Goal: Task Accomplishment & Management: Use online tool/utility

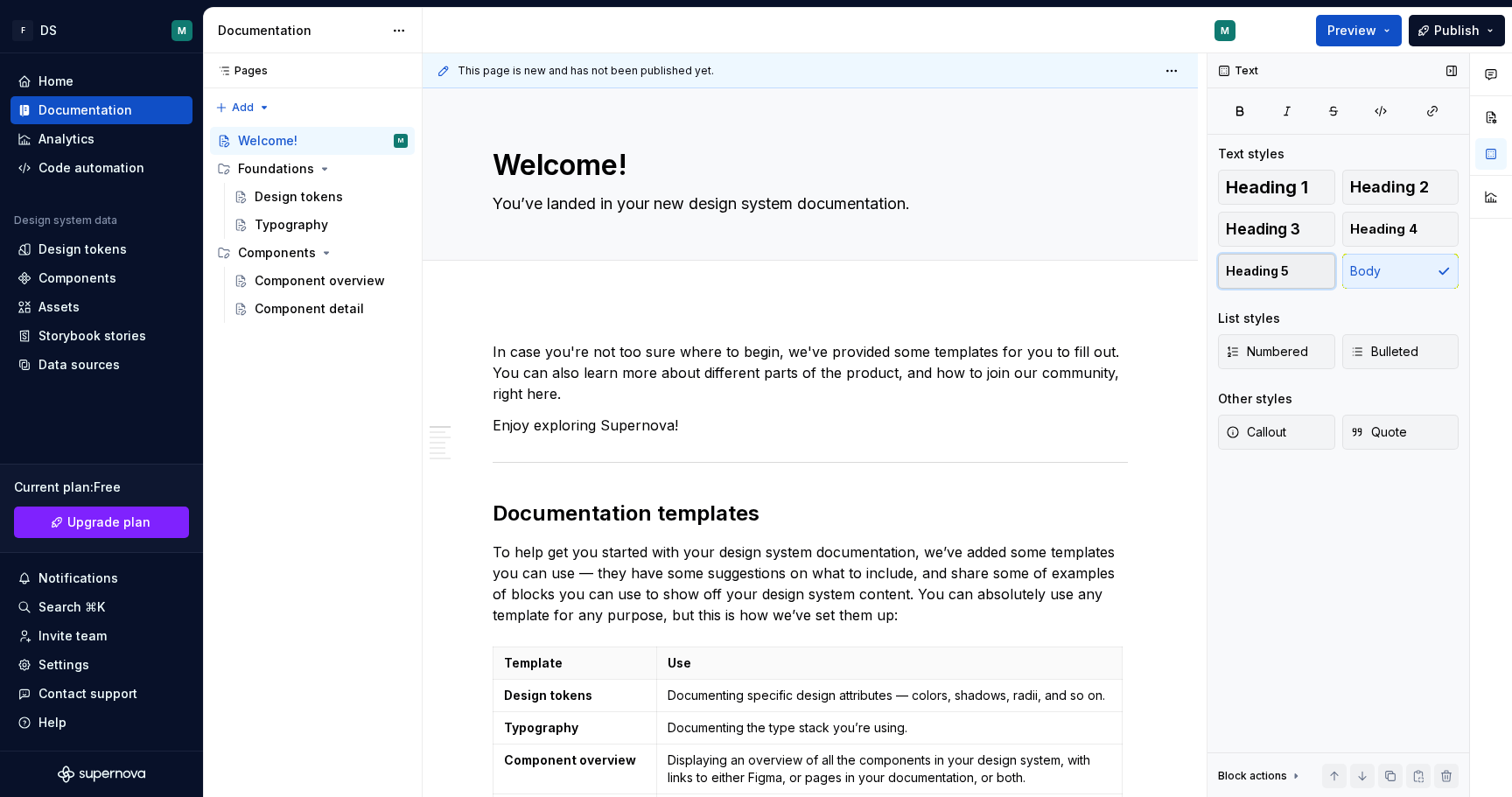
click at [1233, 267] on span "Heading 5" at bounding box center [1258, 272] width 63 height 18
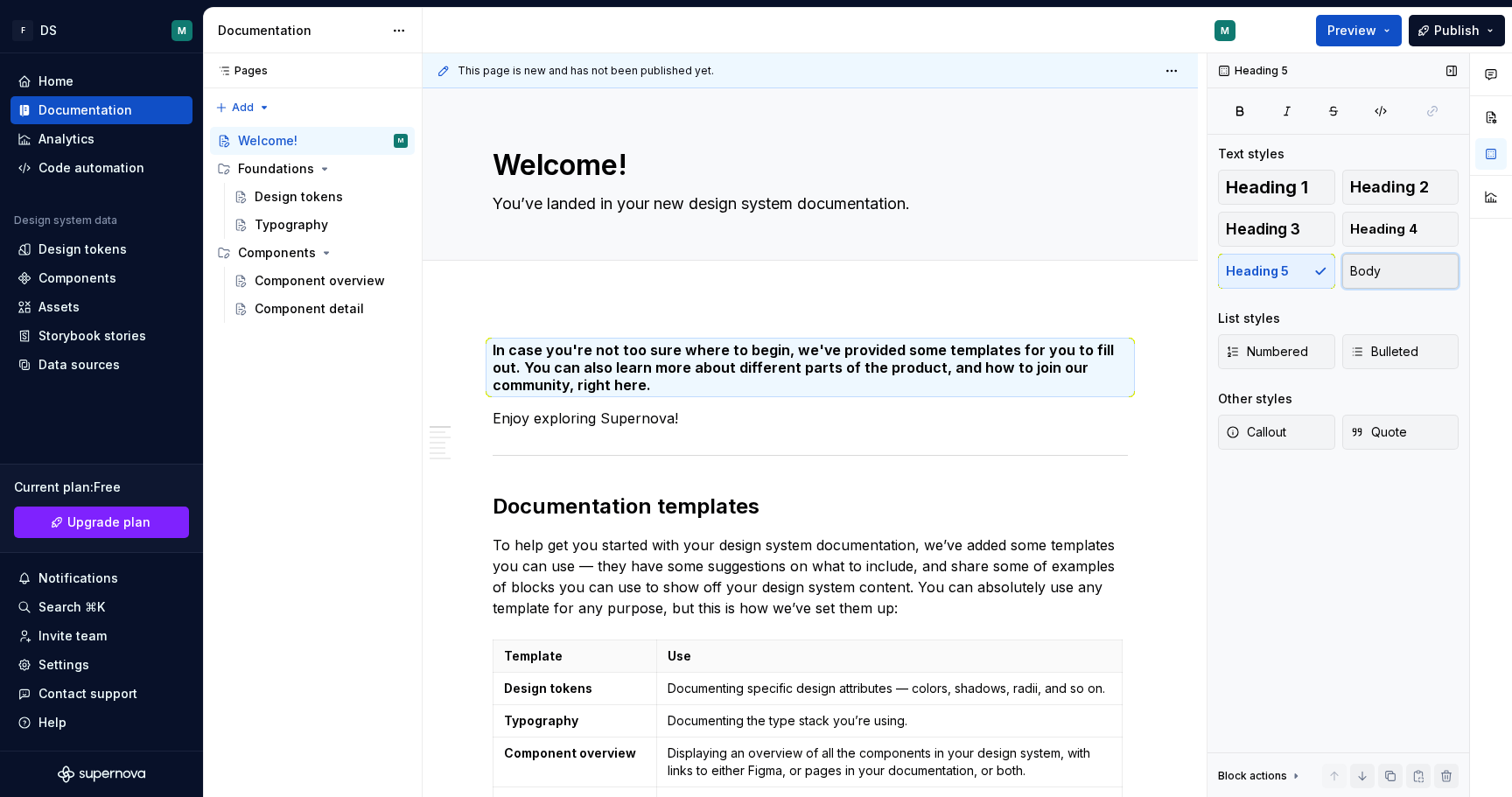
click at [1351, 270] on span "Body" at bounding box center [1366, 272] width 31 height 18
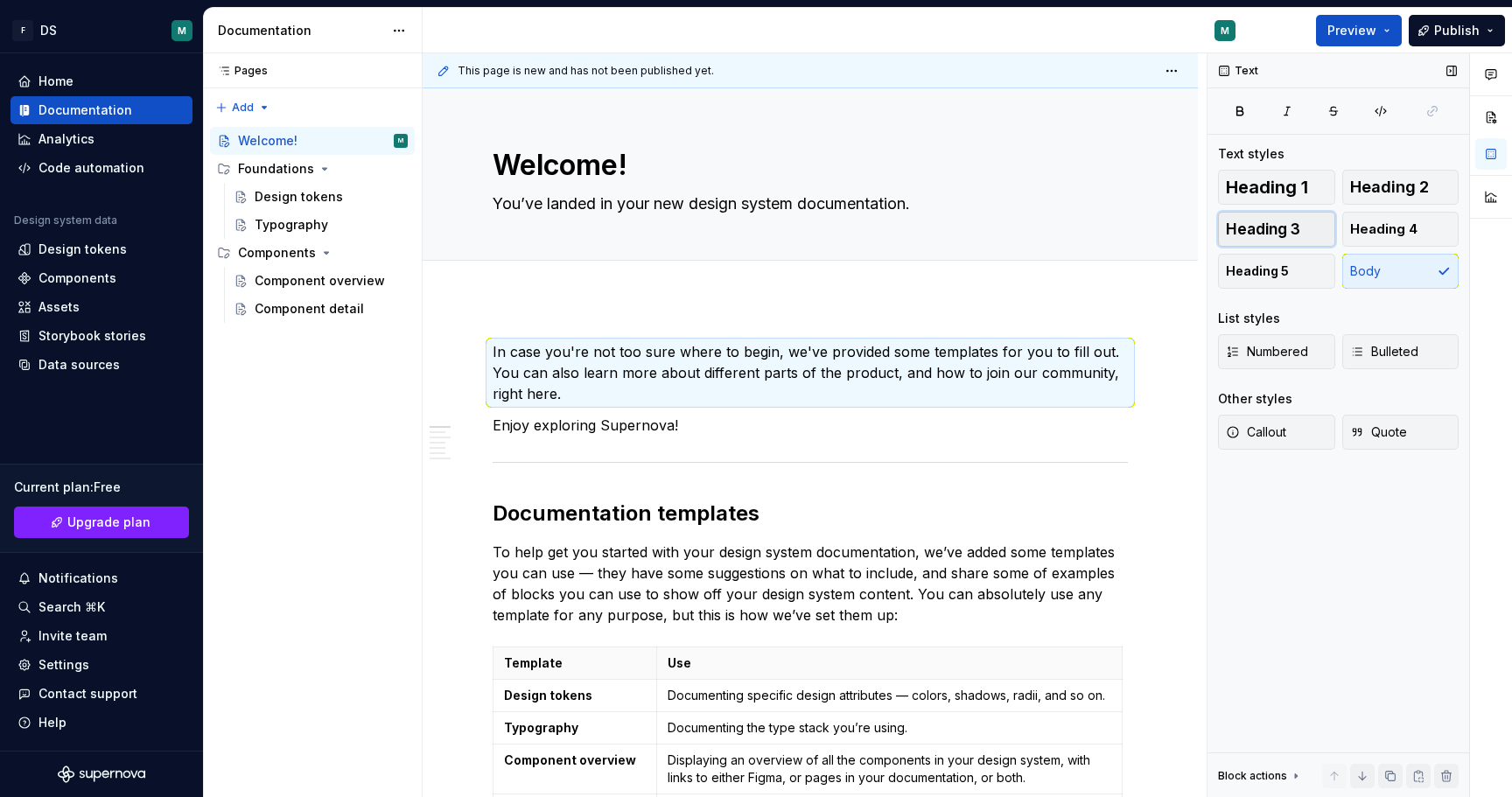
click at [1280, 232] on span "Heading 3" at bounding box center [1263, 229] width 74 height 18
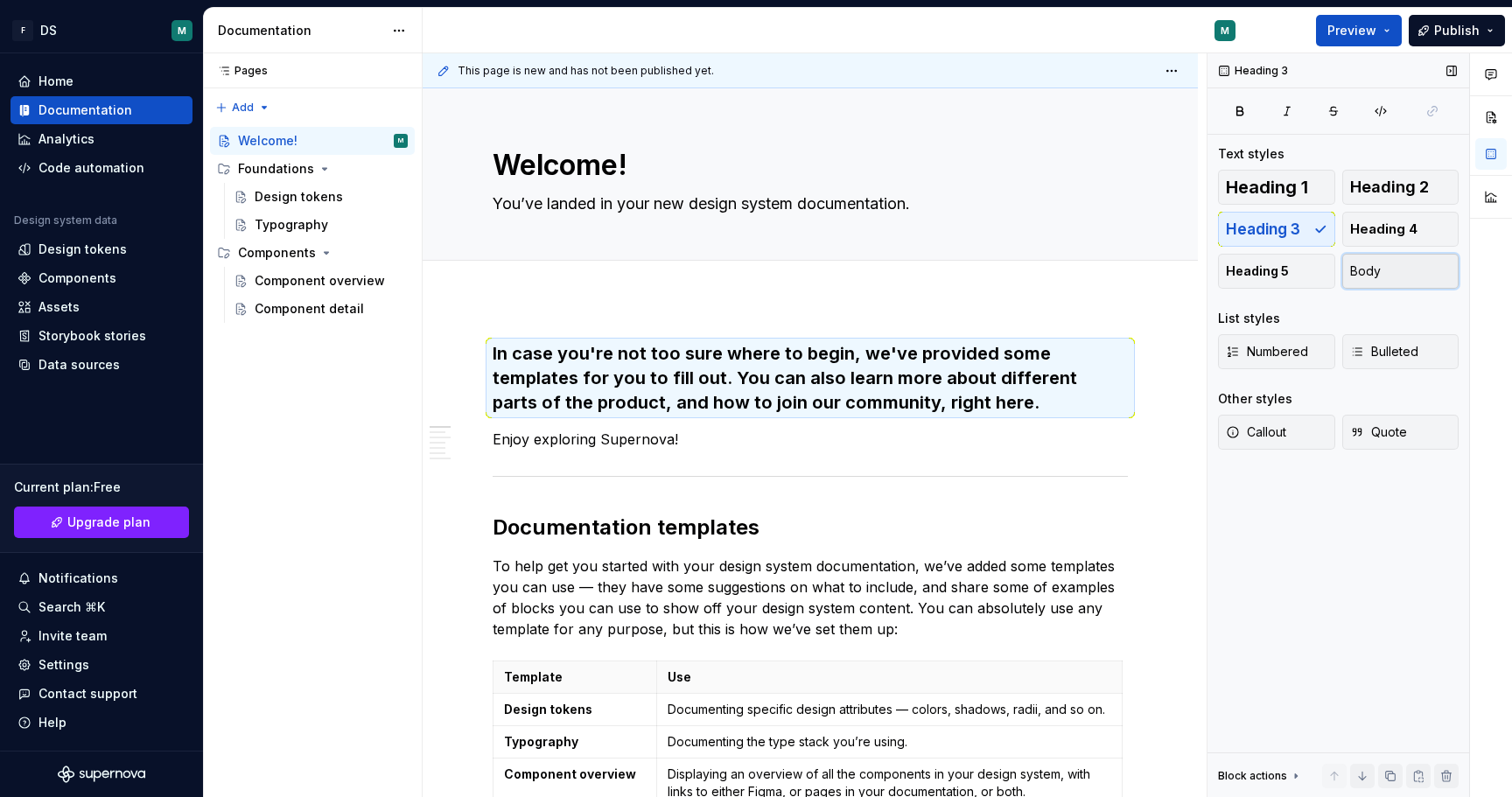
click at [1367, 270] on span "Body" at bounding box center [1366, 272] width 31 height 18
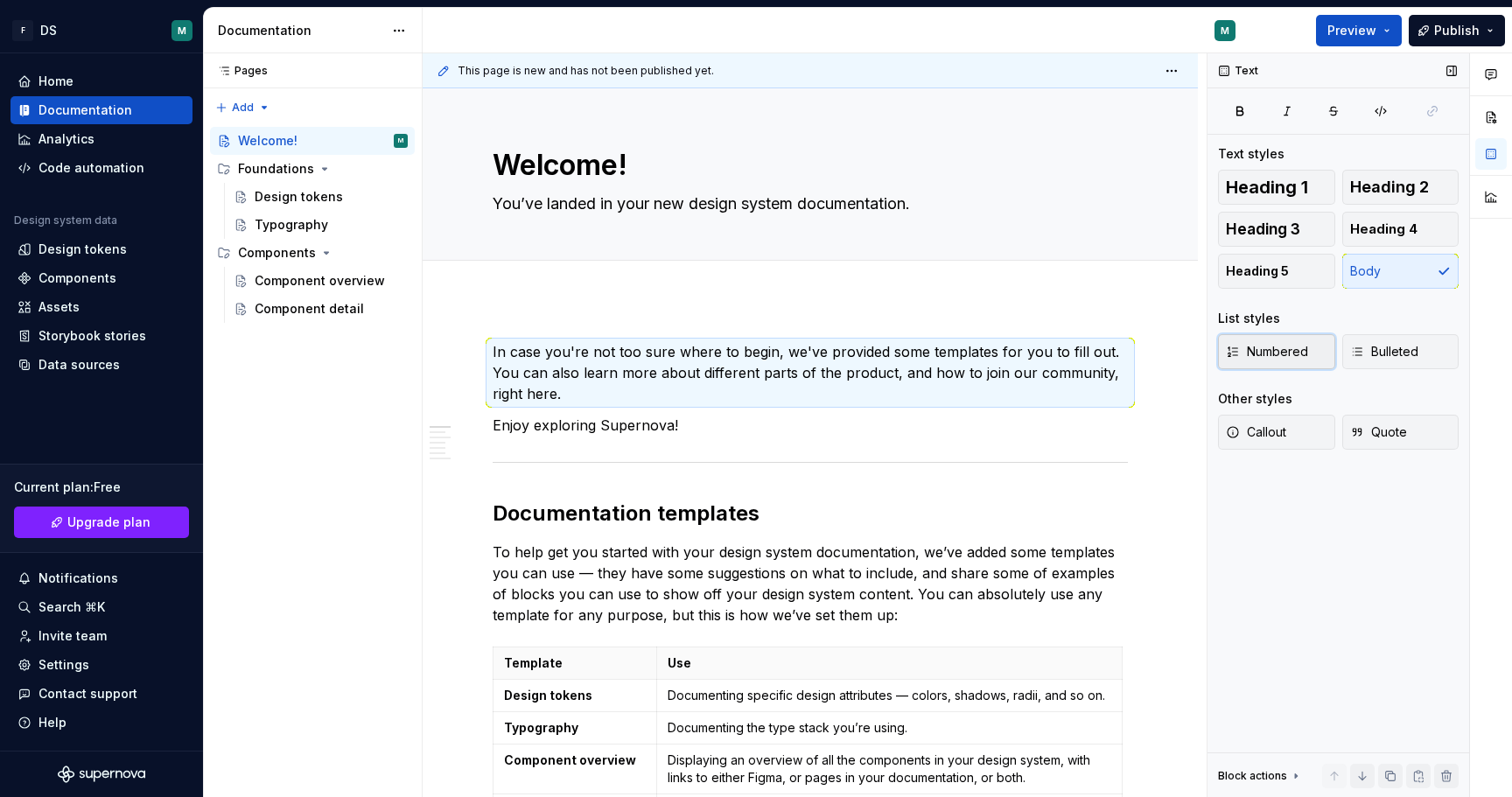
click at [1251, 362] on button "Numbered" at bounding box center [1277, 351] width 118 height 35
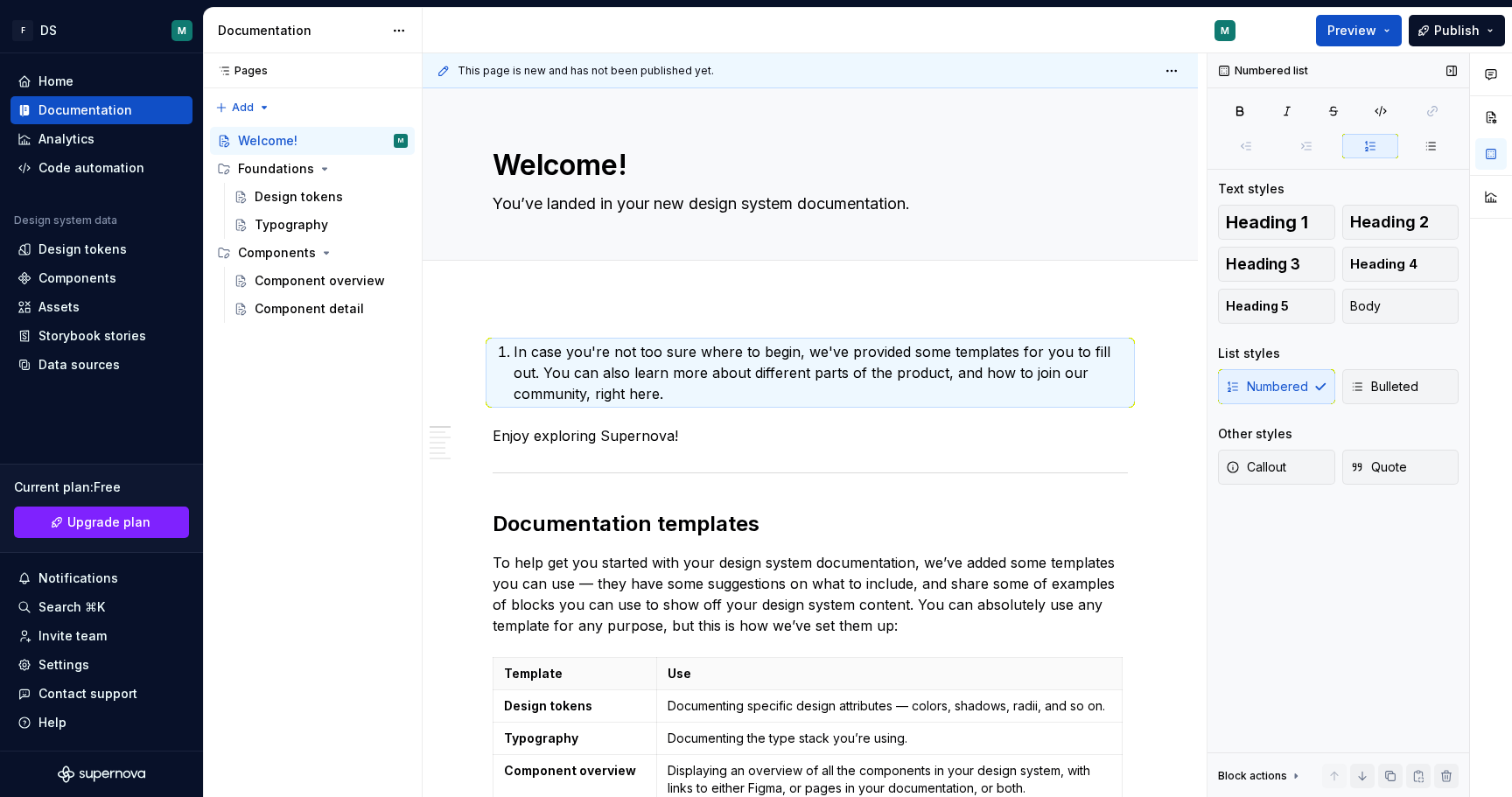
click at [1261, 390] on div "Numbered Bulleted" at bounding box center [1338, 387] width 240 height 35
click at [1352, 388] on icon "button" at bounding box center [1358, 387] width 14 height 14
click at [1321, 394] on button "Numbered" at bounding box center [1277, 387] width 118 height 35
click at [1321, 362] on div "List styles" at bounding box center [1338, 354] width 240 height 18
click at [1336, 567] on div "Numbered list Text styles Heading 1 Heading 2 Heading 3 Heading 4 Heading 5 Bod…" at bounding box center [1338, 425] width 262 height 745
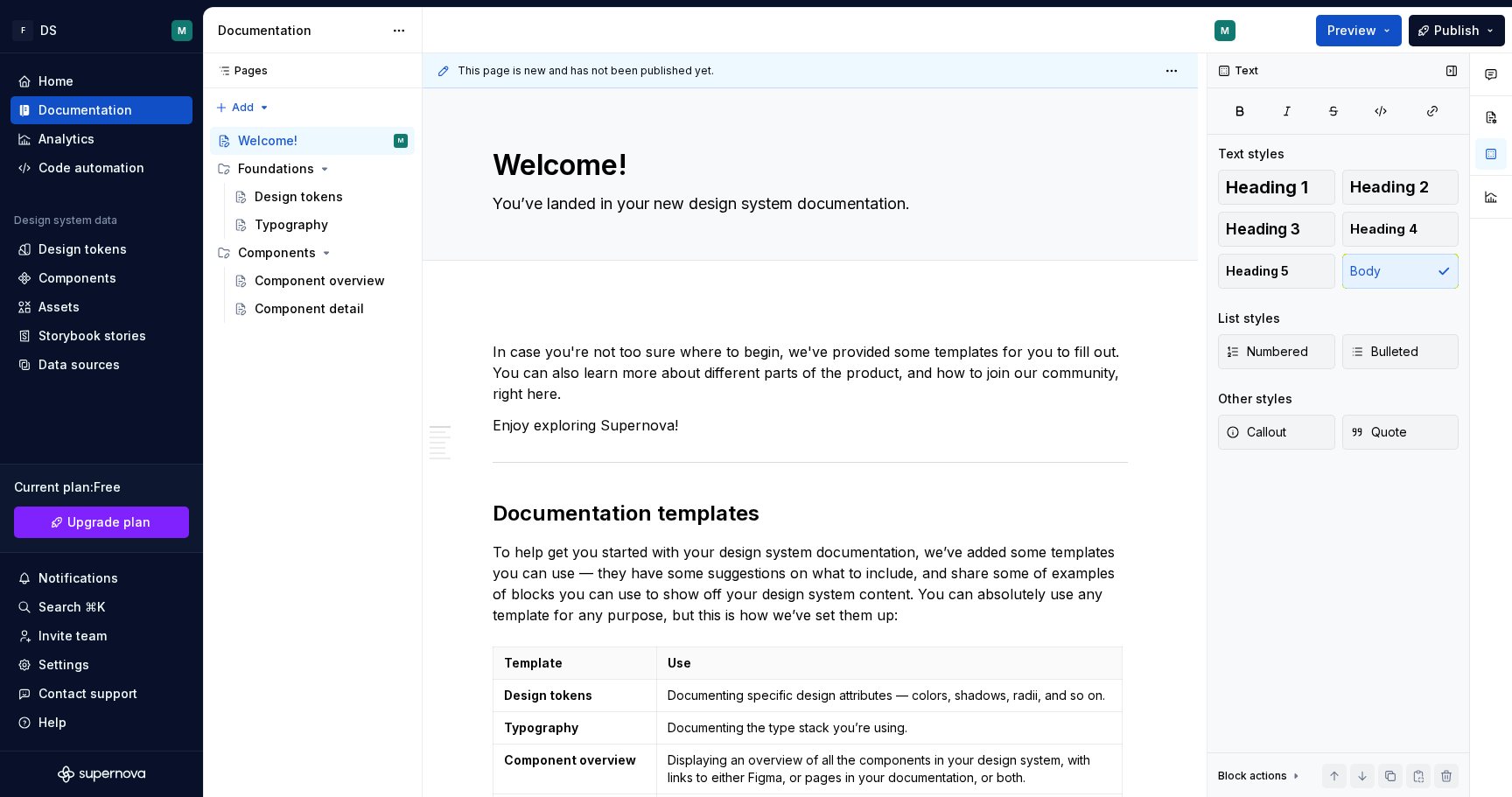
click at [1338, 644] on div "Text Text styles Heading 1 Heading 2 Heading 3 Heading 4 Heading 5 Body List st…" at bounding box center [1338, 425] width 262 height 745
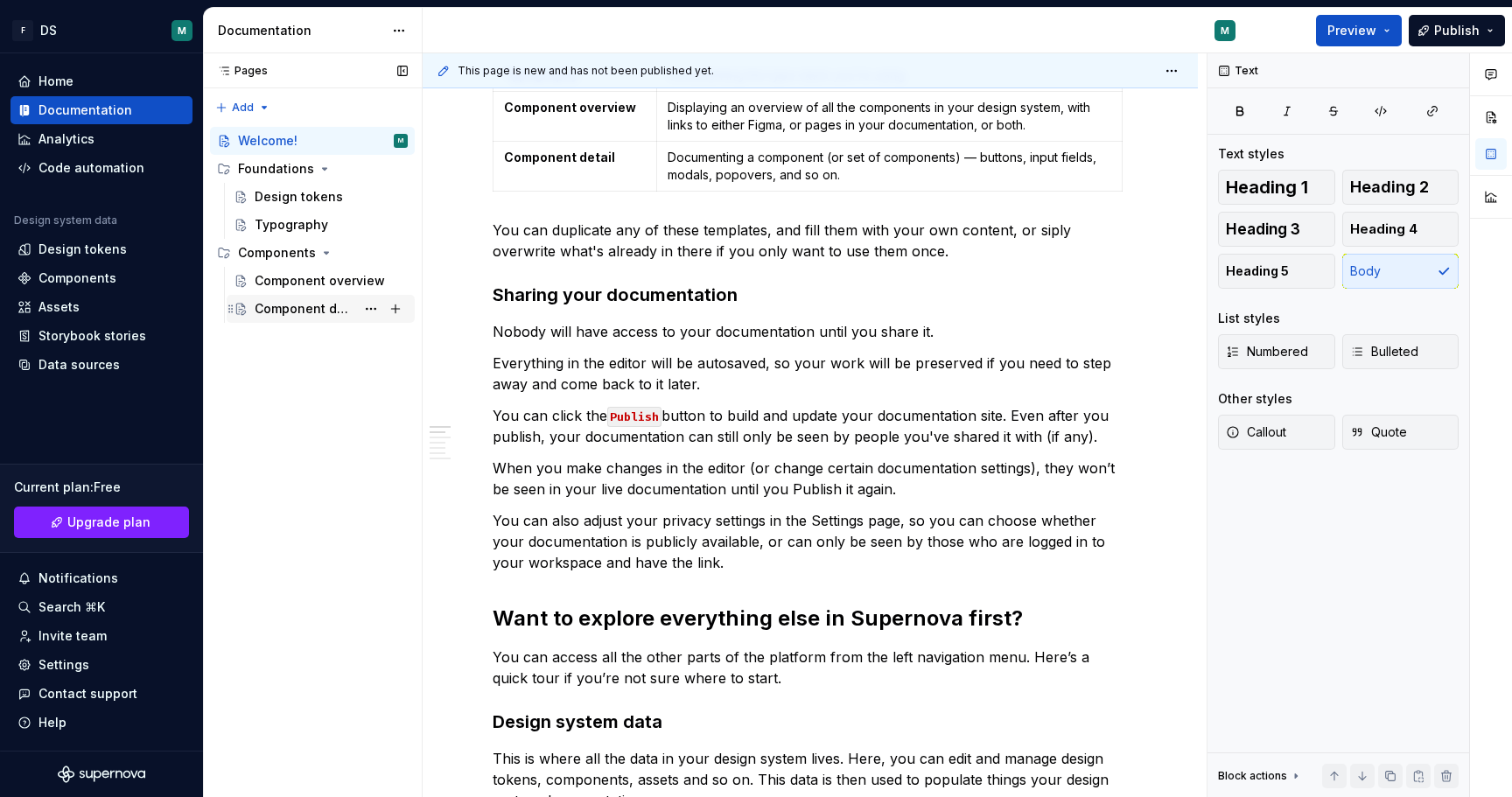
scroll to position [316, 0]
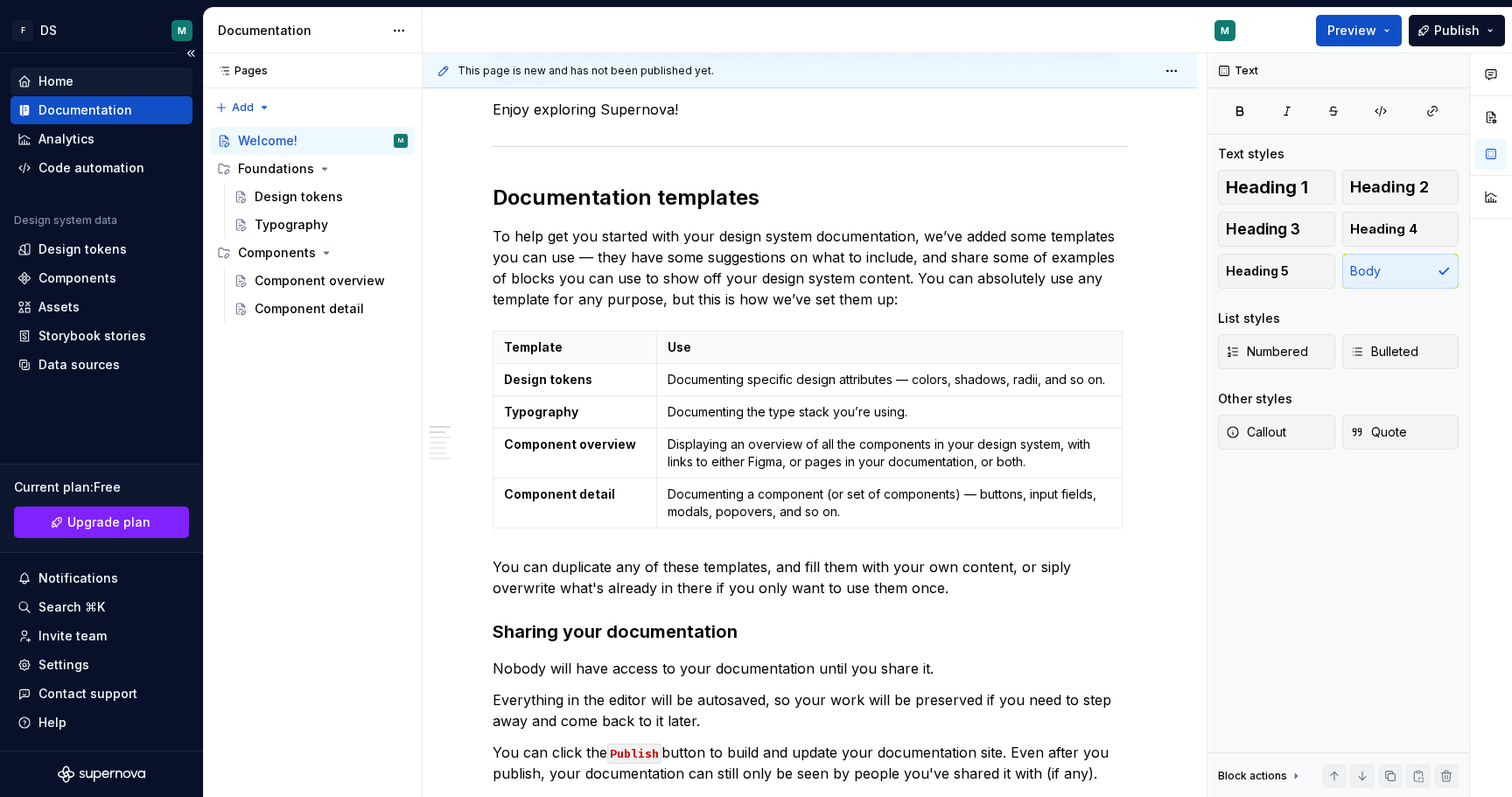
click at [54, 78] on div "Home" at bounding box center [55, 81] width 35 height 18
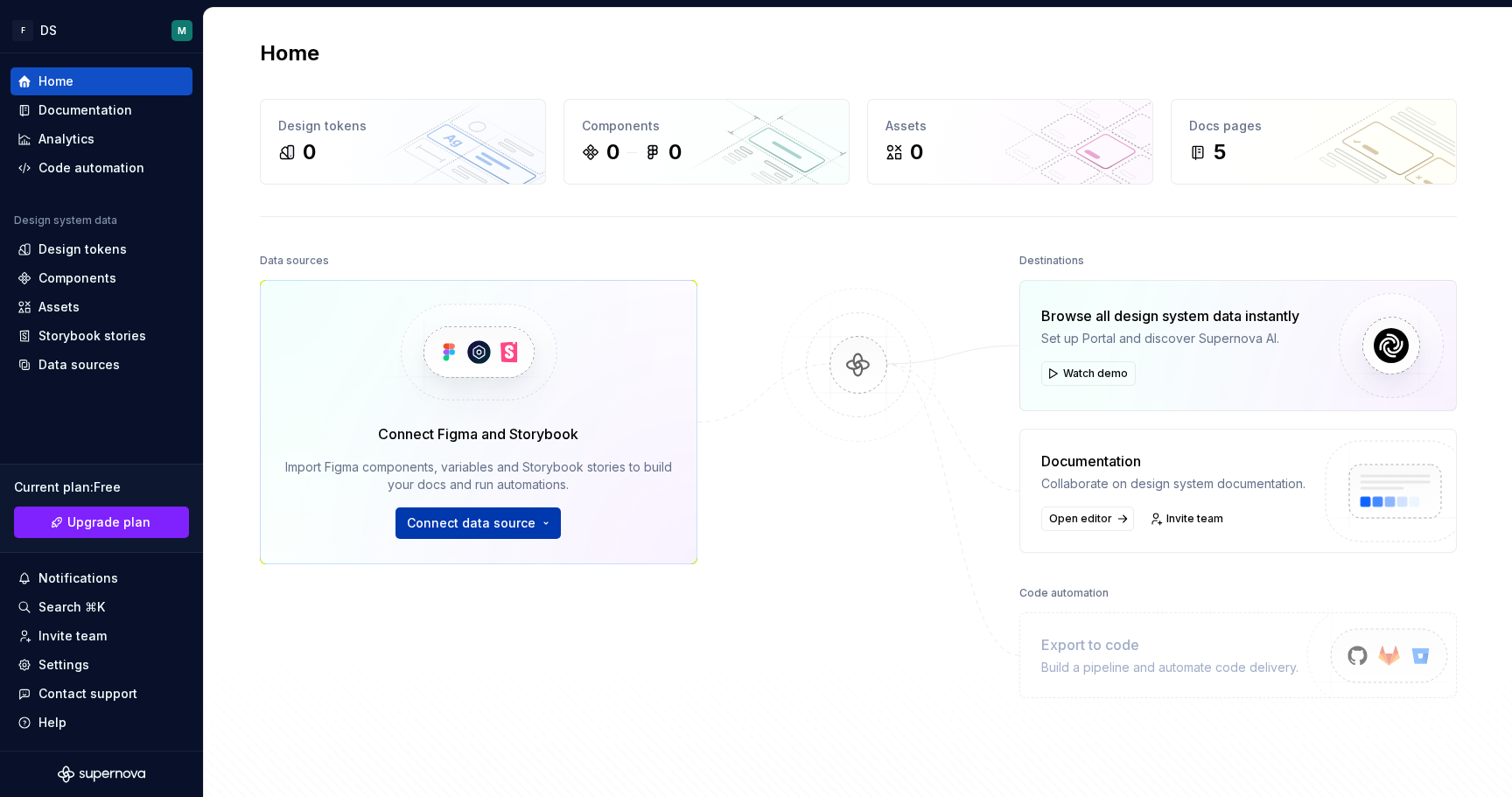
click at [485, 527] on span "Connect data source" at bounding box center [472, 523] width 129 height 18
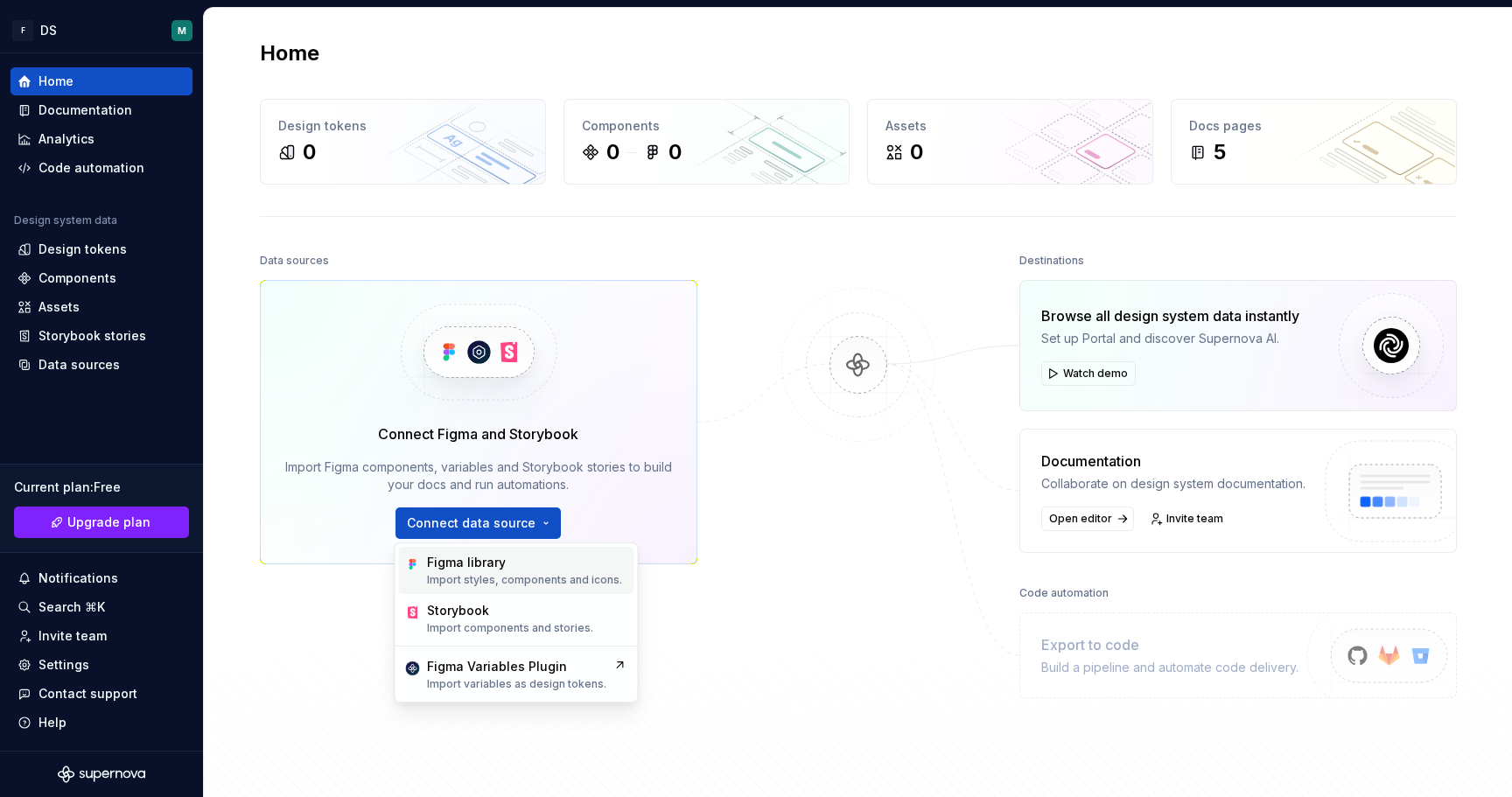
click at [475, 557] on div "Figma library" at bounding box center [467, 563] width 79 height 18
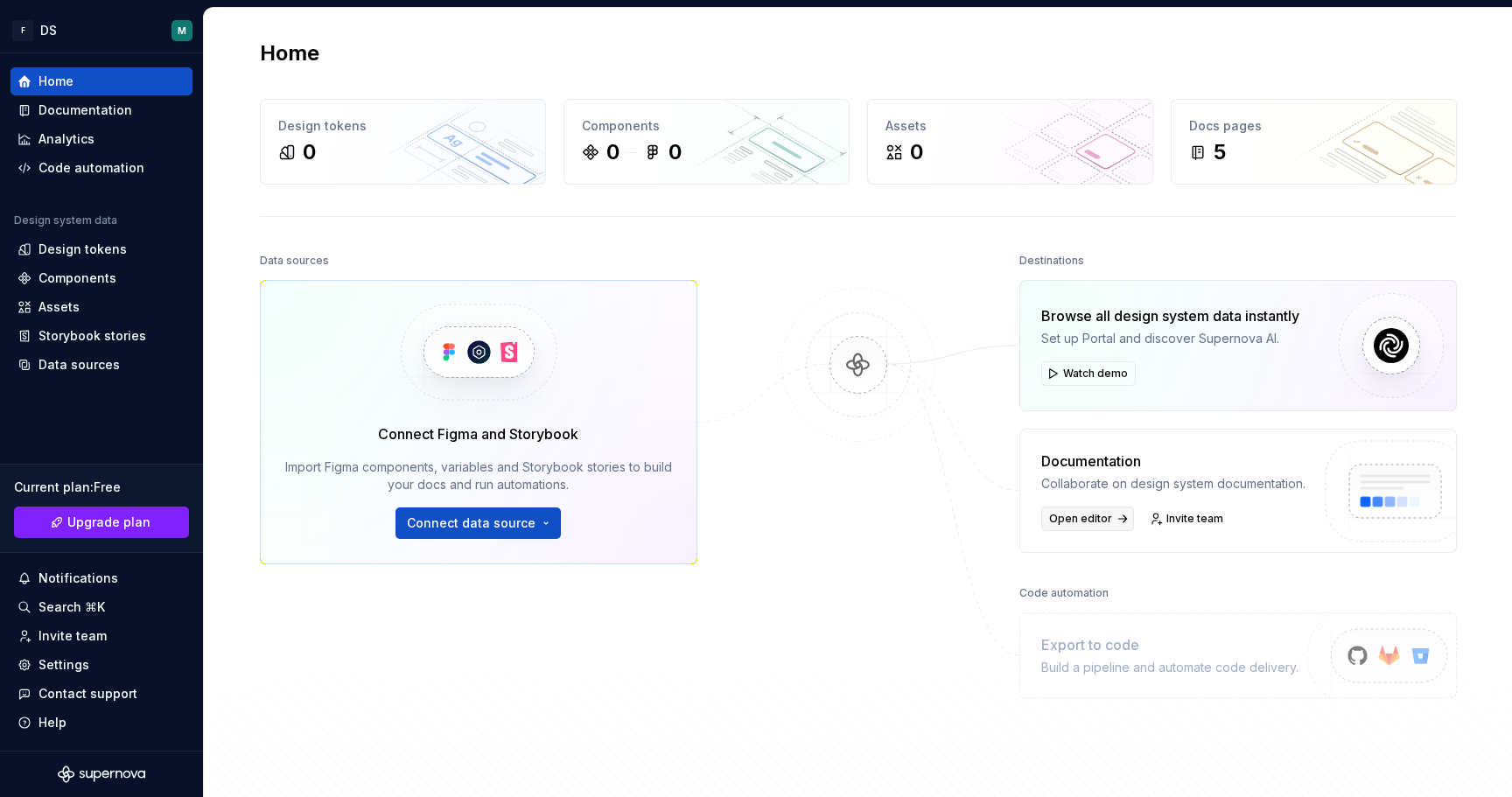
click at [1085, 517] on span "Open editor" at bounding box center [1081, 519] width 63 height 14
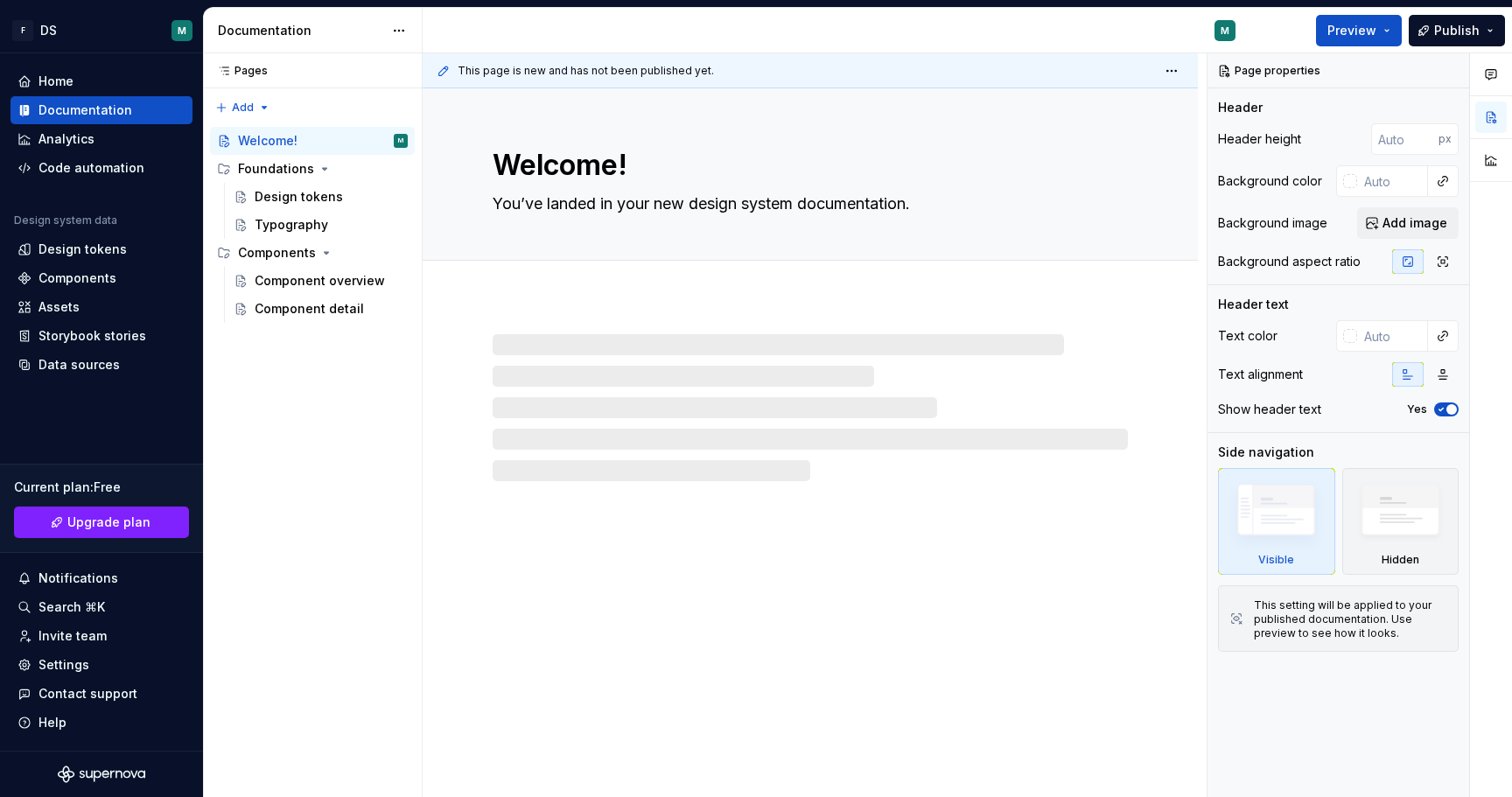
type textarea "*"
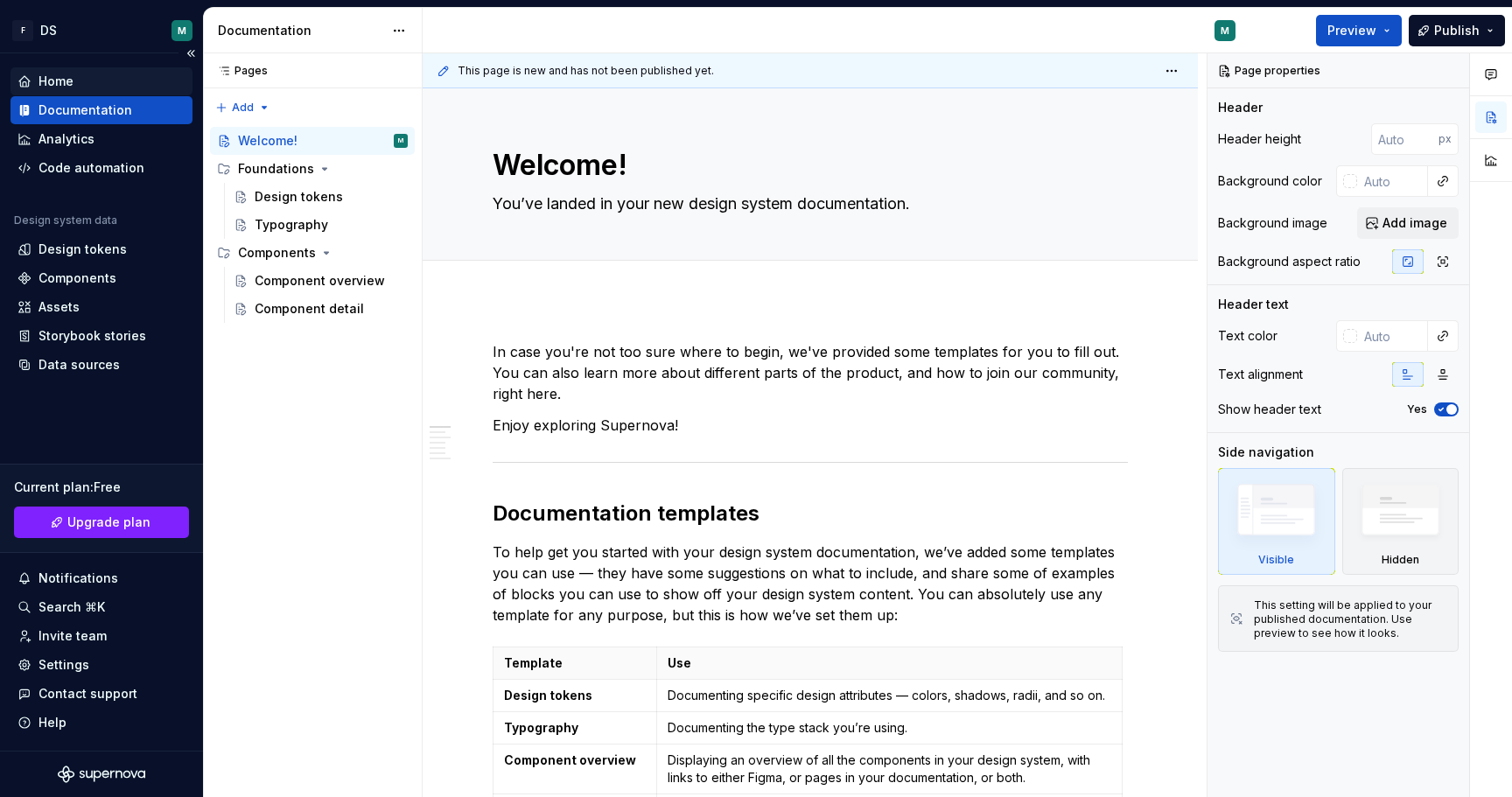
click at [68, 85] on div "Home" at bounding box center [55, 81] width 35 height 18
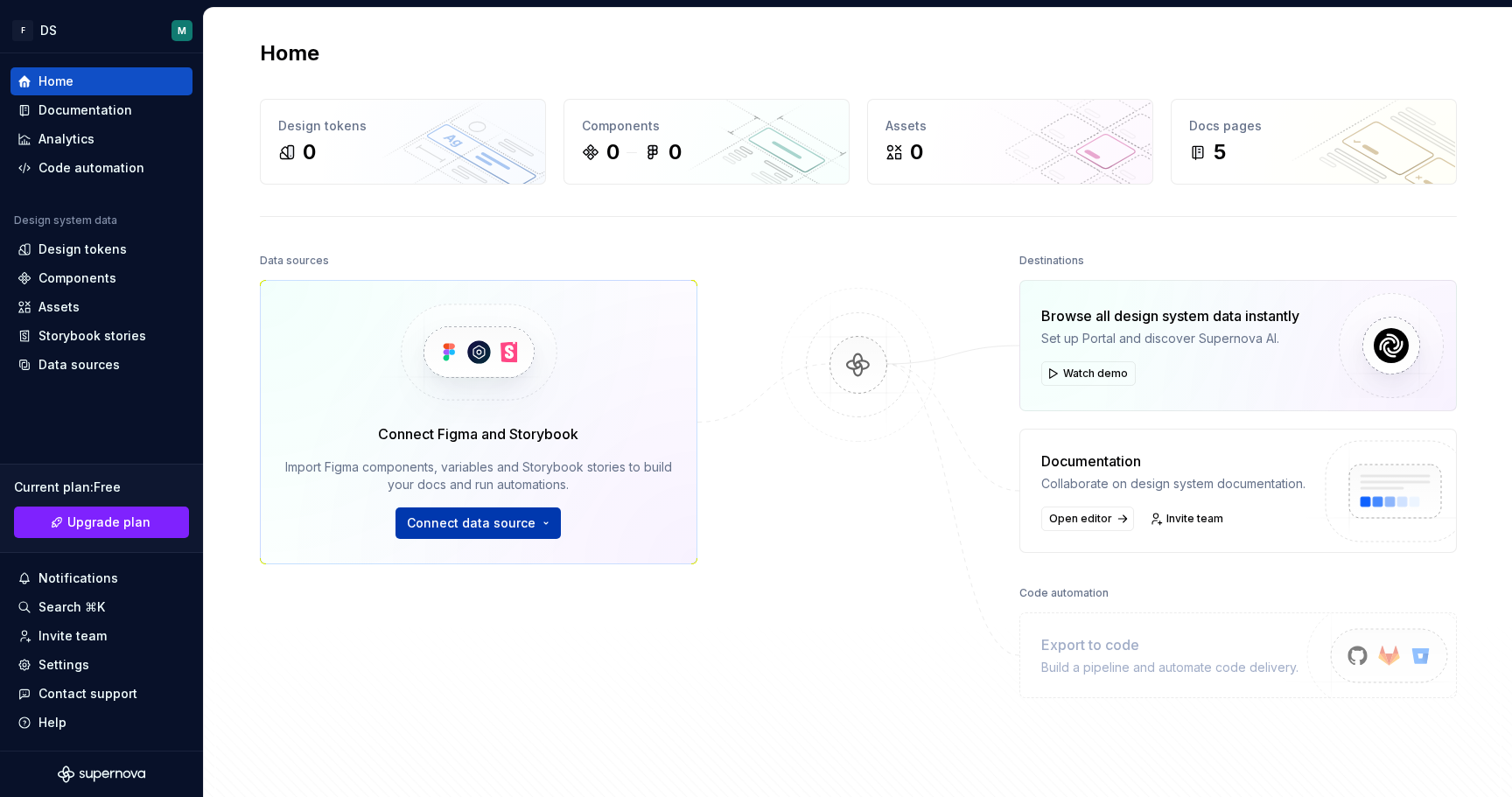
click at [484, 532] on button "Connect data source" at bounding box center [478, 523] width 165 height 32
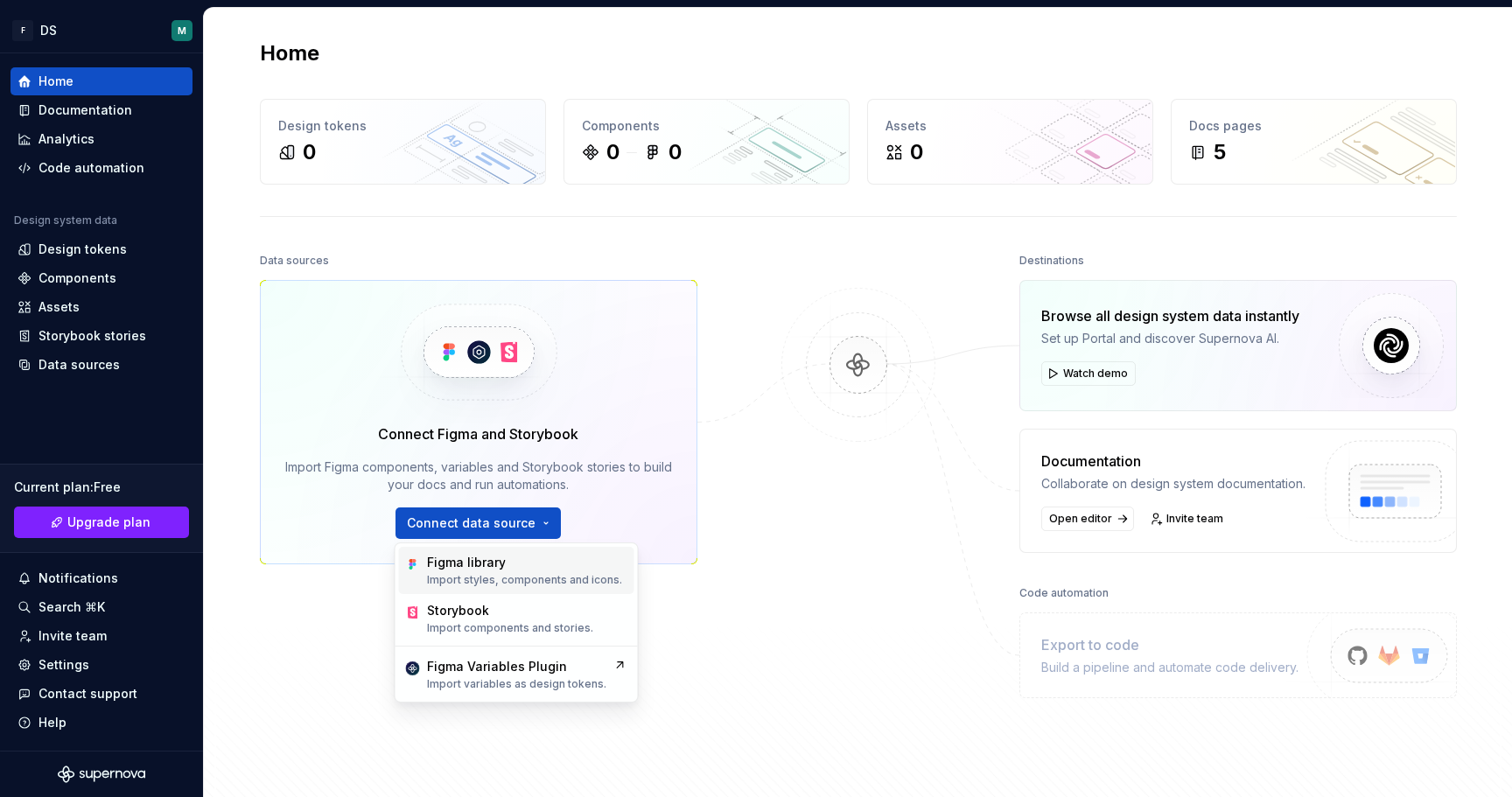
click at [485, 565] on div "Figma library" at bounding box center [467, 563] width 79 height 18
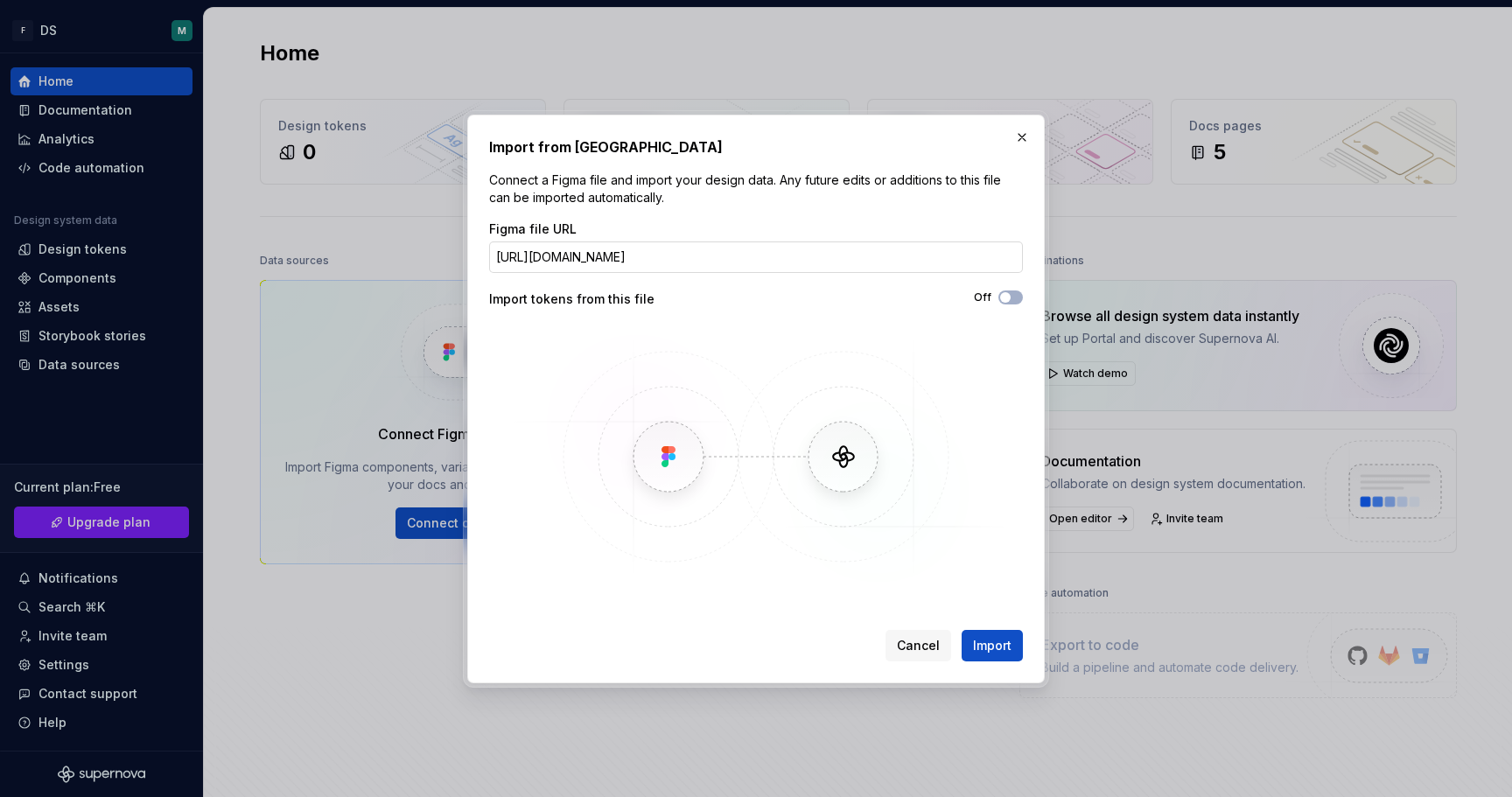
scroll to position [0, 300]
type input "https://www.figma.com/design/RKduL8UHSJyIMVyotTzSZS/NDS---Tokens---Variables-li…"
click at [1020, 297] on button "Off" at bounding box center [1011, 298] width 25 height 14
click at [1005, 649] on span "Import" at bounding box center [992, 646] width 39 height 18
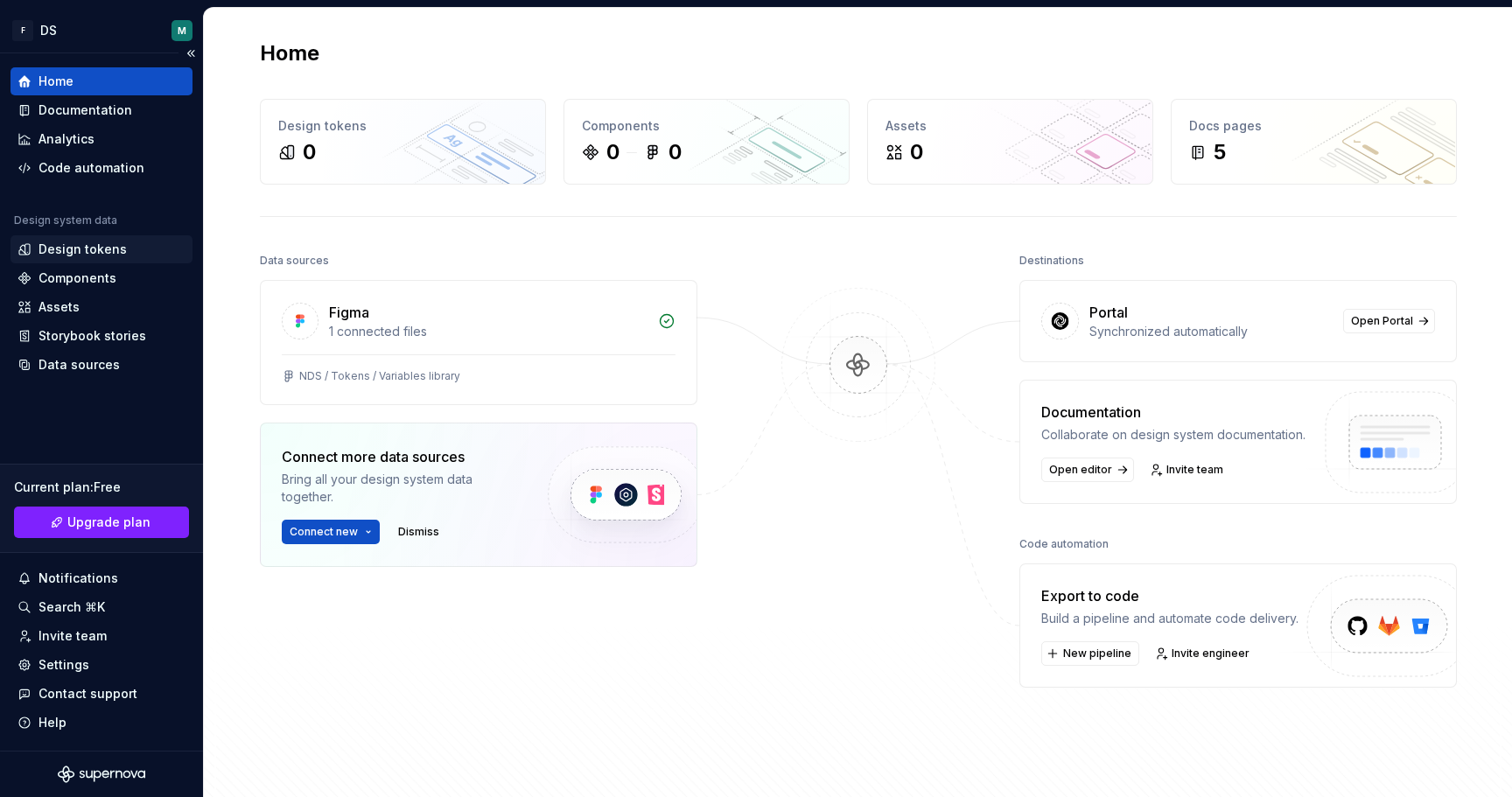
click at [55, 247] on div "Design tokens" at bounding box center [82, 249] width 88 height 18
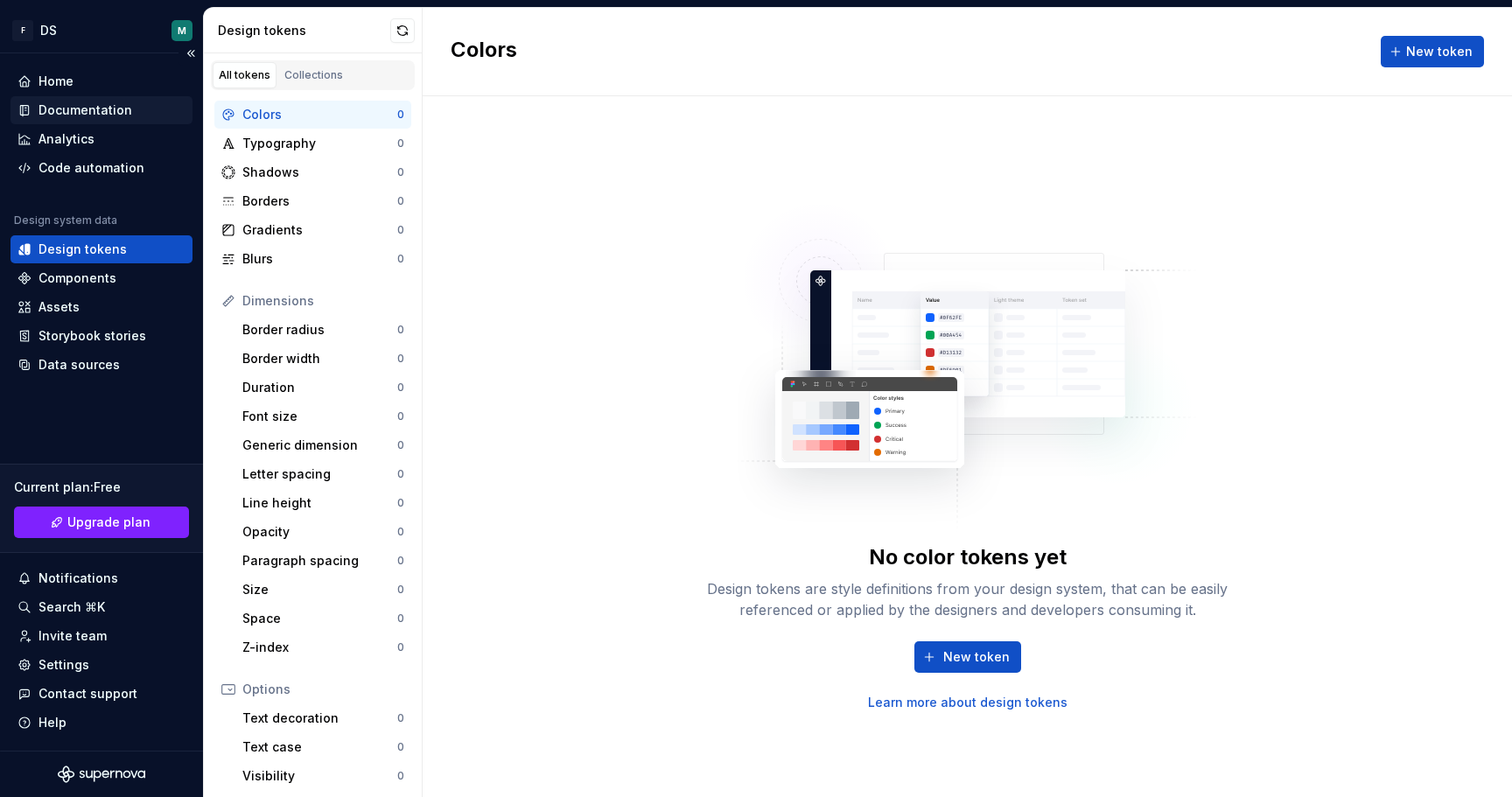
click at [61, 103] on div "Documentation" at bounding box center [85, 111] width 94 height 18
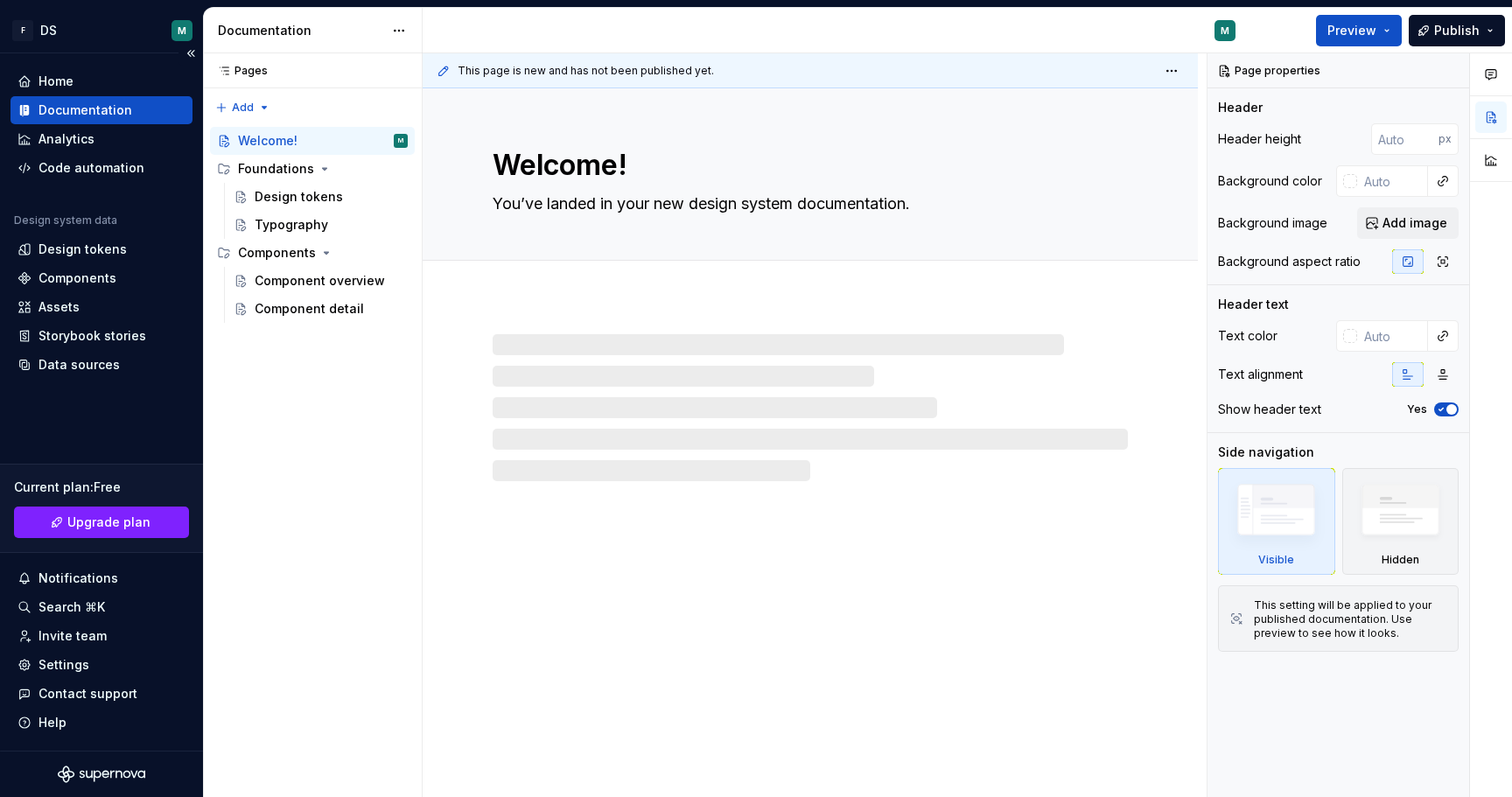
type textarea "*"
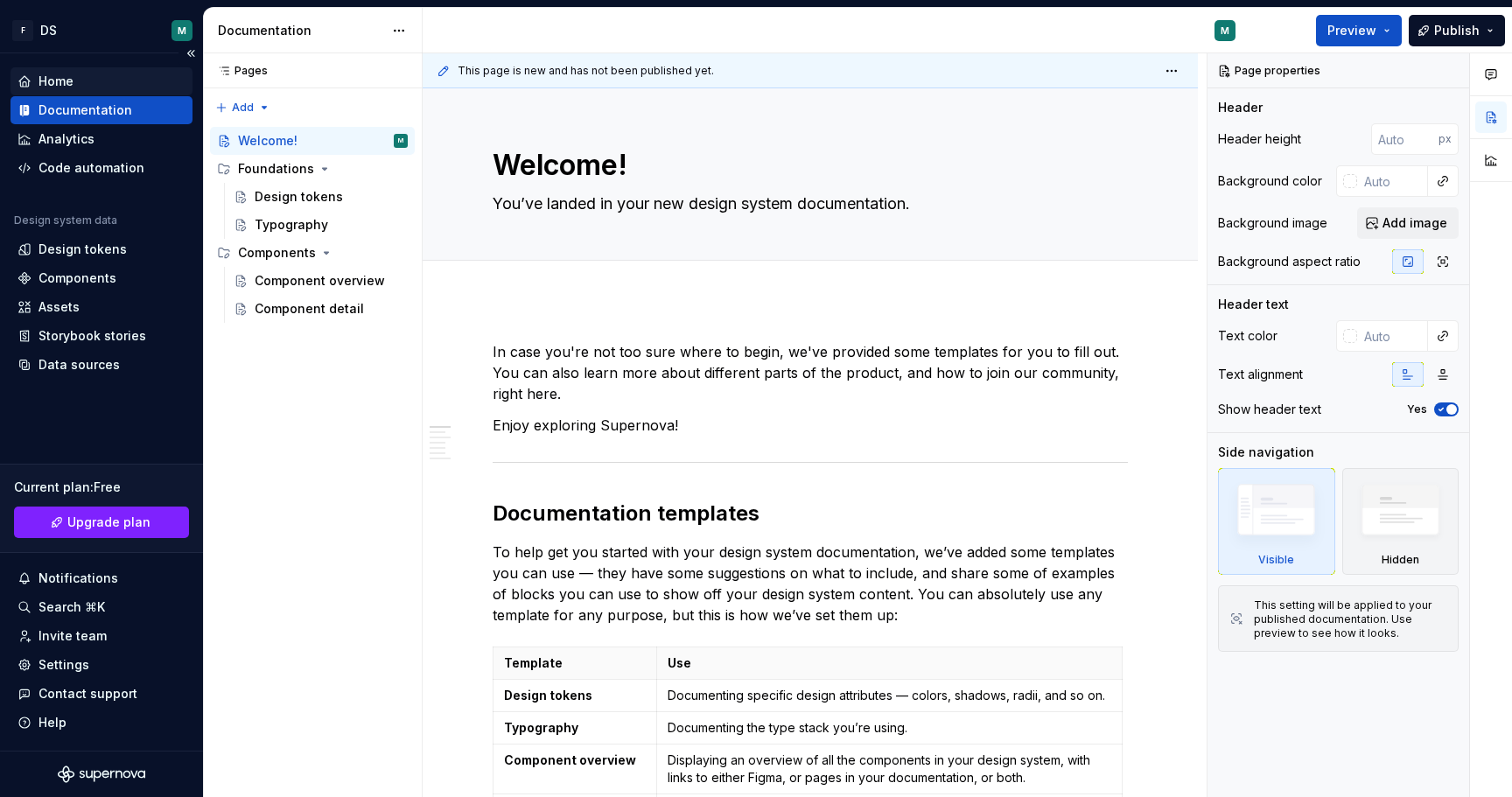
click at [55, 83] on div "Home" at bounding box center [55, 81] width 35 height 18
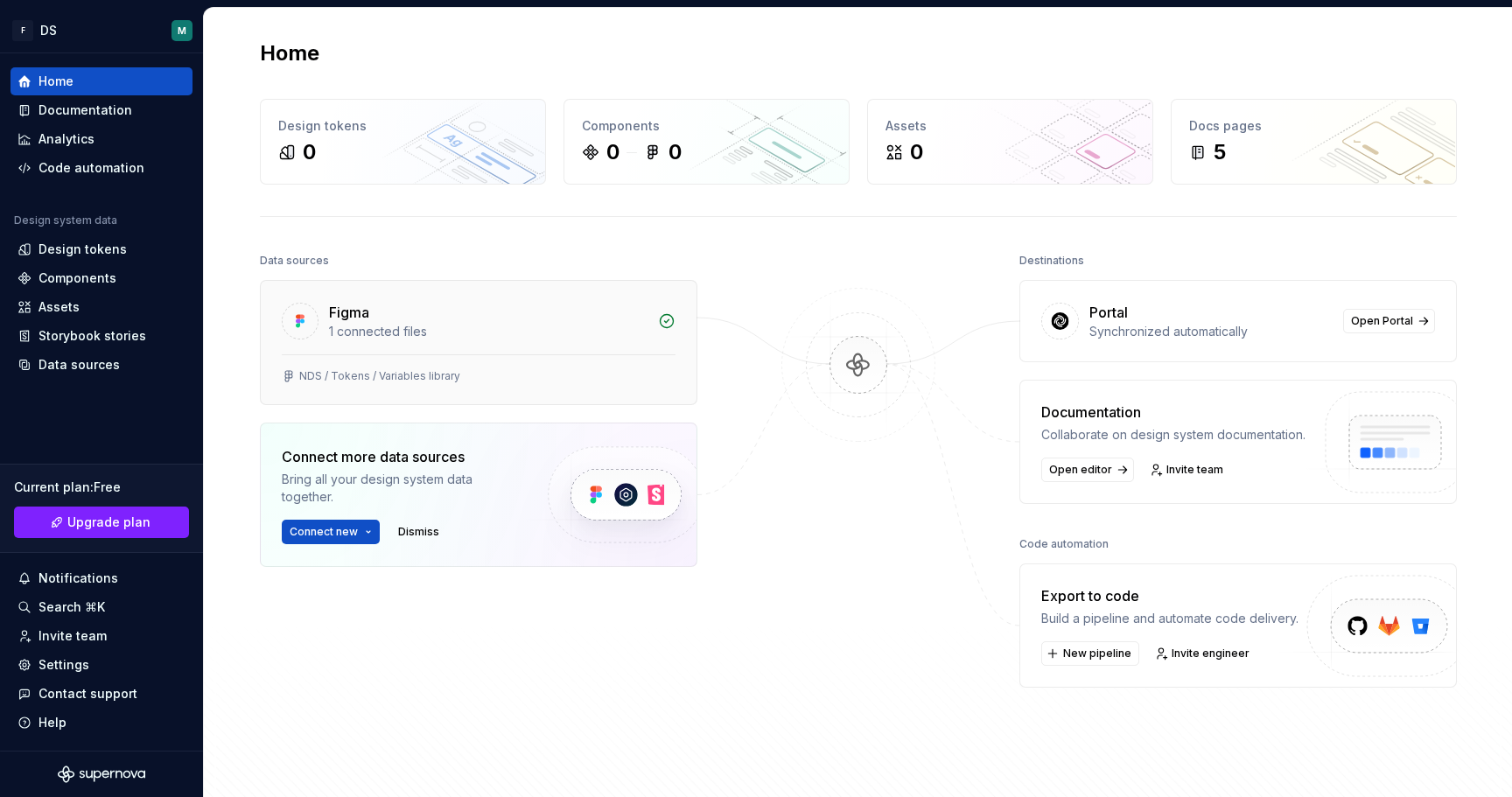
click at [421, 377] on div "NDS / Tokens / Variables library" at bounding box center [380, 377] width 161 height 14
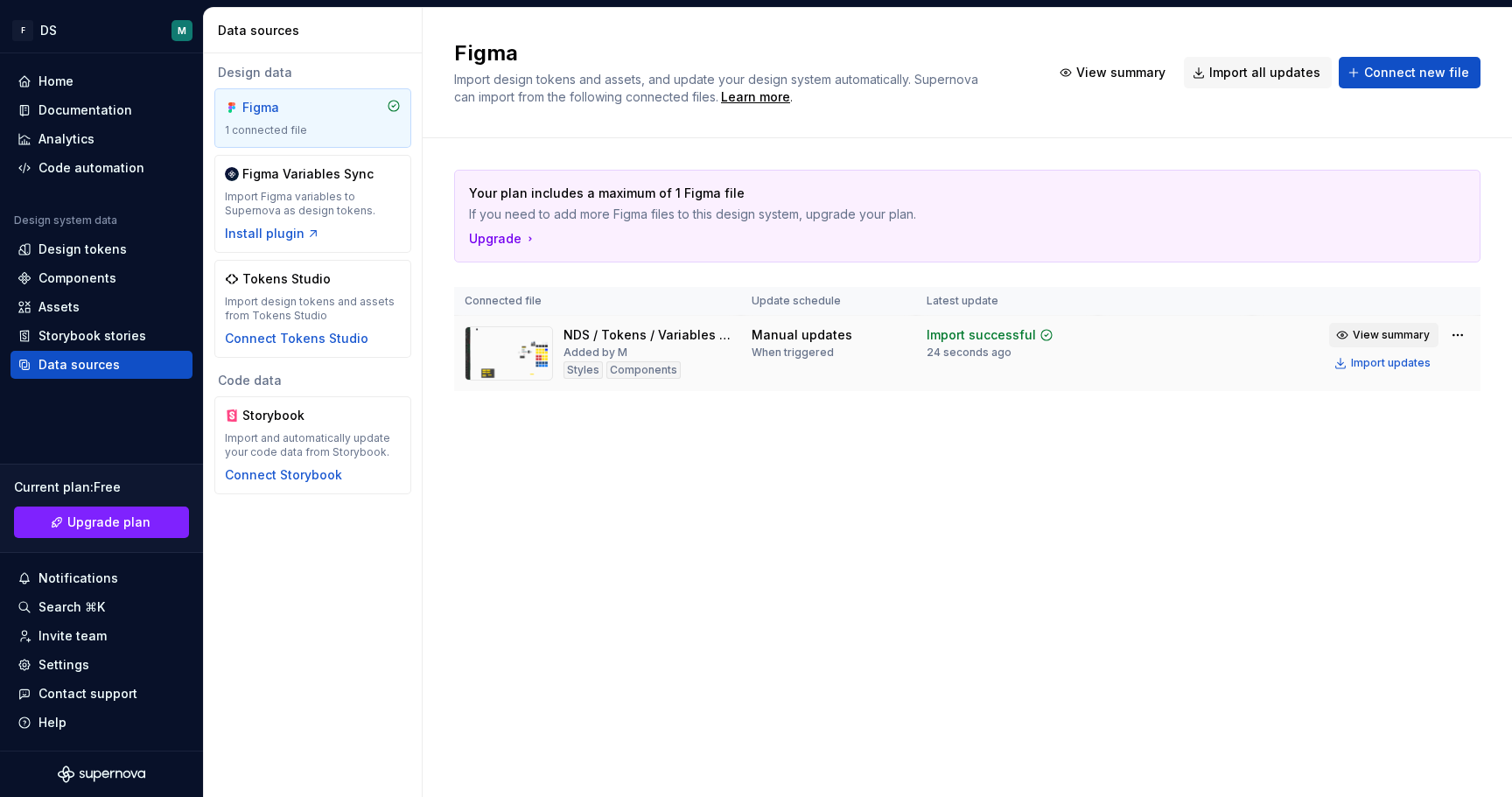
click at [1421, 330] on span "View summary" at bounding box center [1391, 335] width 77 height 14
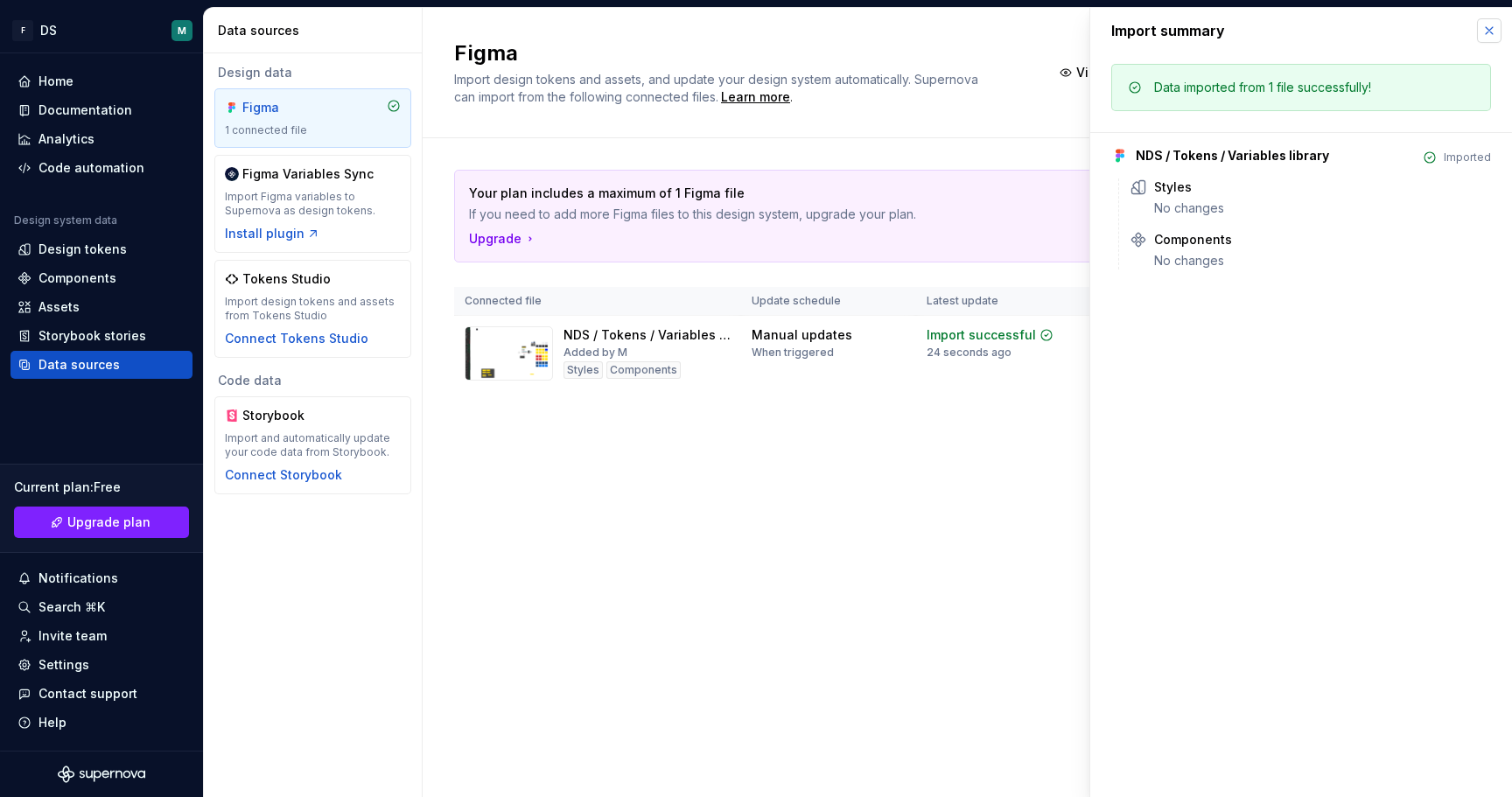
click at [1497, 29] on button "button" at bounding box center [1489, 31] width 25 height 25
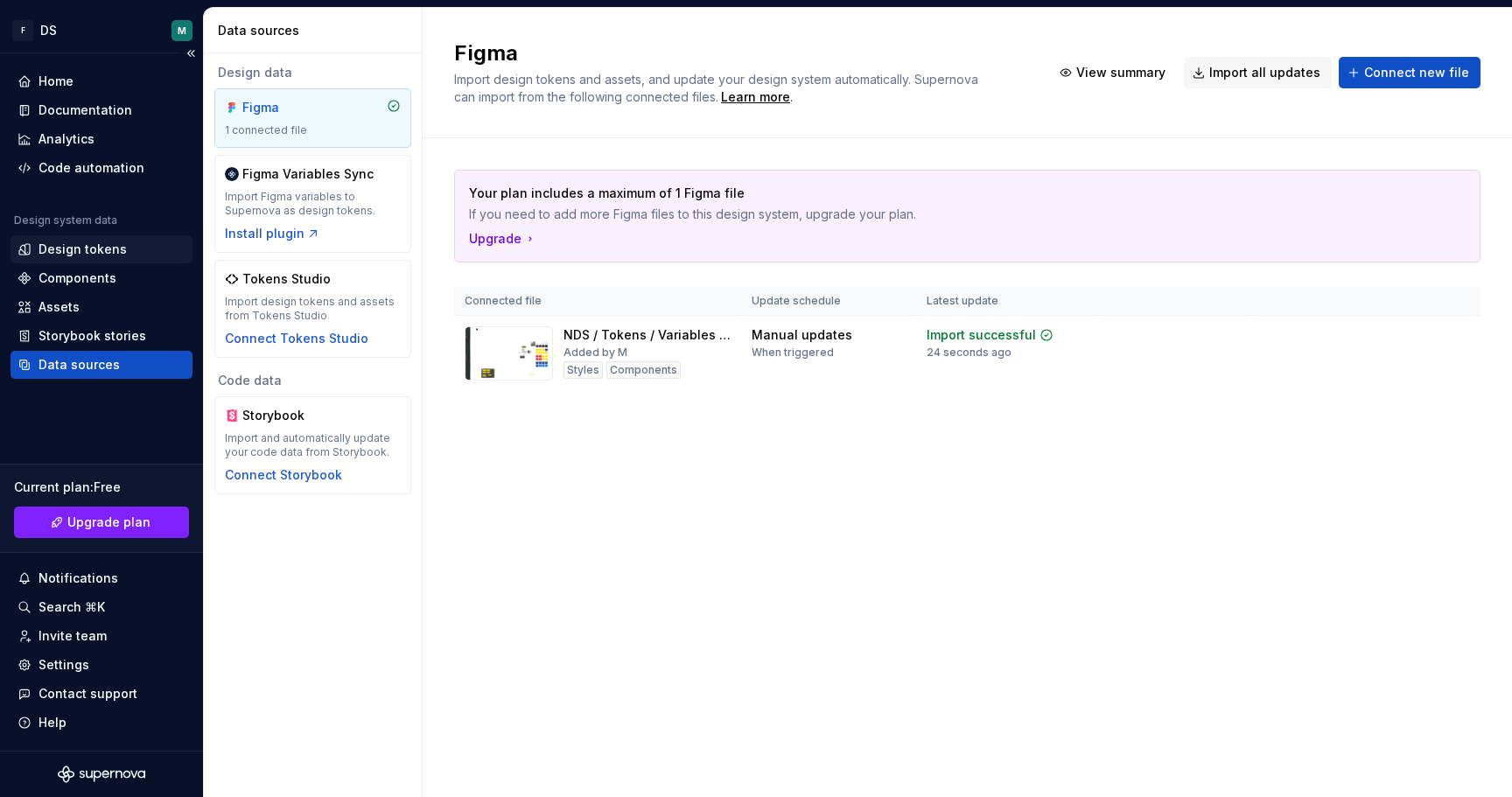
click at [72, 257] on div "Design tokens" at bounding box center [82, 249] width 88 height 18
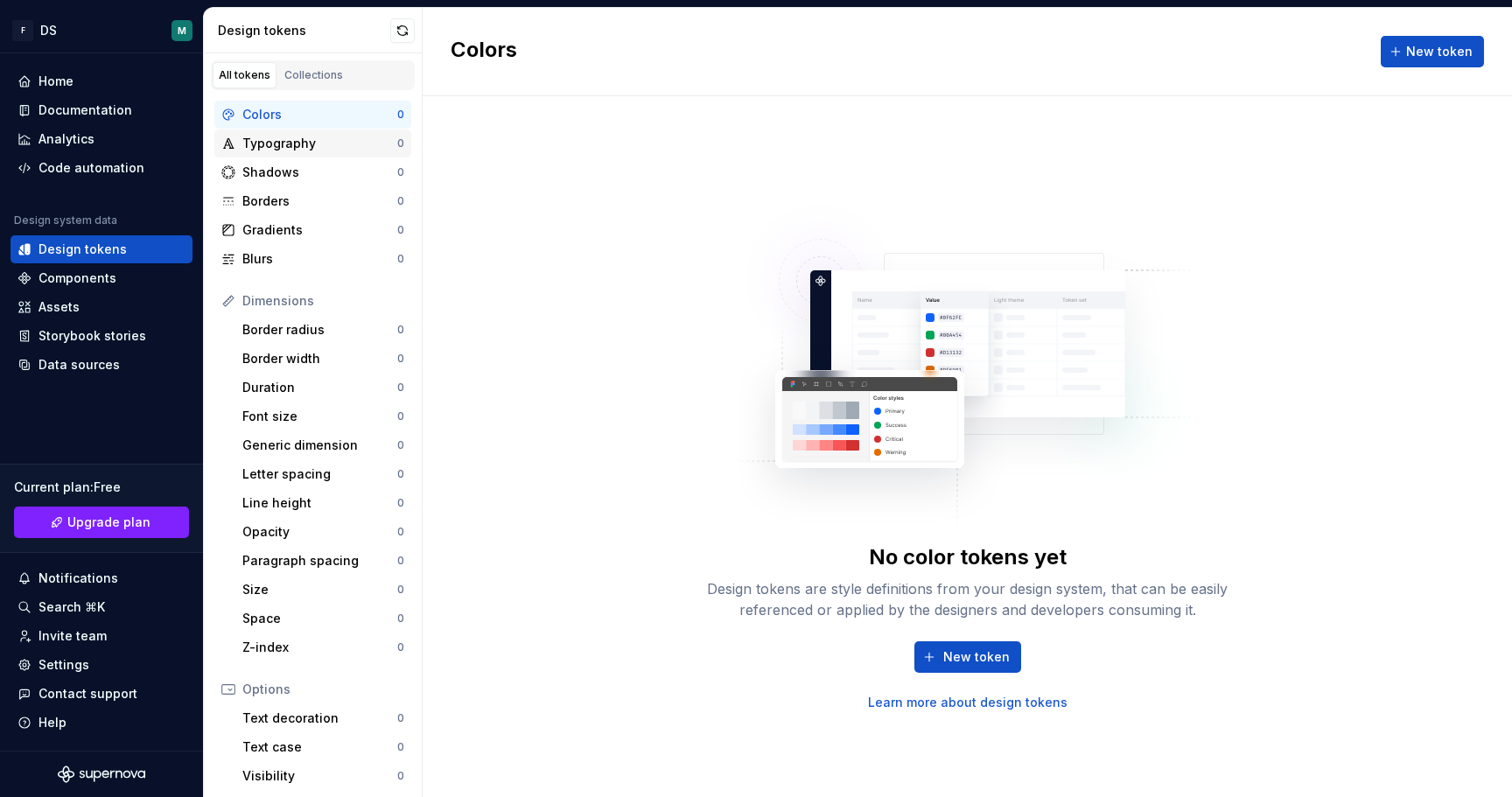
click at [259, 141] on div "Typography" at bounding box center [319, 143] width 155 height 18
click at [267, 119] on div "Colors" at bounding box center [319, 115] width 155 height 18
click at [299, 83] on link "Collections" at bounding box center [313, 75] width 71 height 27
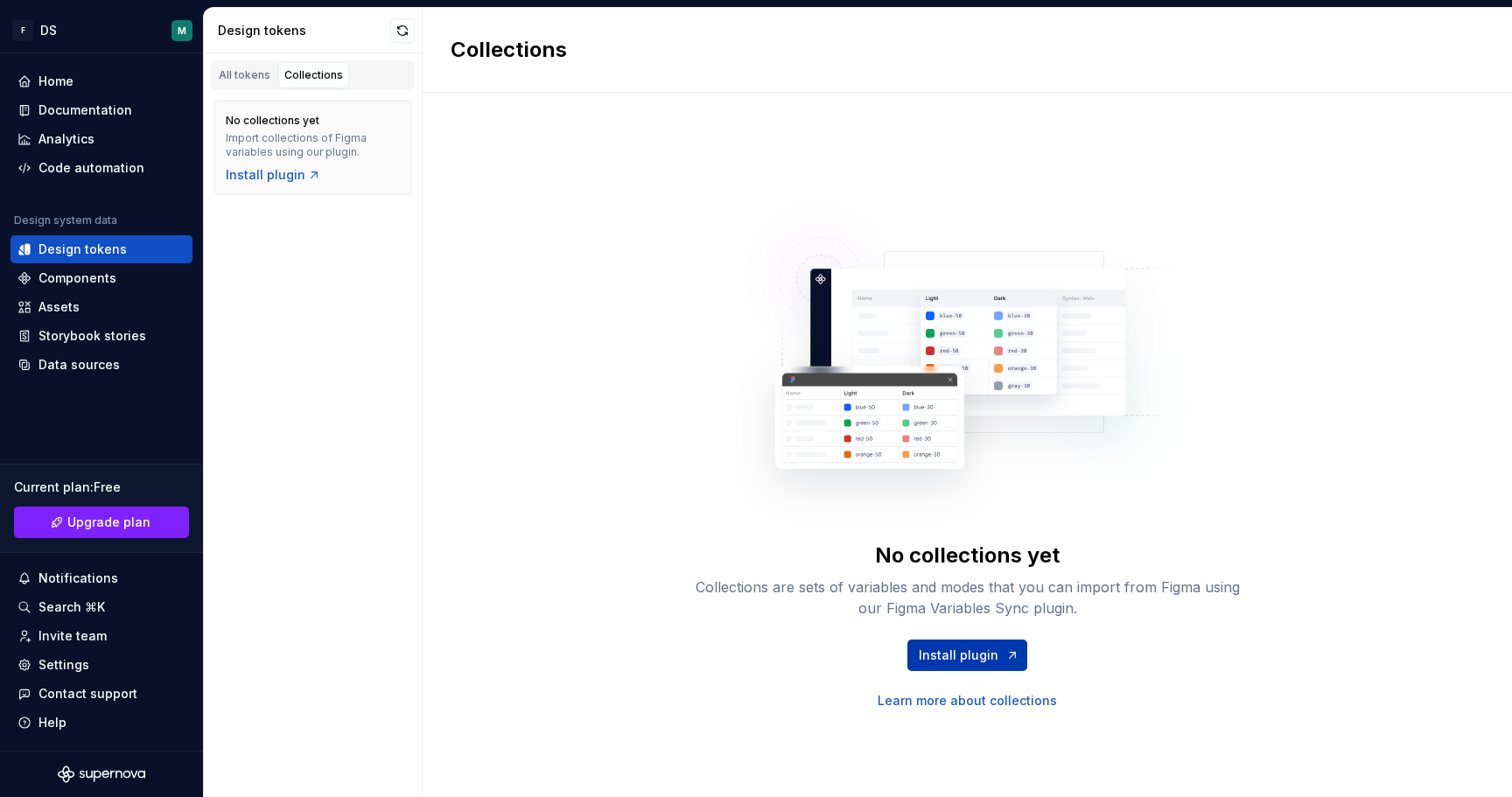
click at [975, 652] on span "Install plugin" at bounding box center [958, 656] width 80 height 18
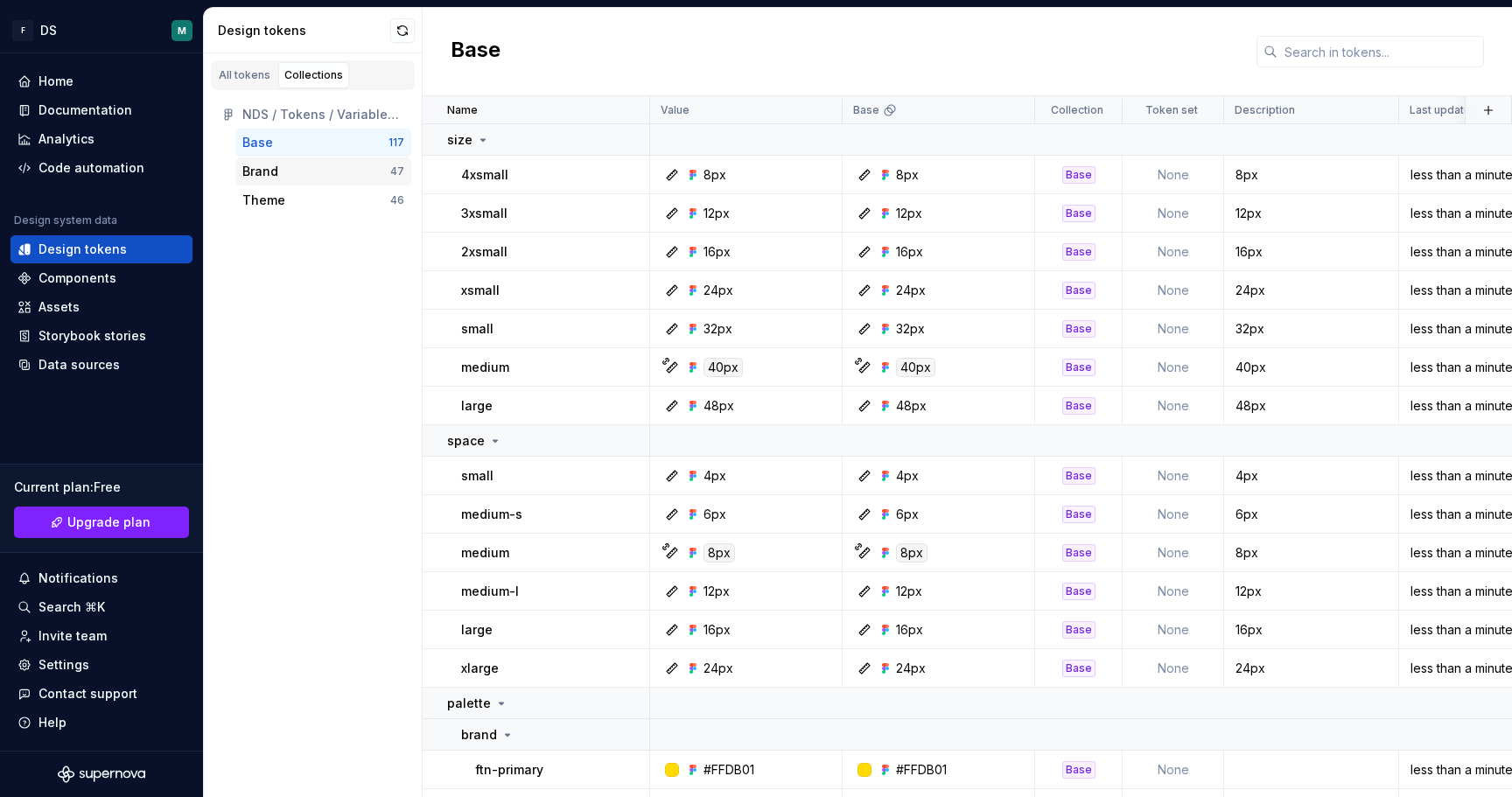
click at [264, 179] on div "Brand" at bounding box center [260, 172] width 36 height 18
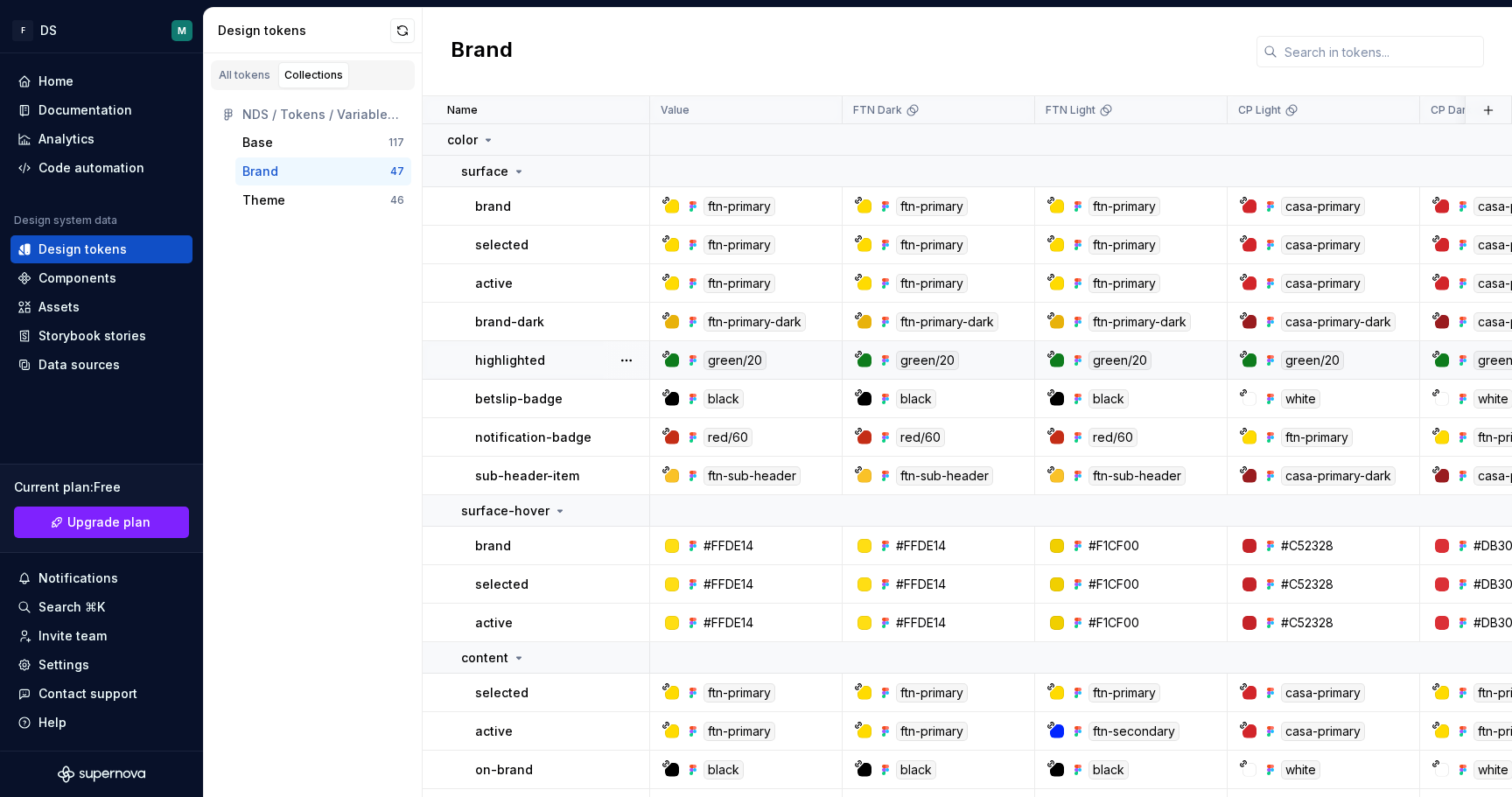
click at [666, 354] on icon at bounding box center [667, 354] width 6 height 6
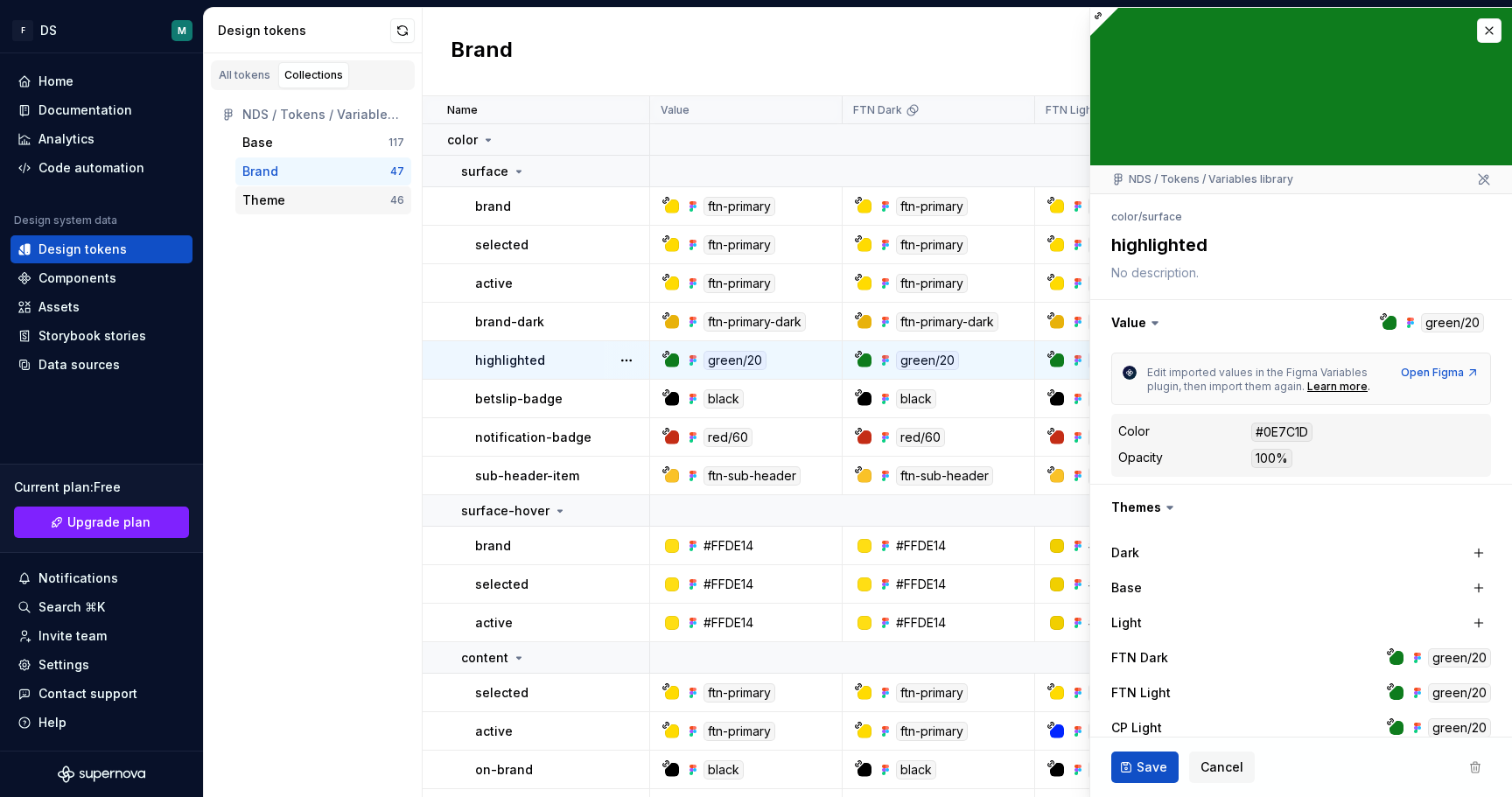
click at [276, 192] on div "Theme" at bounding box center [263, 201] width 43 height 18
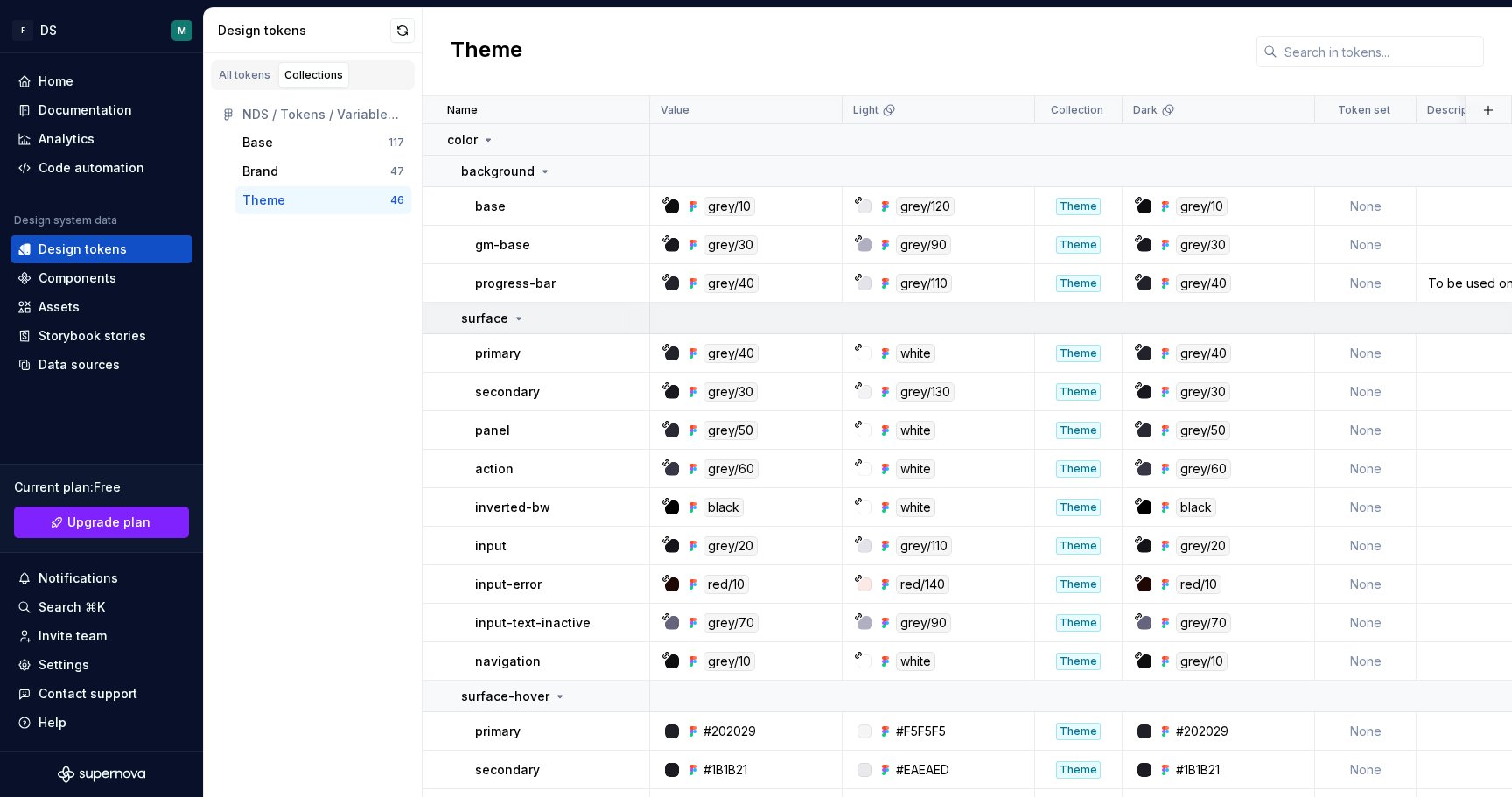
click at [512, 312] on icon at bounding box center [519, 318] width 14 height 14
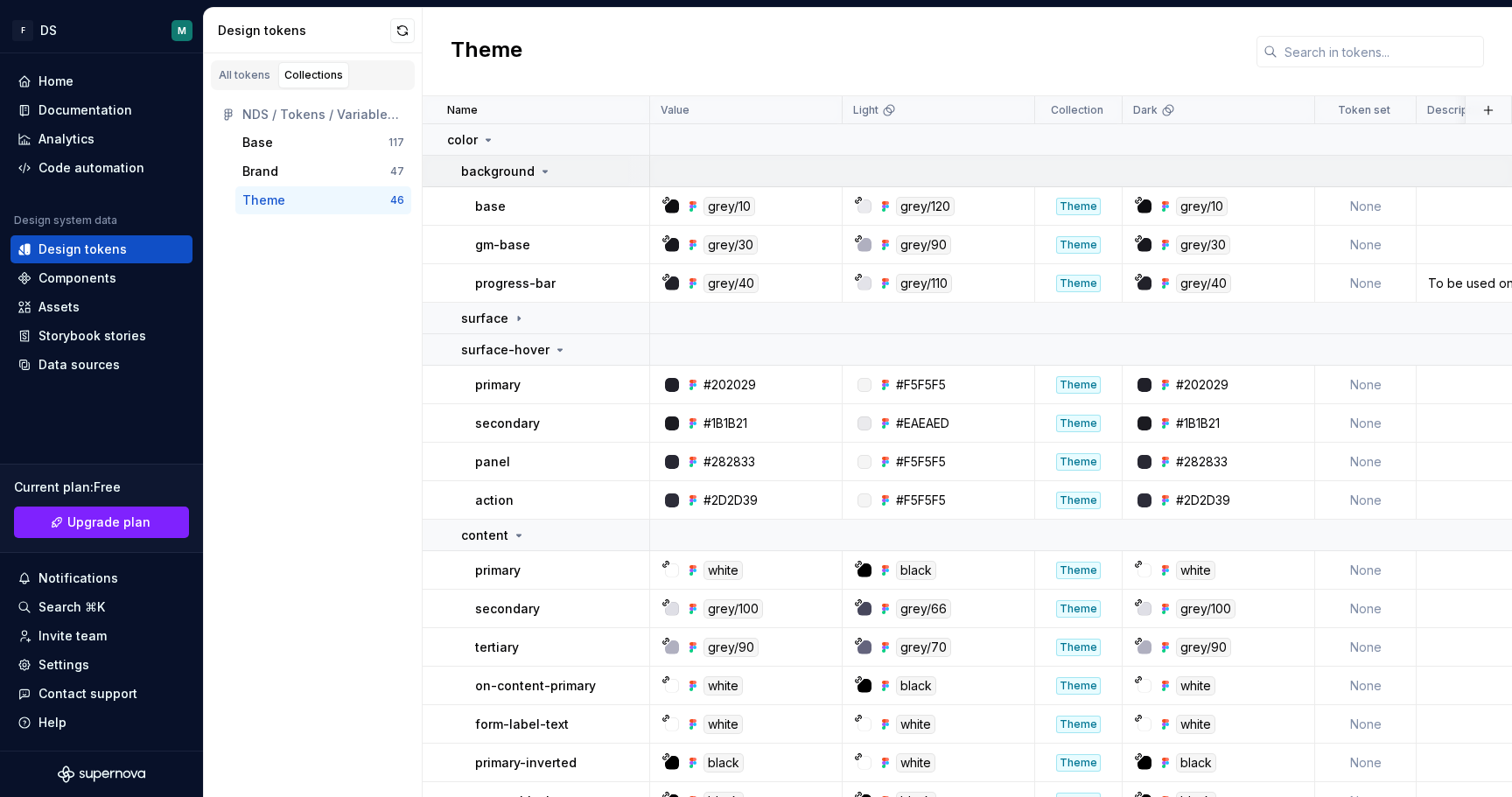
click at [526, 178] on p "background" at bounding box center [497, 172] width 73 height 18
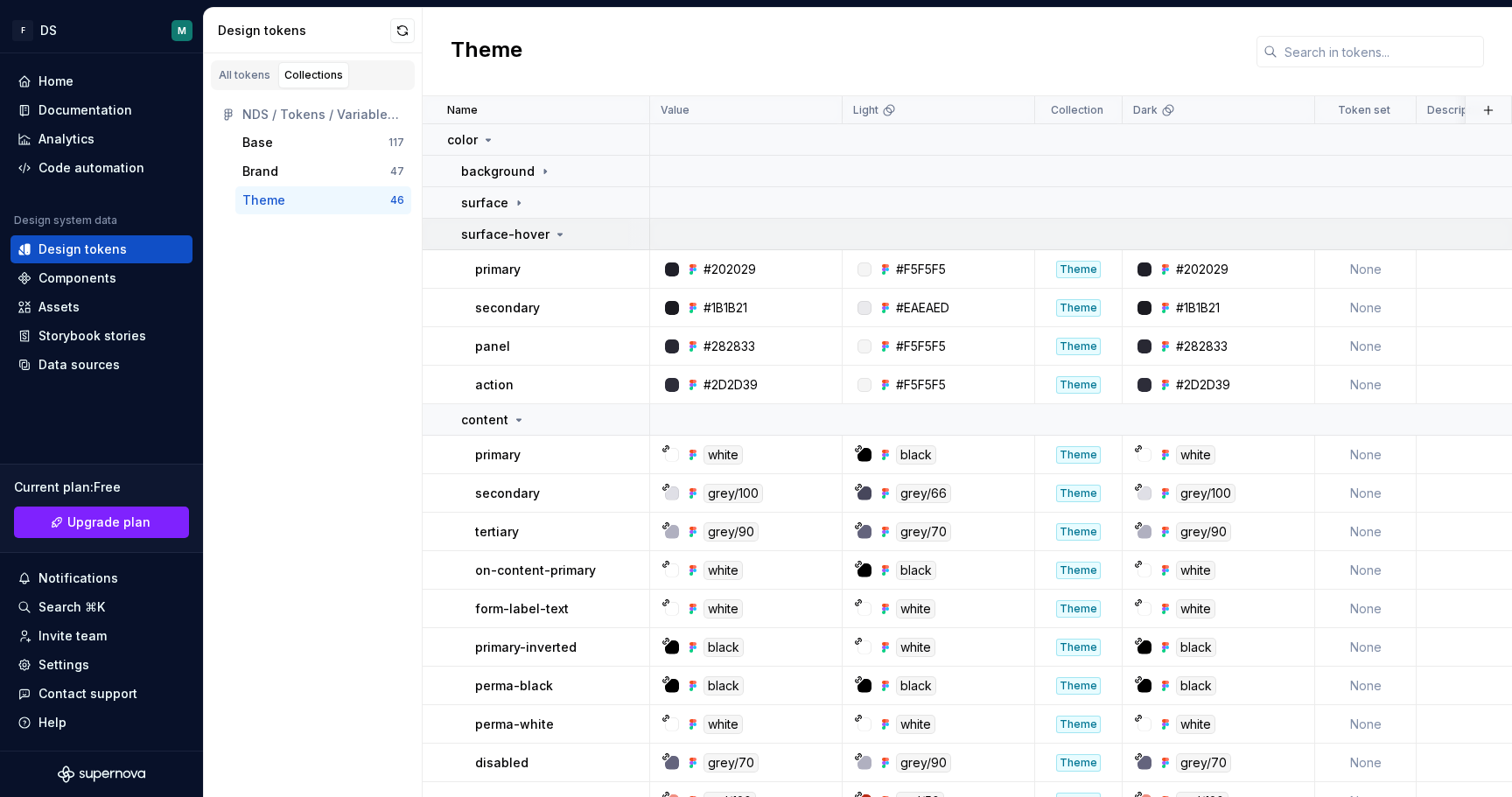
click at [537, 236] on p "surface-hover" at bounding box center [504, 234] width 88 height 18
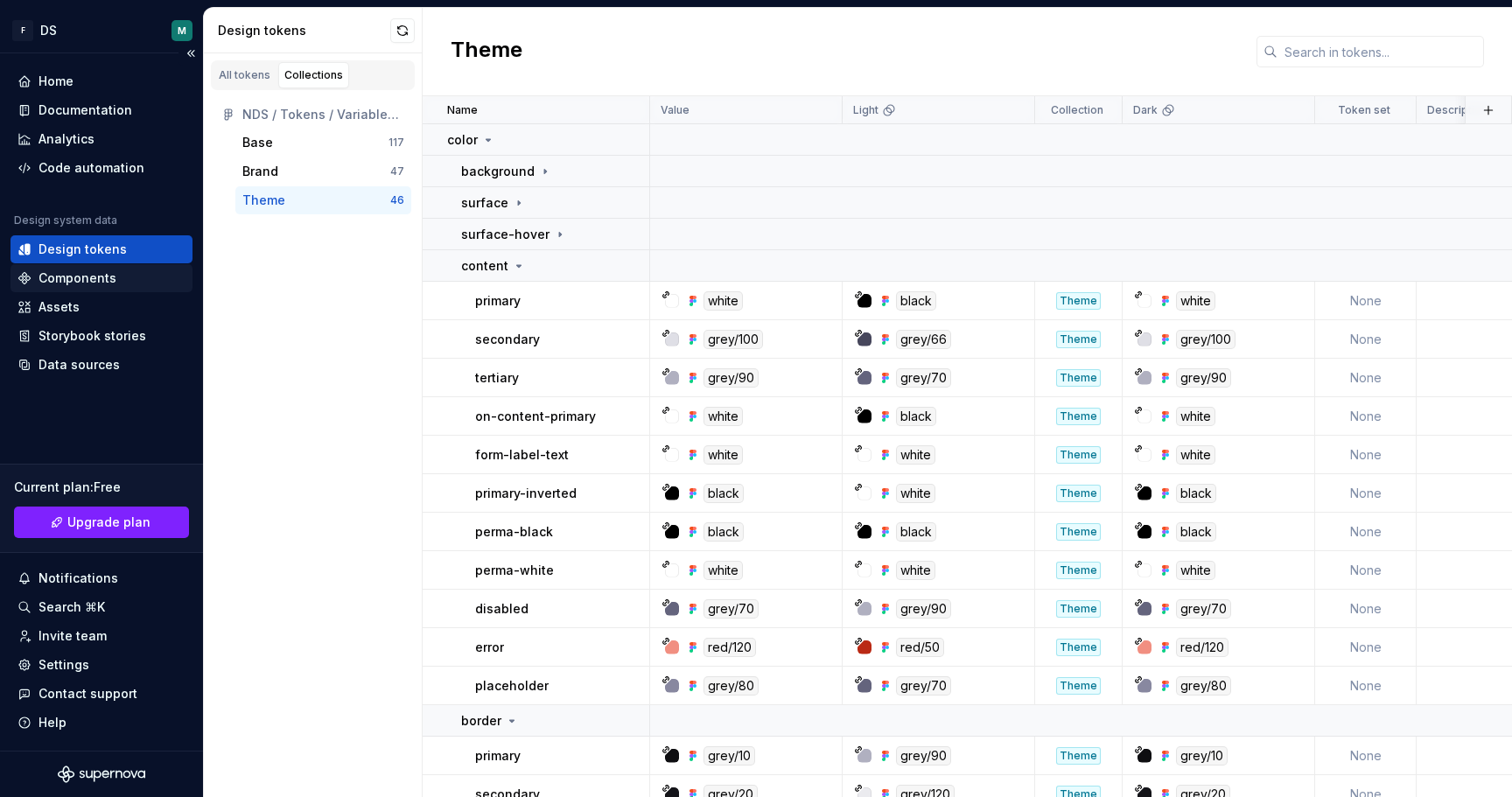
click at [73, 271] on div "Components" at bounding box center [77, 279] width 78 height 18
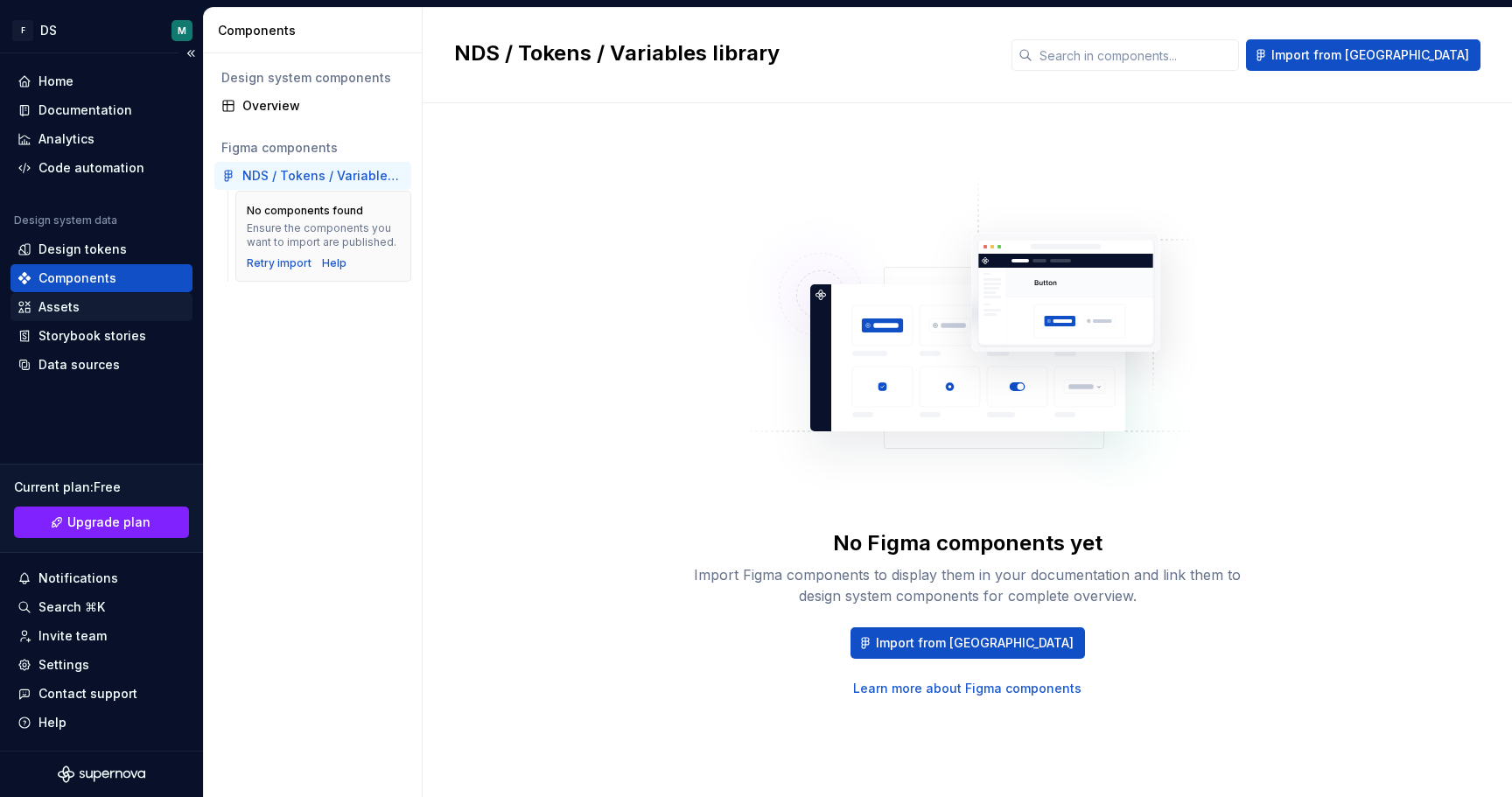
click at [81, 309] on div "Assets" at bounding box center [102, 308] width 168 height 18
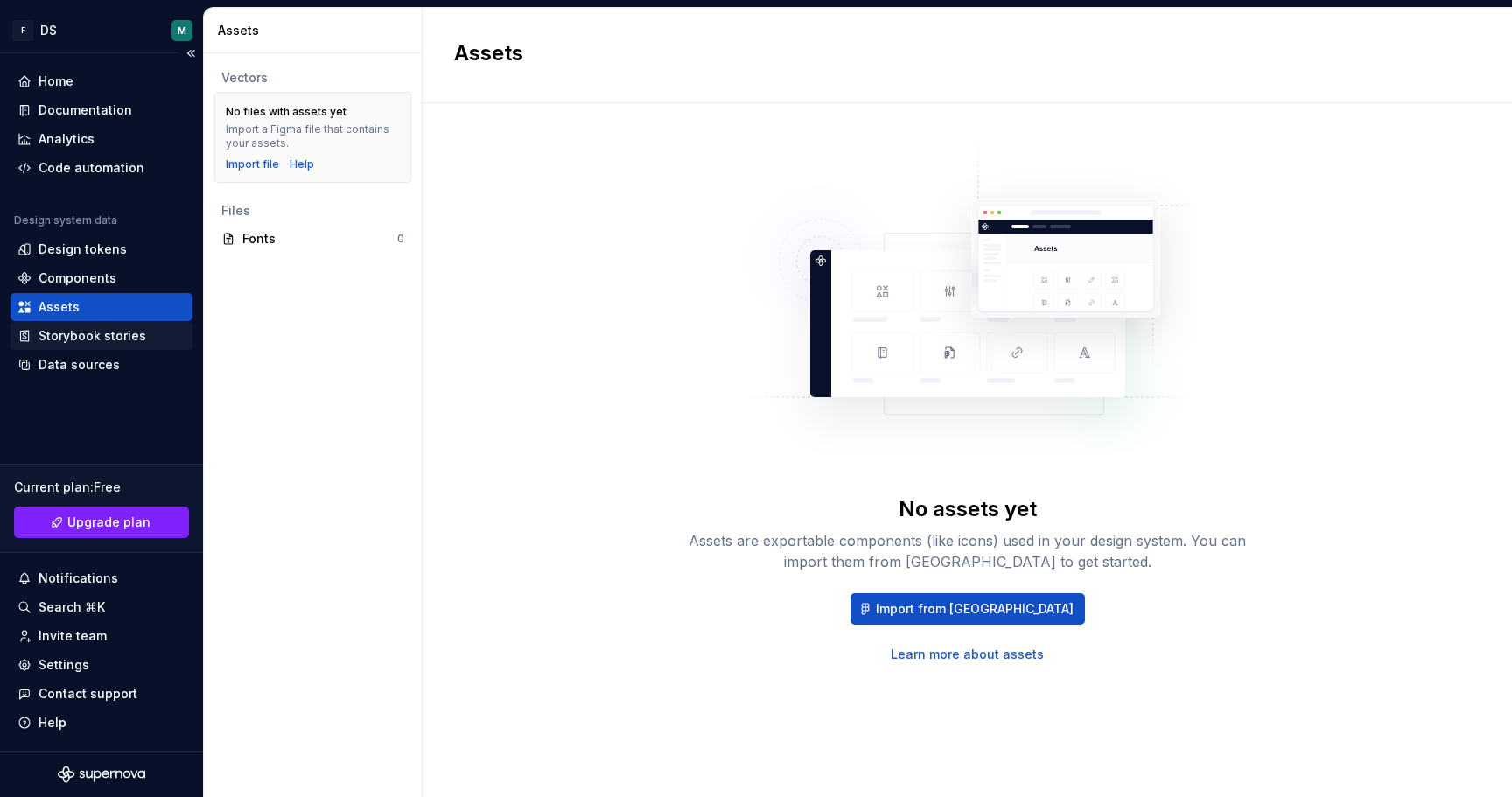
click at [60, 330] on div "Storybook stories" at bounding box center [92, 336] width 108 height 18
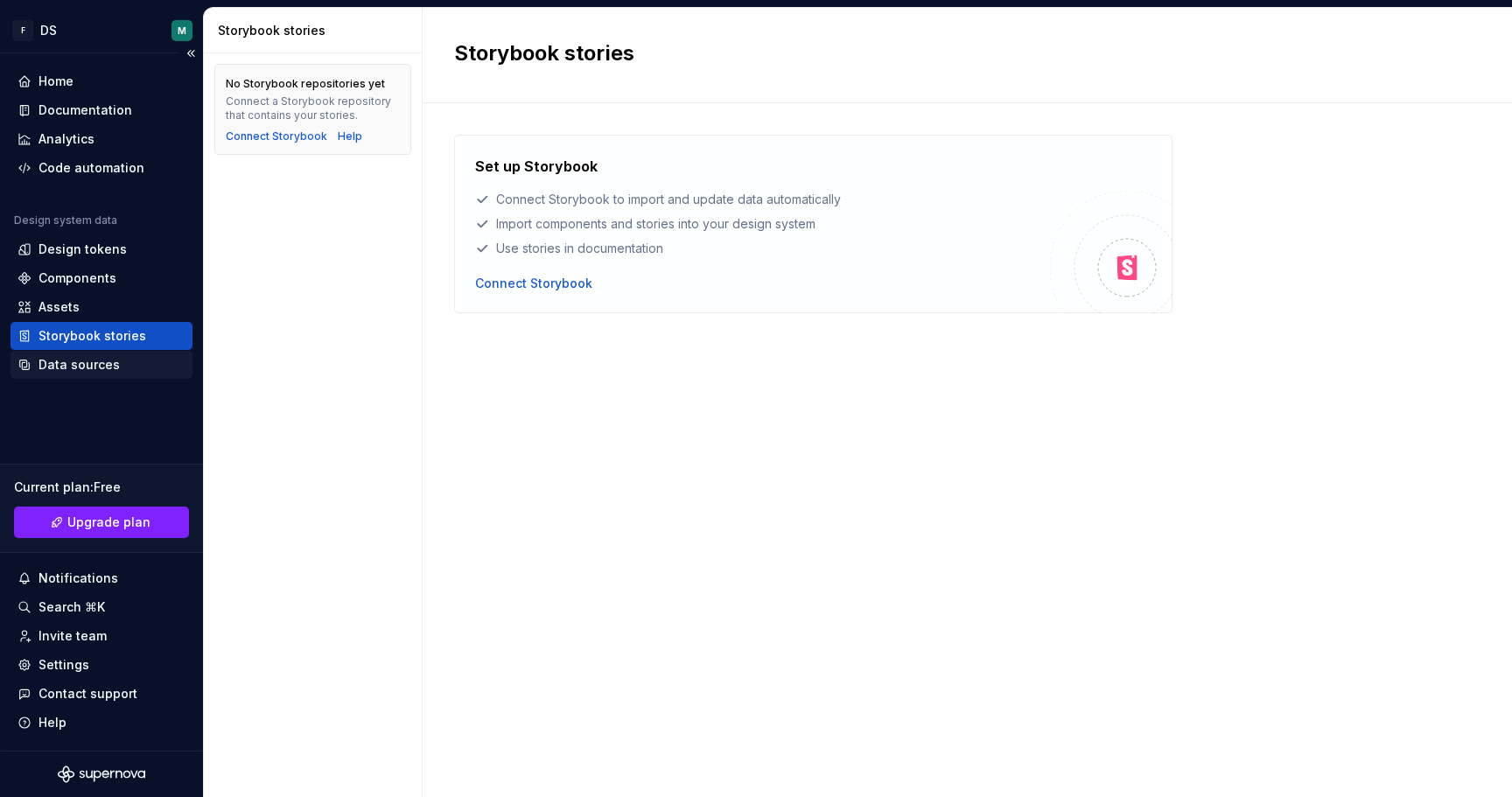
click at [58, 357] on div "Data sources" at bounding box center [79, 365] width 81 height 18
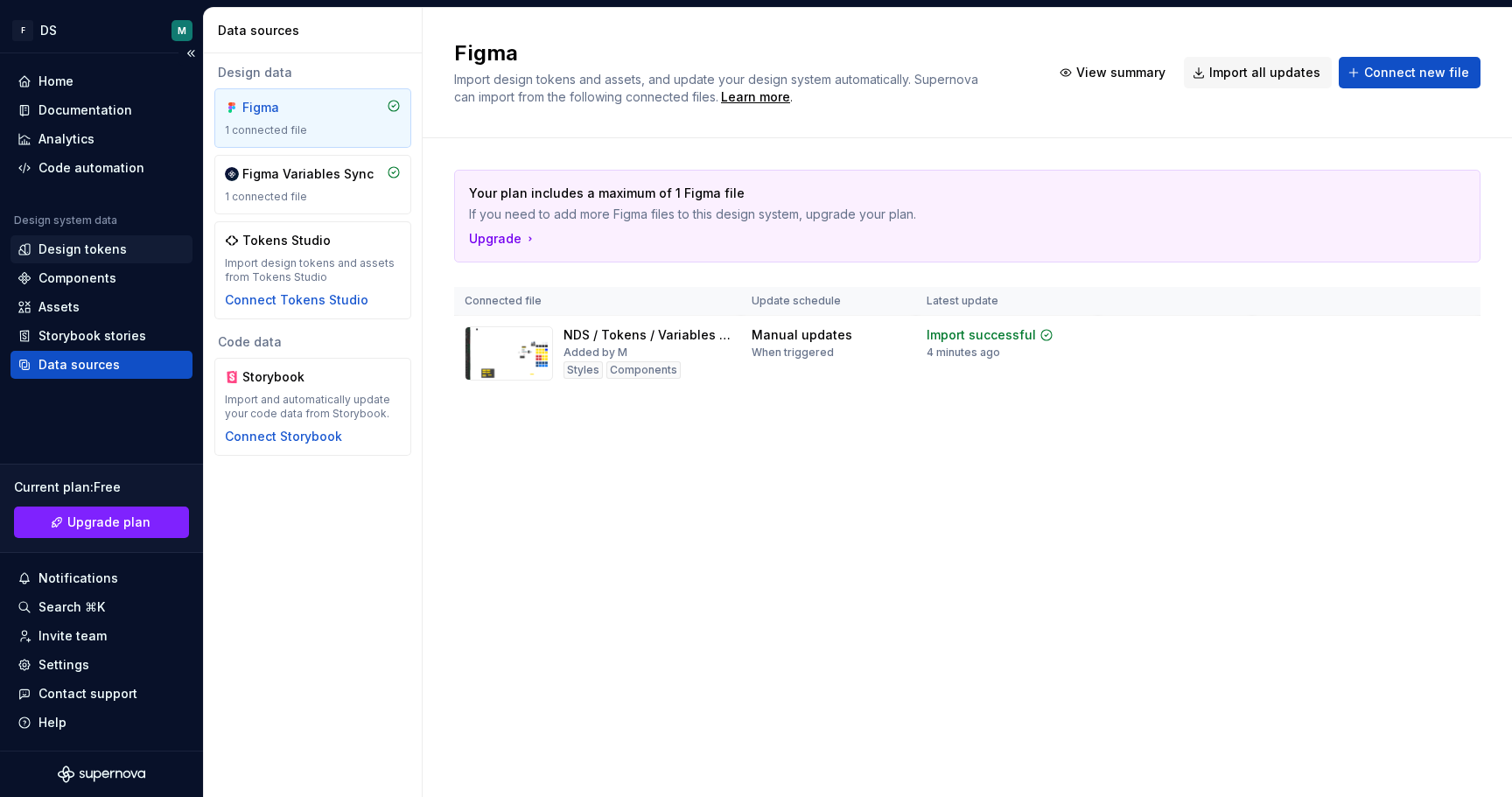
click at [70, 246] on div "Design tokens" at bounding box center [82, 249] width 88 height 18
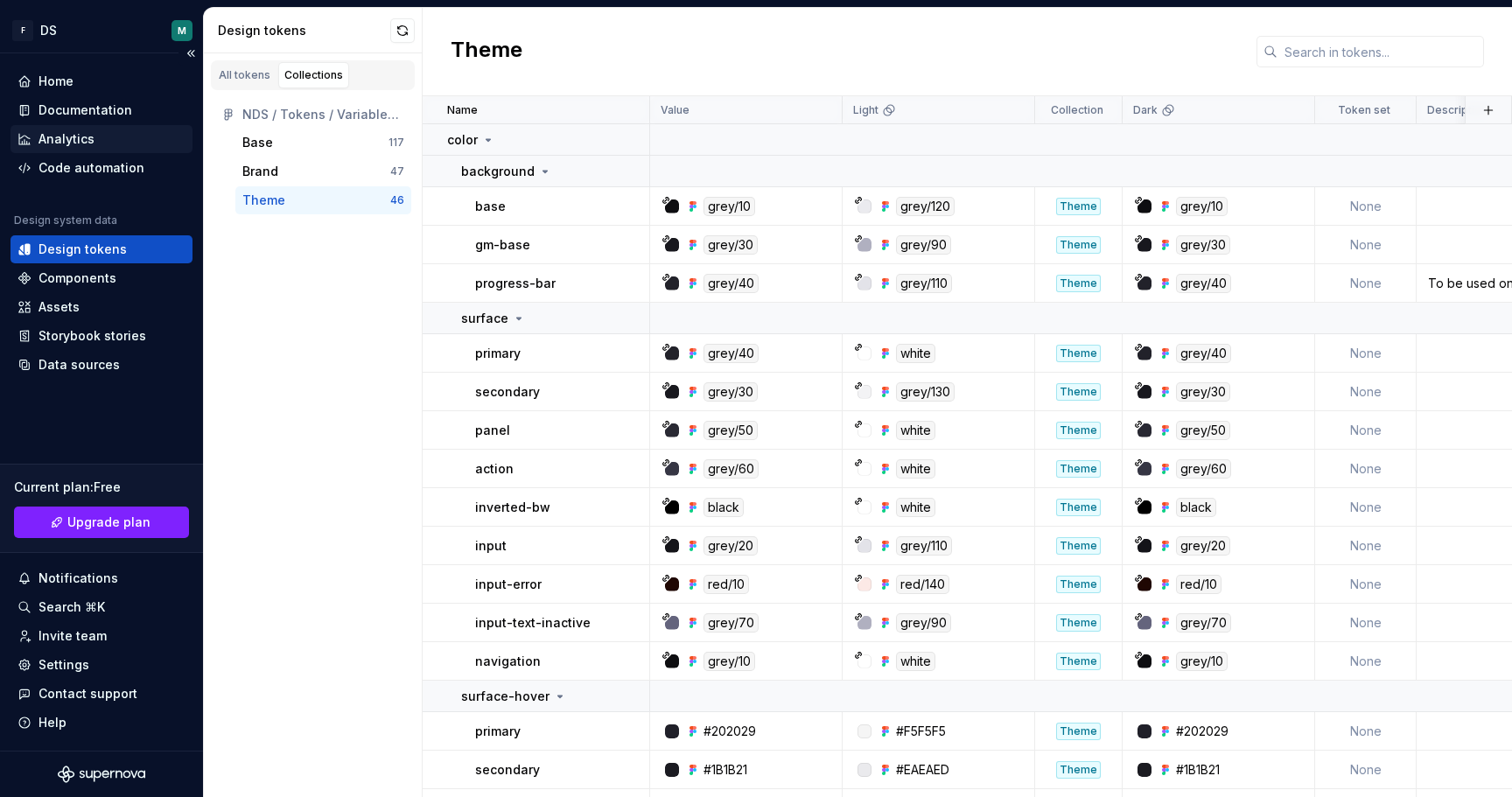
click at [80, 141] on div "Analytics" at bounding box center [66, 139] width 56 height 18
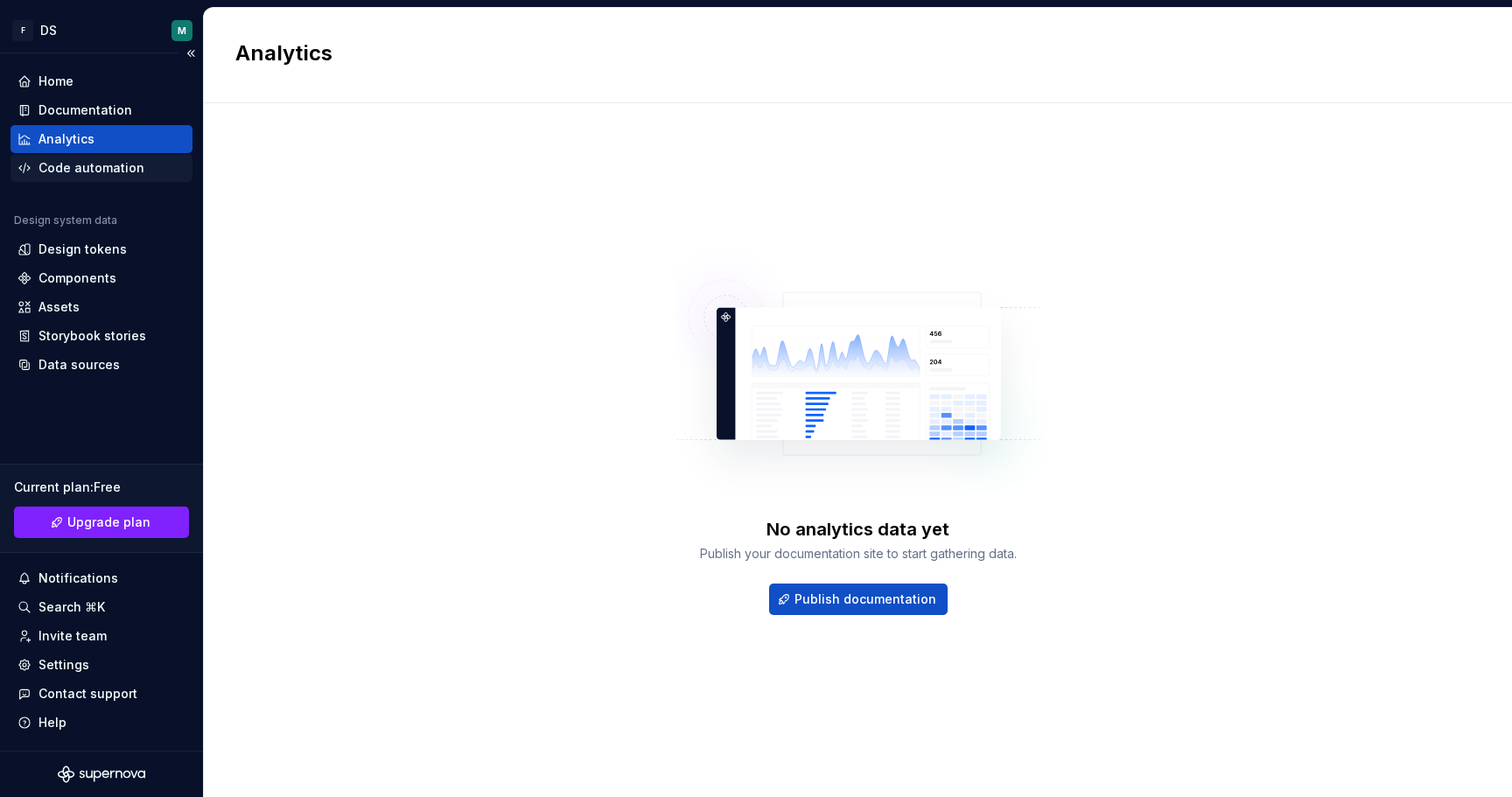
click at [67, 171] on div "Code automation" at bounding box center [91, 168] width 106 height 18
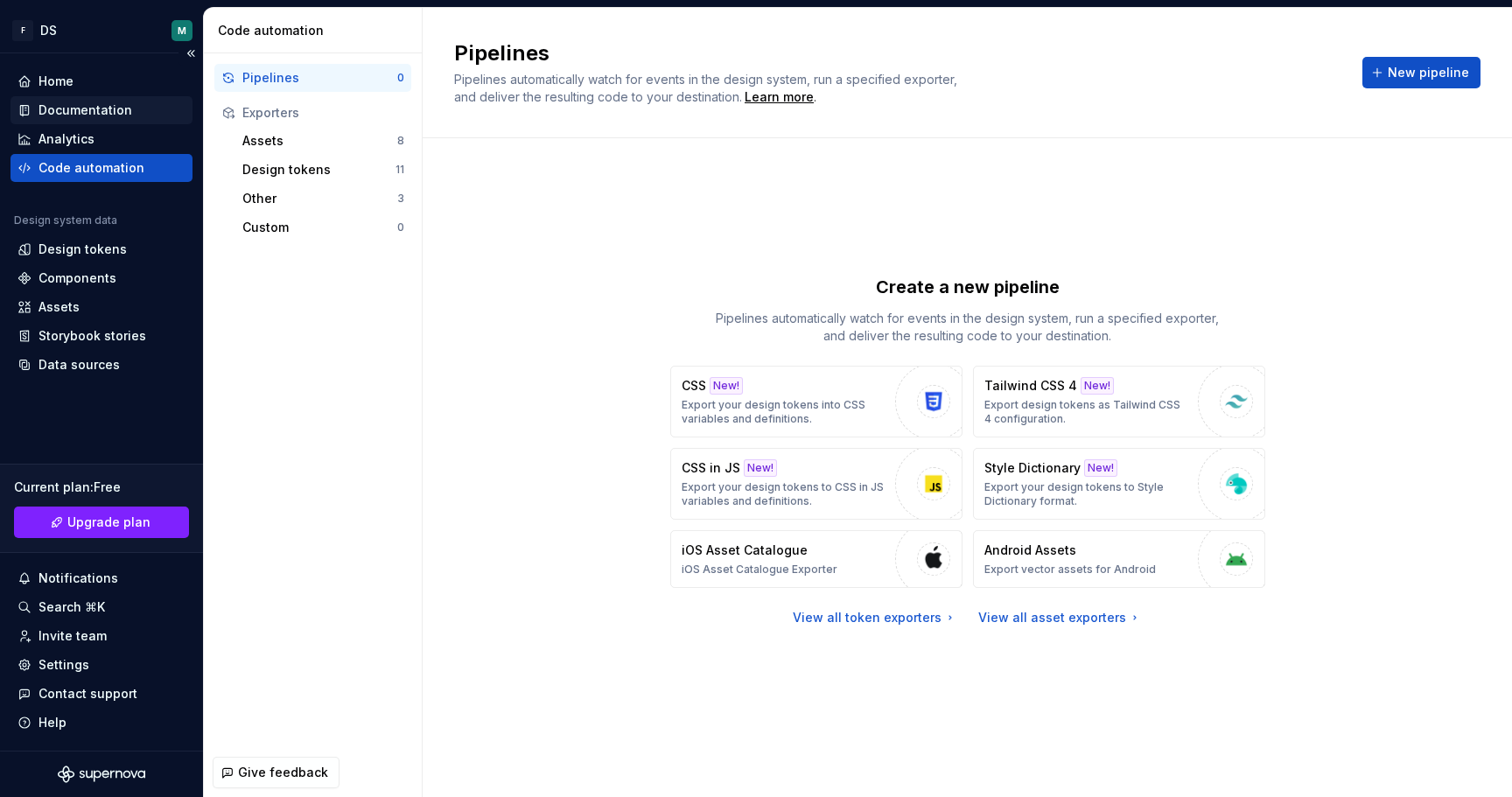
click at [56, 107] on div "Documentation" at bounding box center [85, 111] width 94 height 18
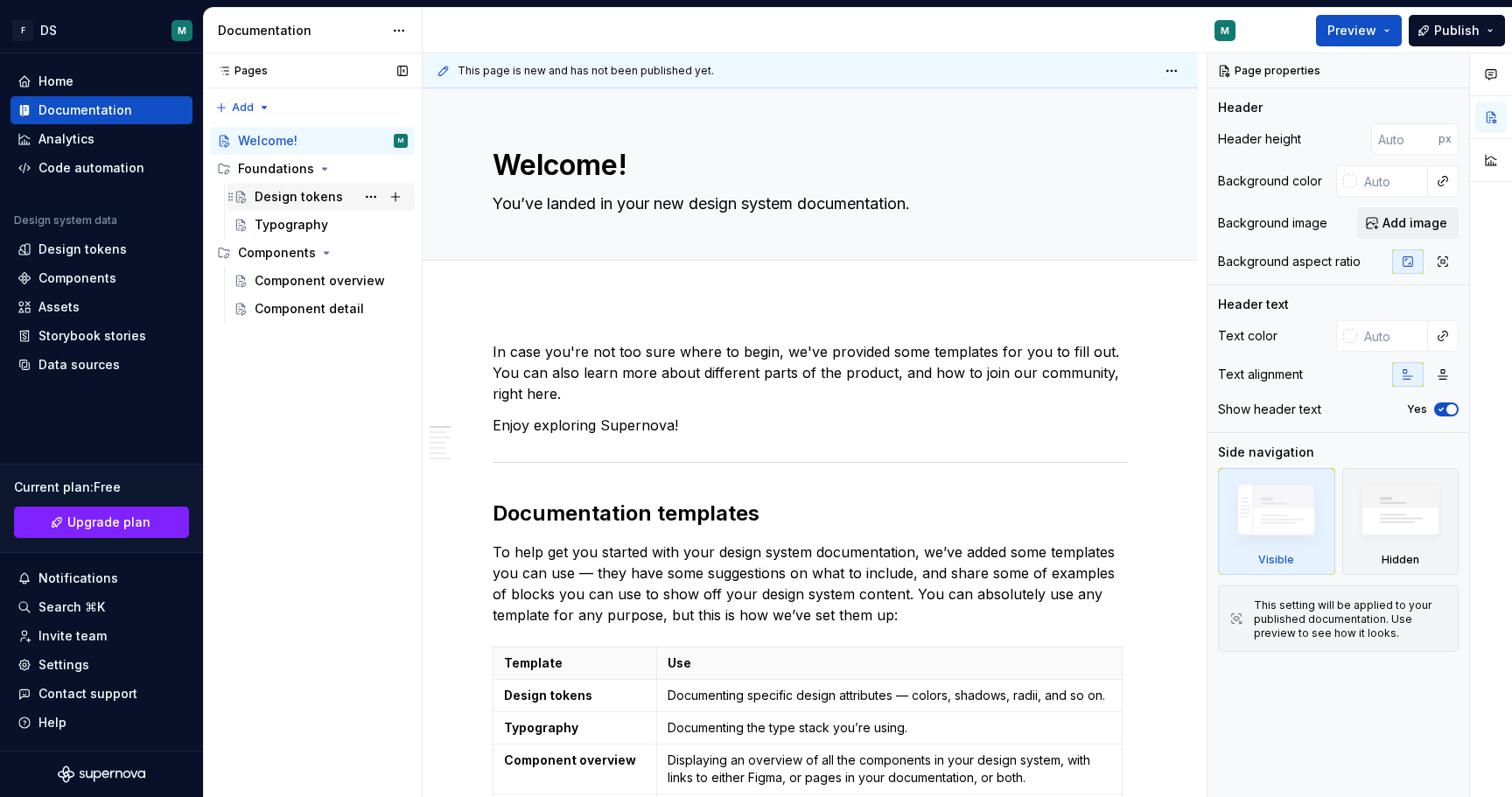
click at [319, 203] on div "Design tokens" at bounding box center [299, 197] width 88 height 18
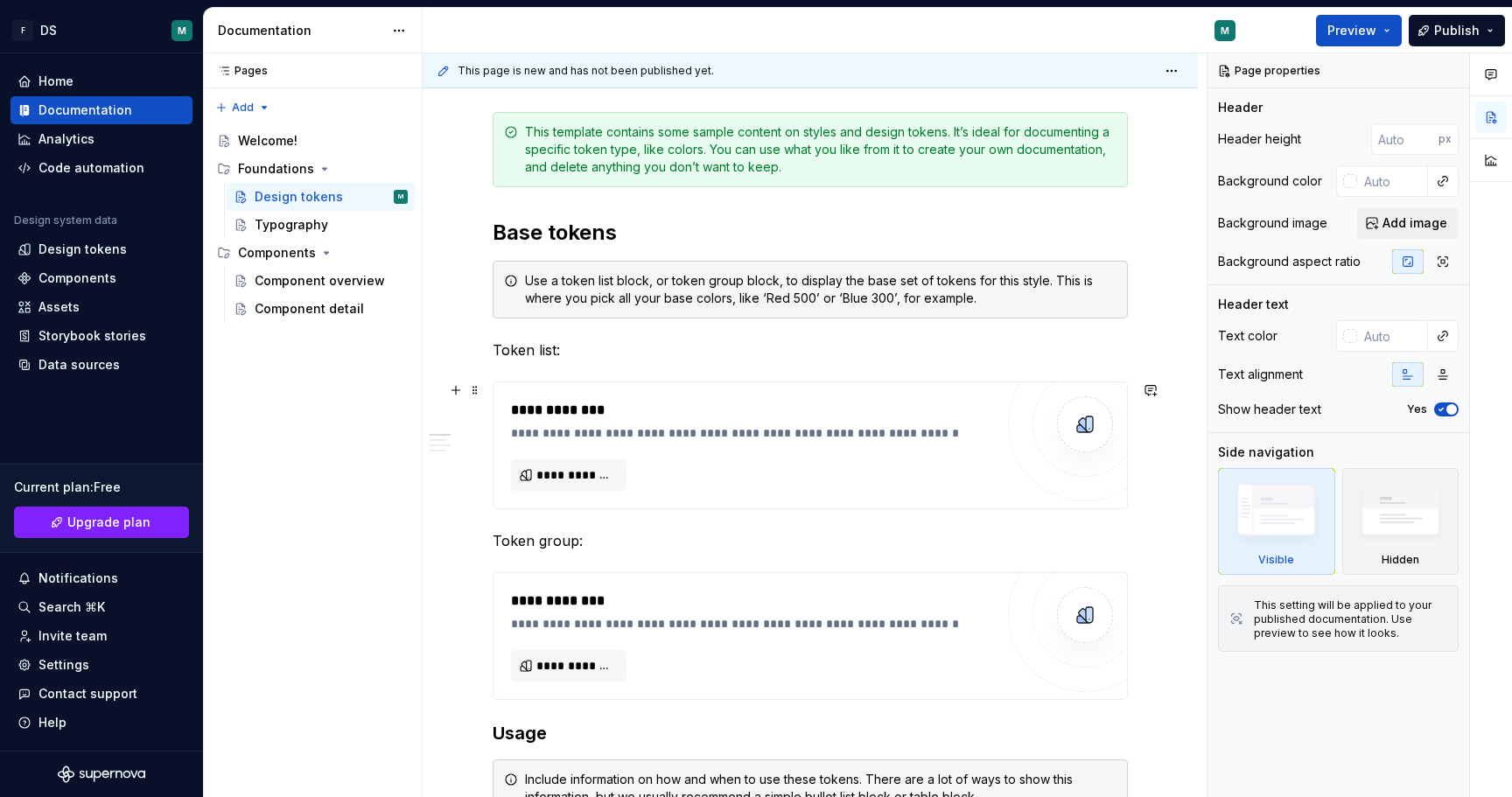
scroll to position [294, 0]
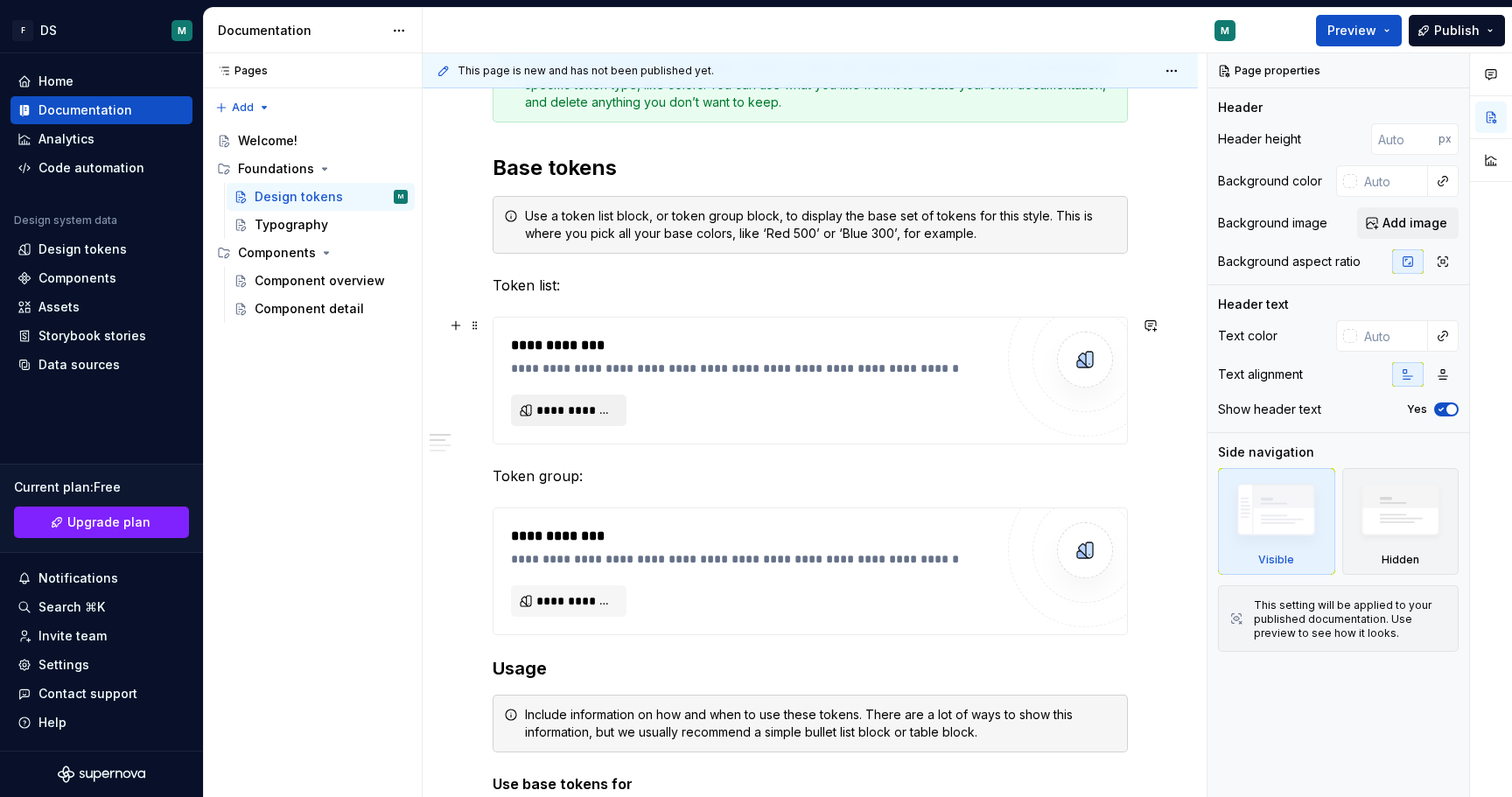
click at [531, 414] on button "**********" at bounding box center [569, 410] width 116 height 32
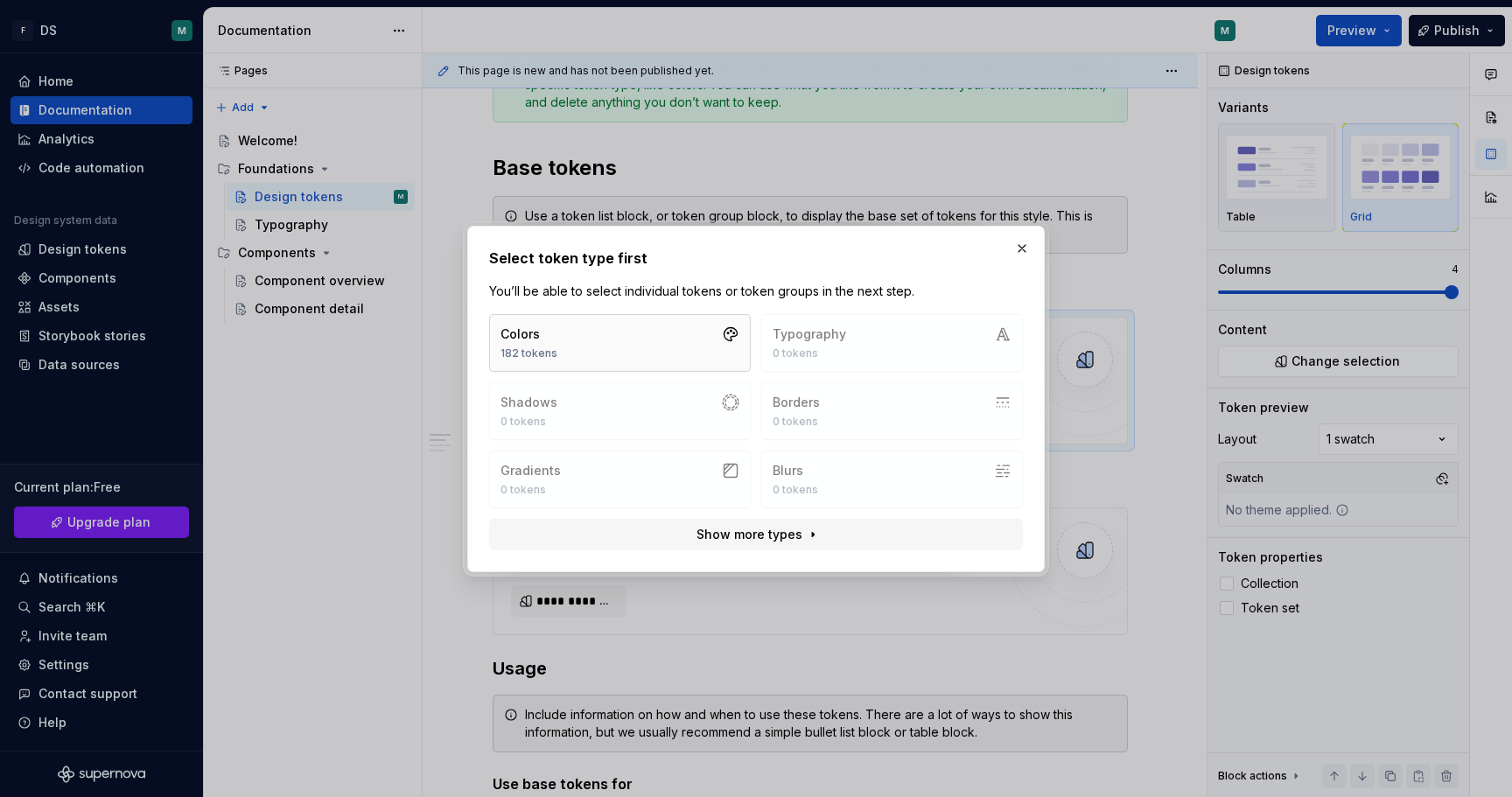
click at [581, 348] on button "Colors 182 tokens" at bounding box center [620, 343] width 262 height 57
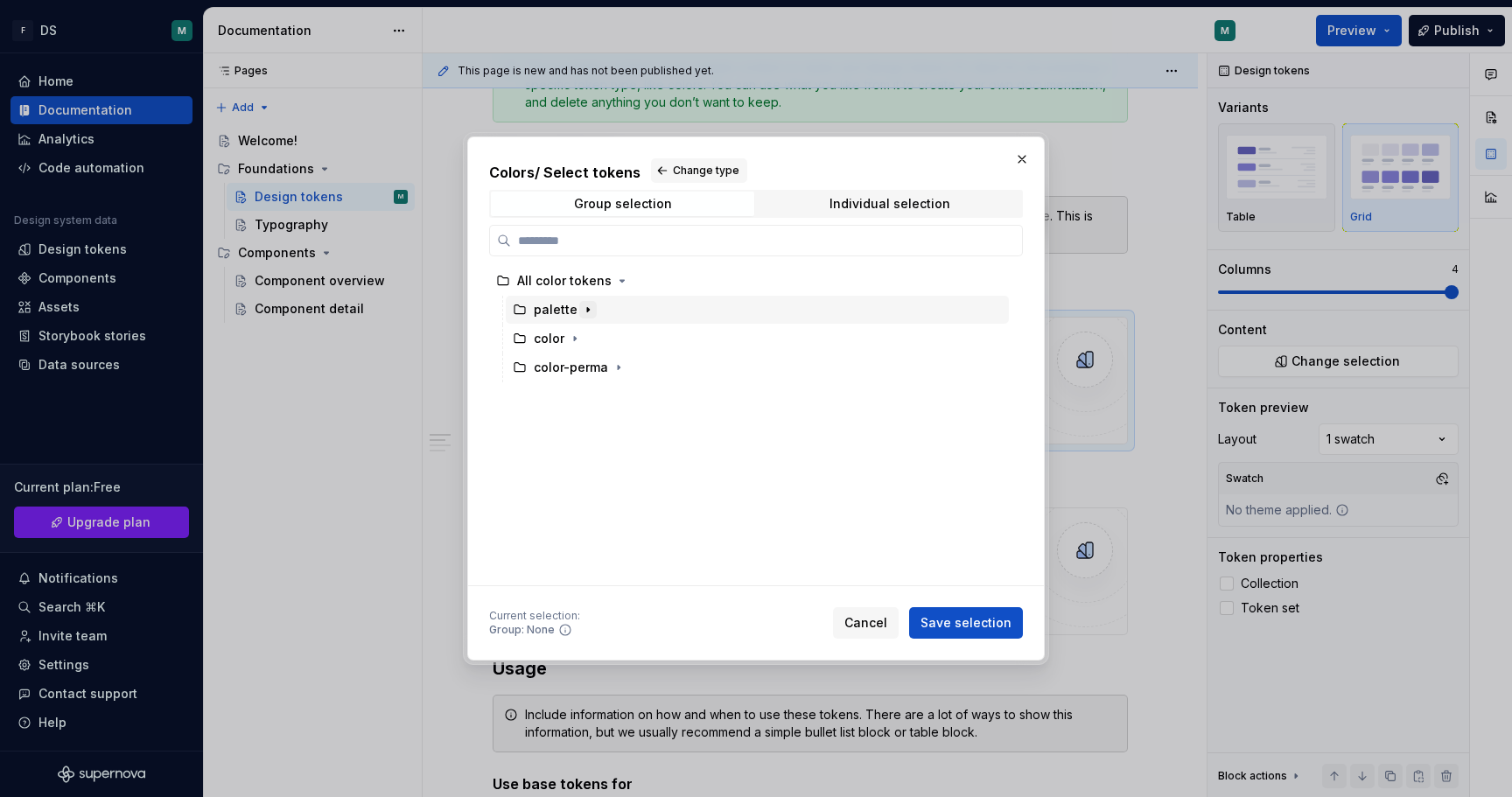
click at [587, 310] on icon "button" at bounding box center [588, 310] width 2 height 4
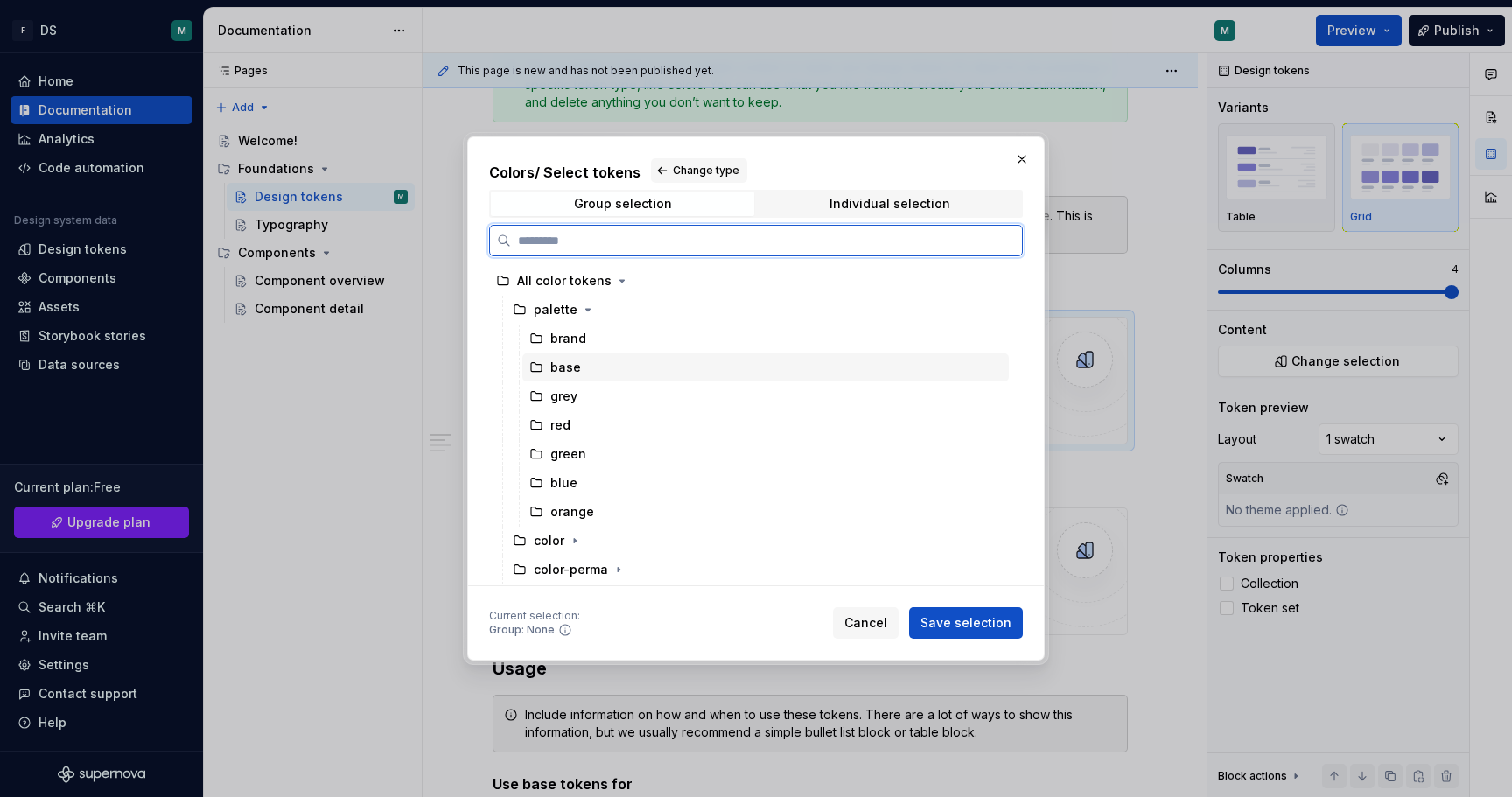
click at [560, 369] on div "base" at bounding box center [566, 368] width 31 height 18
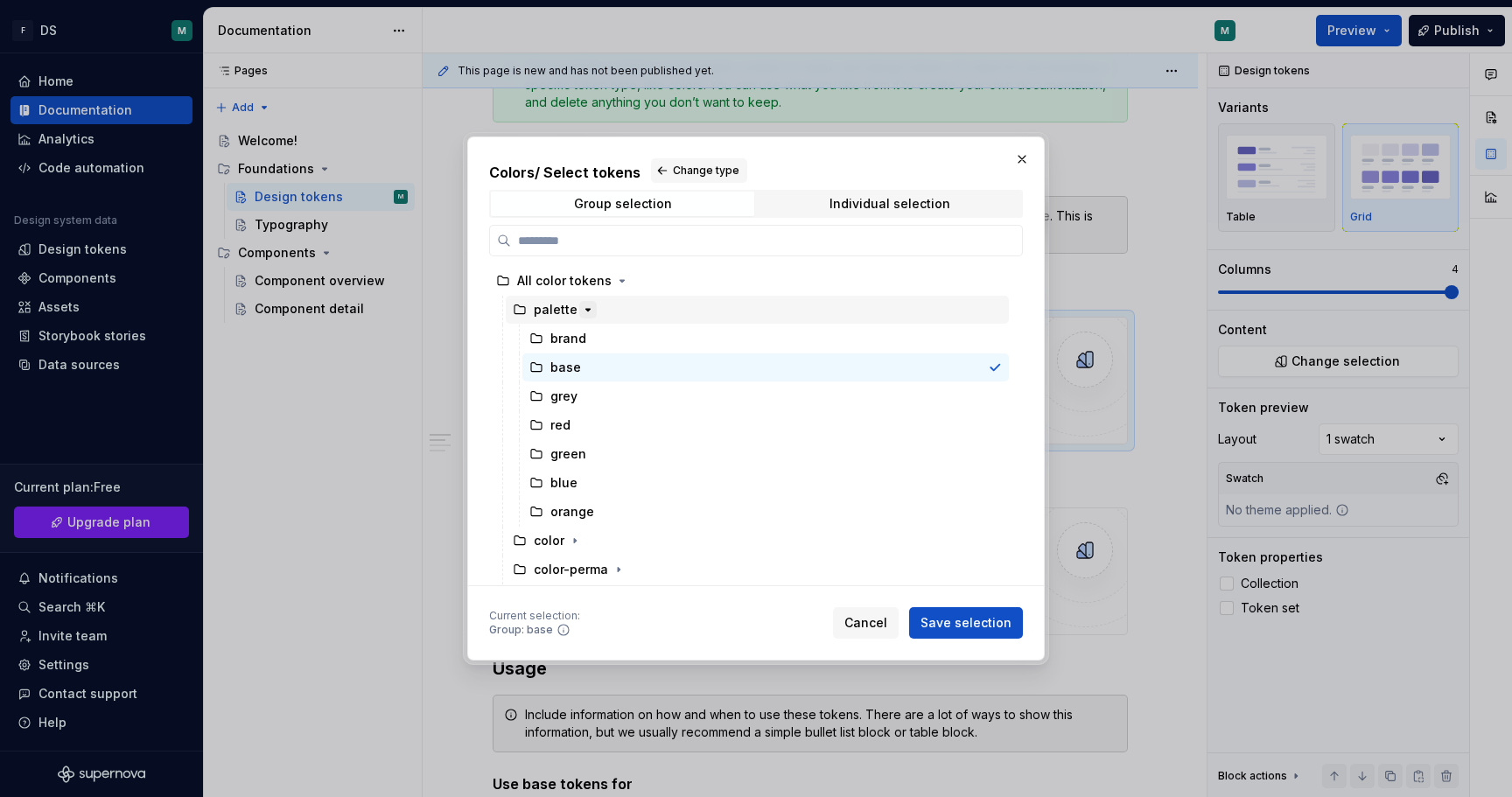
click at [579, 310] on button "button" at bounding box center [588, 310] width 18 height 18
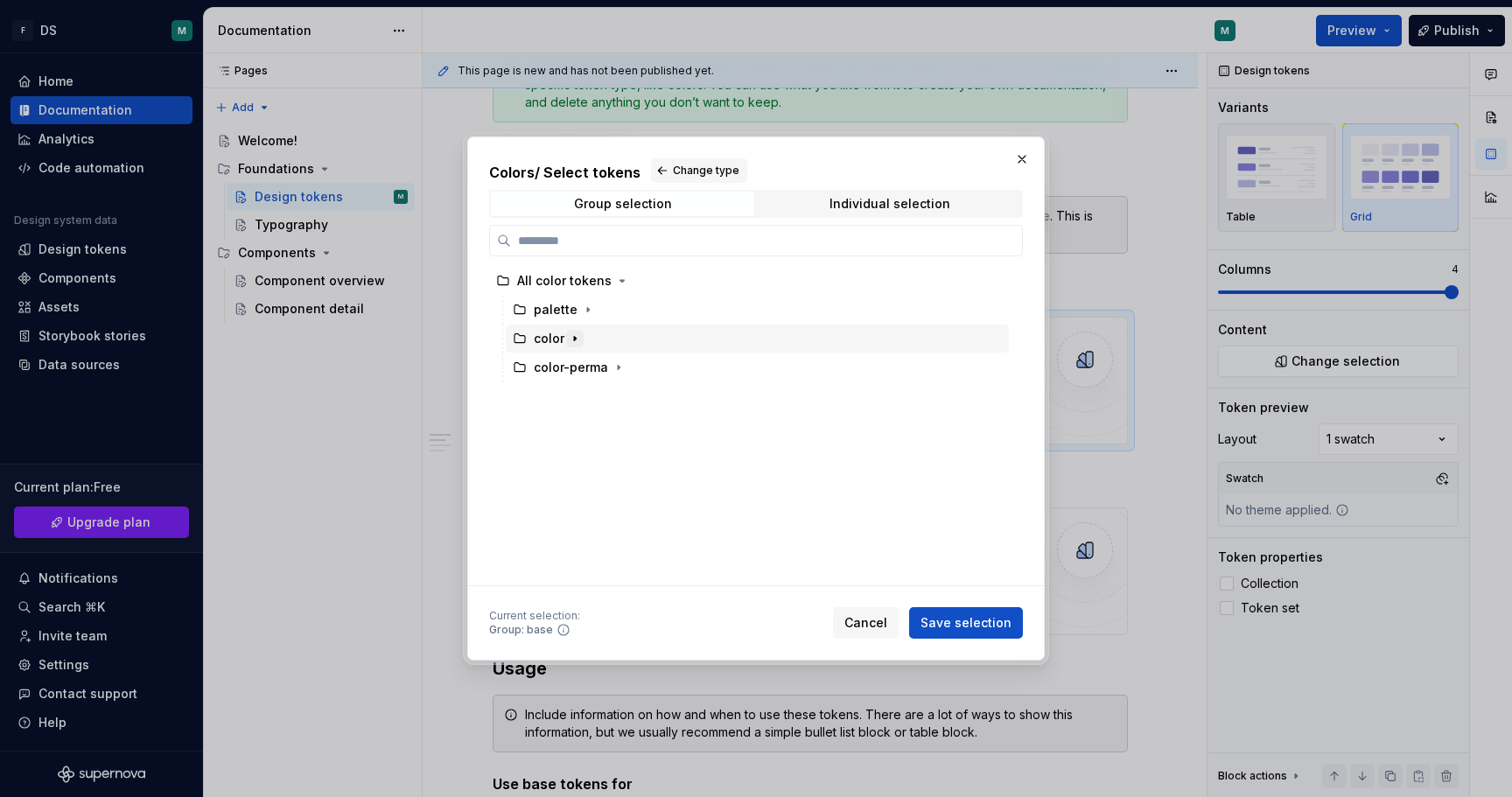
click at [580, 333] on icon "button" at bounding box center [575, 338] width 14 height 14
click at [579, 334] on icon "button" at bounding box center [575, 338] width 14 height 14
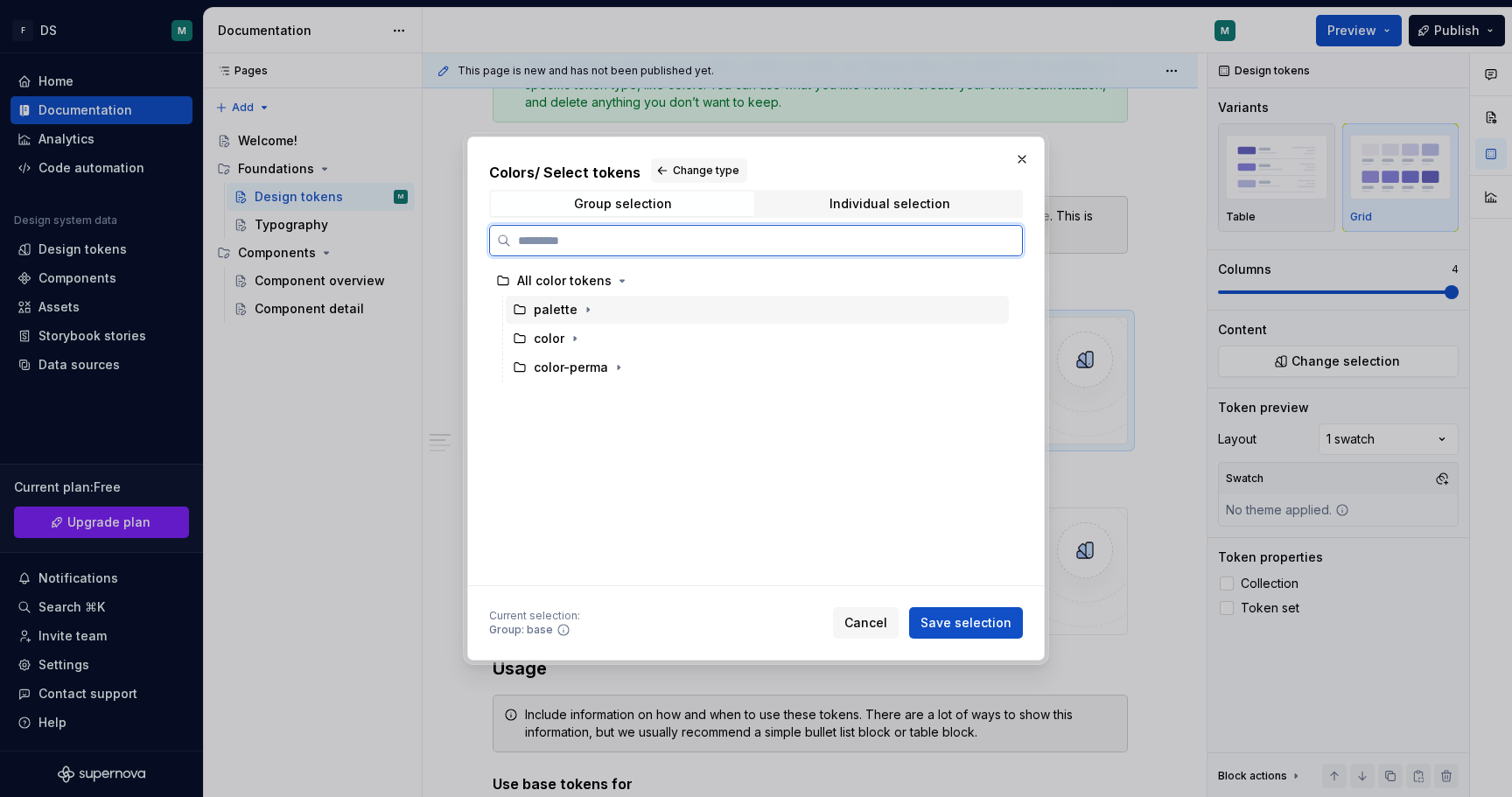
click at [531, 308] on div "palette" at bounding box center [555, 310] width 84 height 18
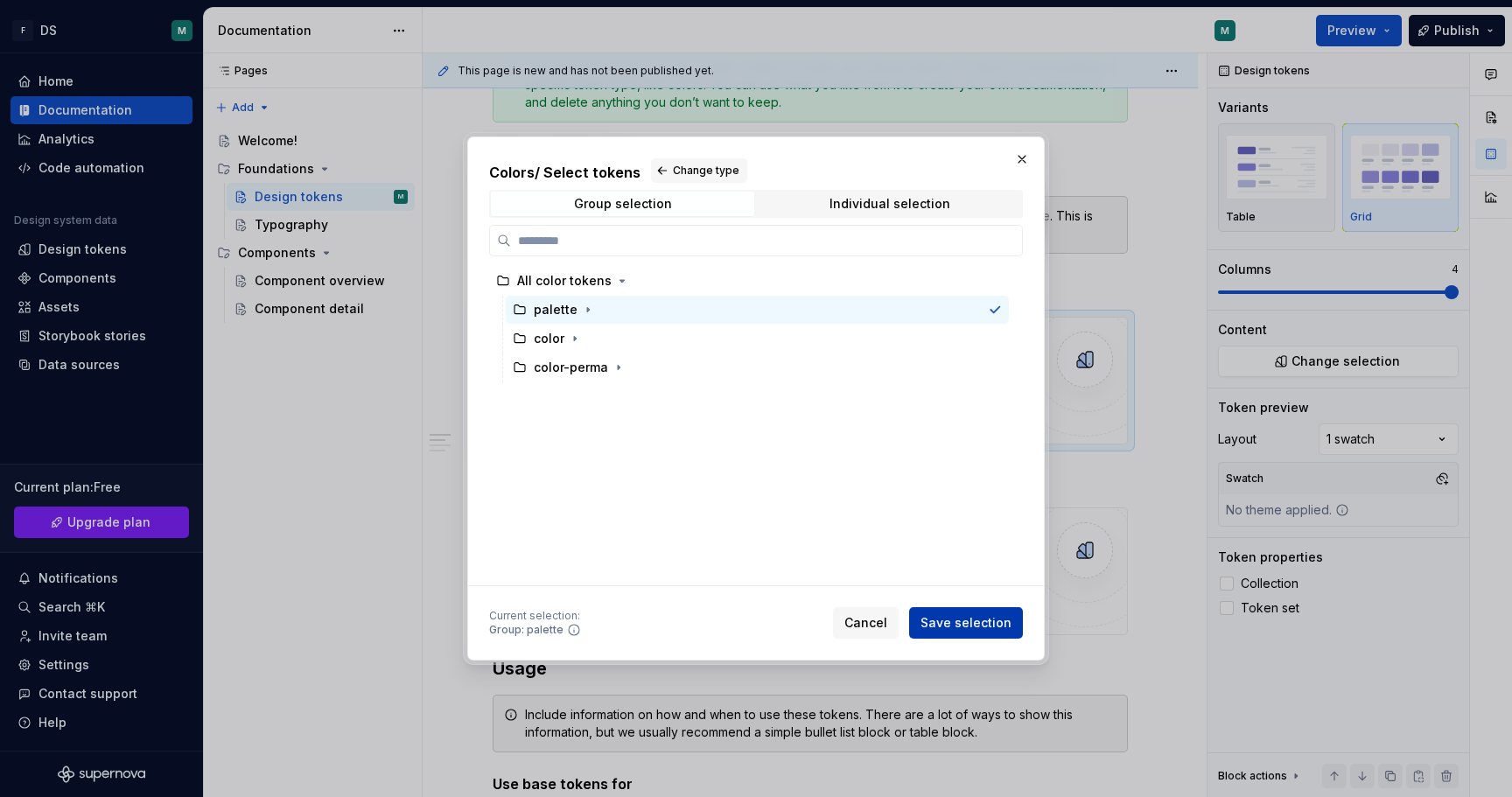
click at [994, 621] on span "Save selection" at bounding box center [966, 623] width 91 height 18
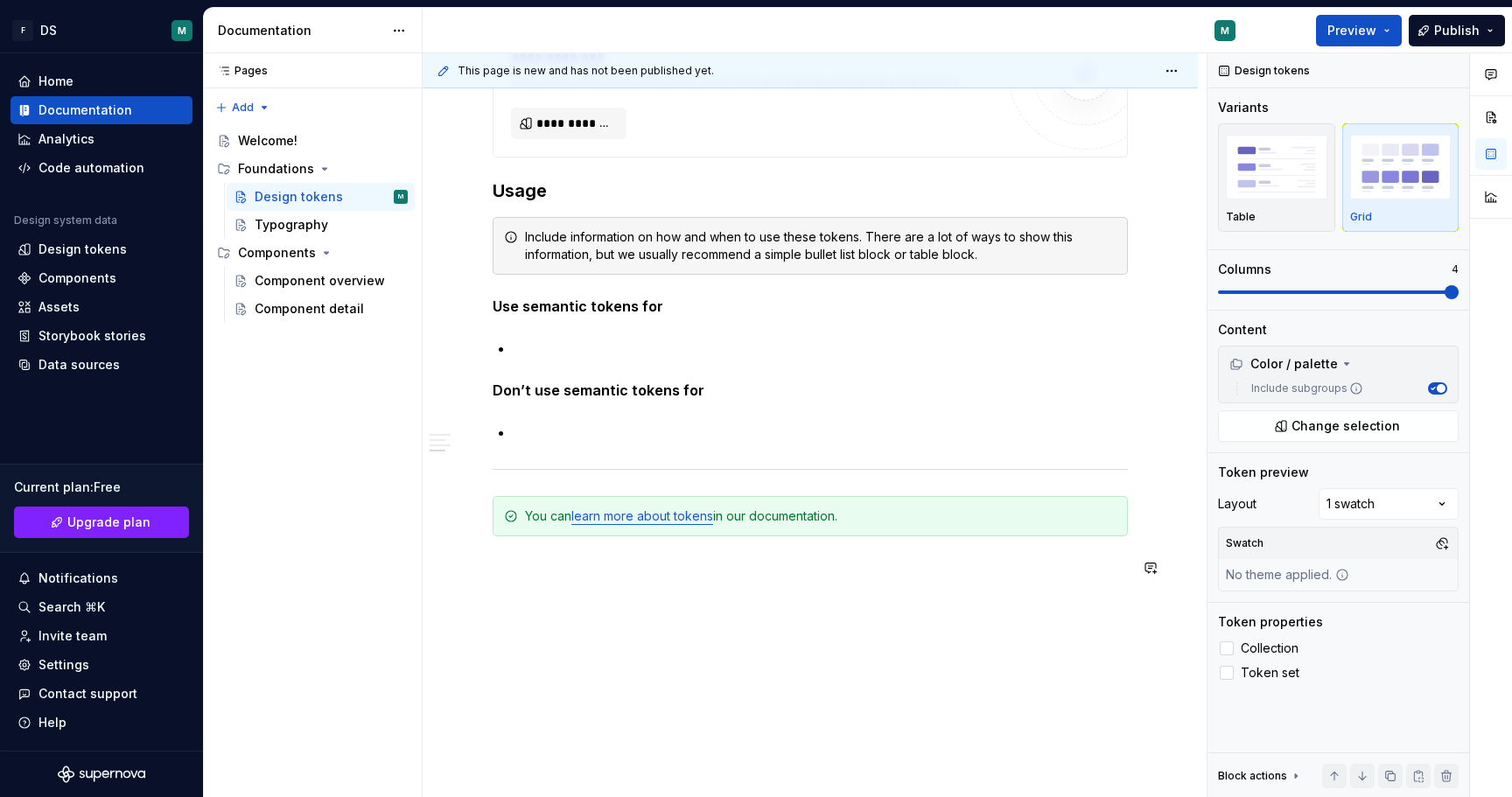
scroll to position [6595, 0]
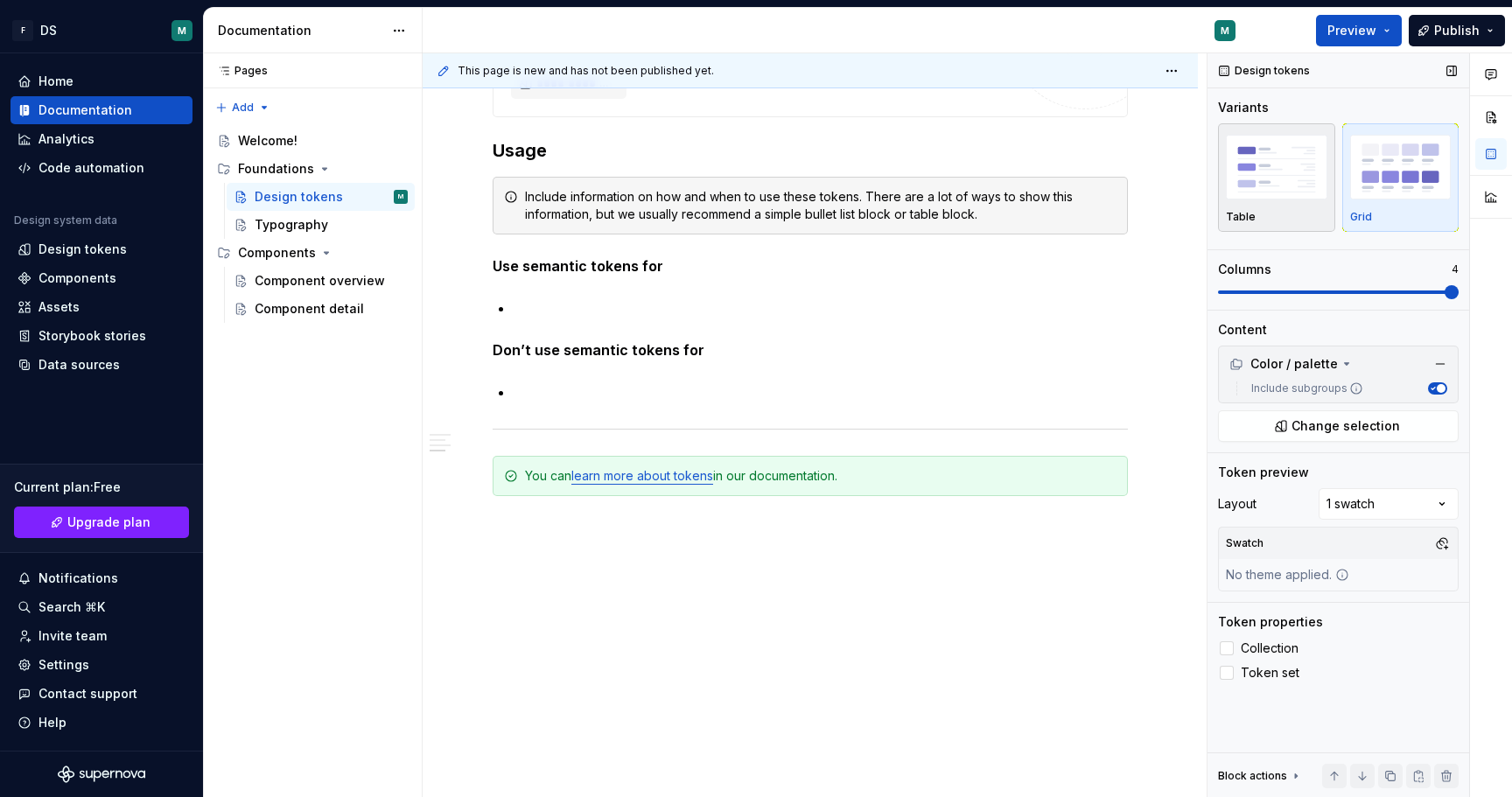
click at [1271, 185] on img "button" at bounding box center [1277, 166] width 102 height 64
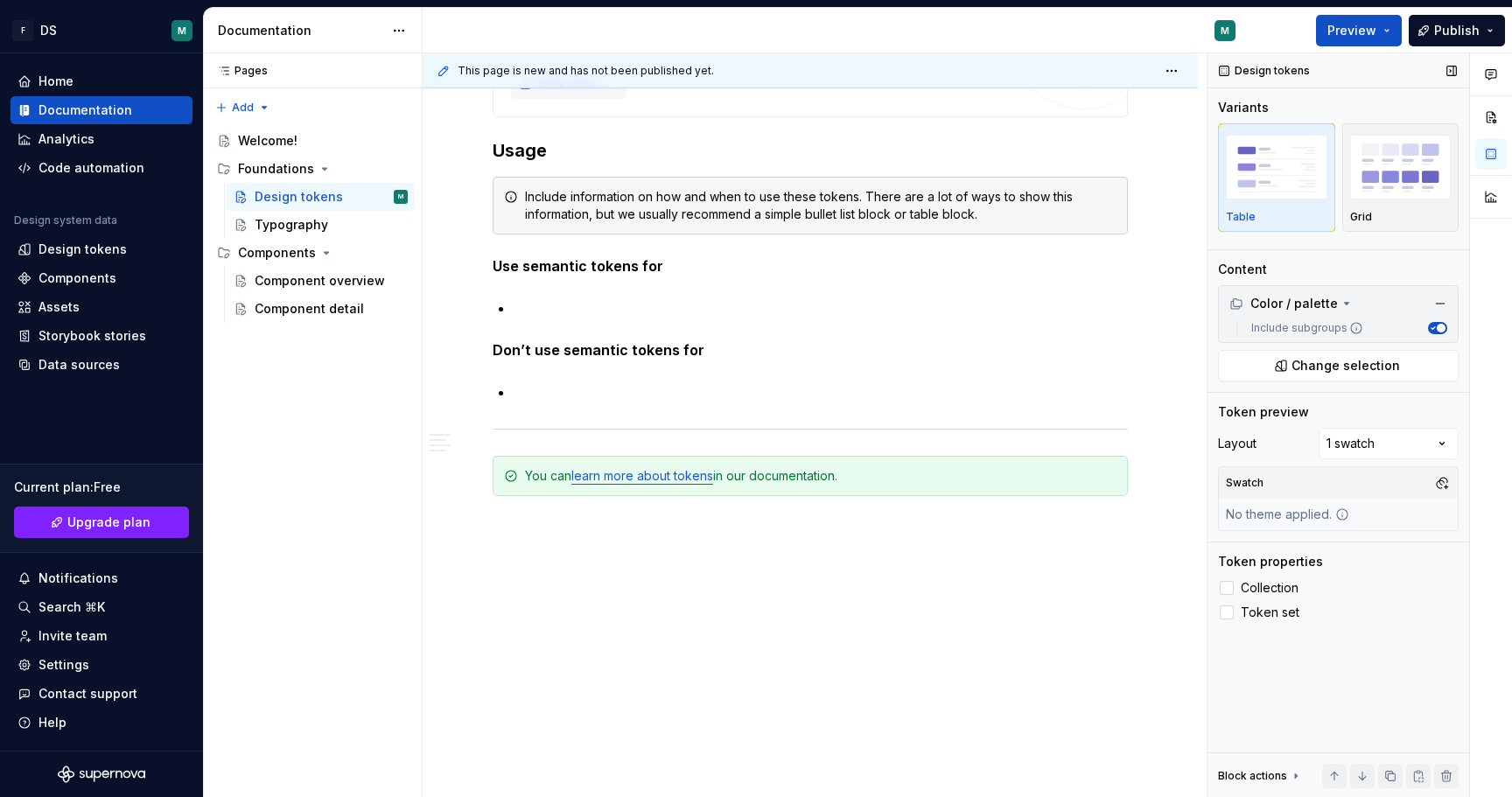
scroll to position [5140, 0]
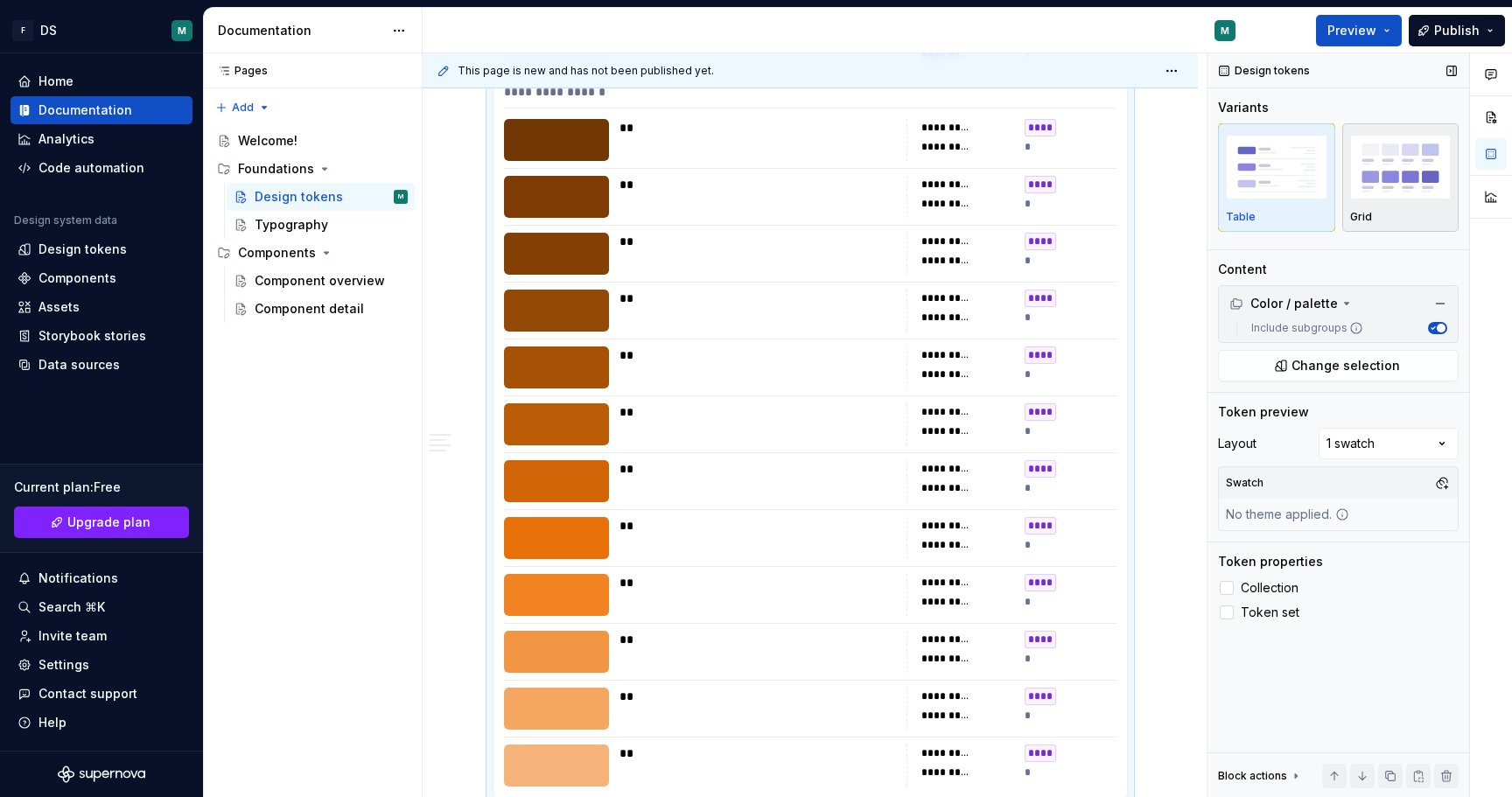
click at [1380, 167] on img "button" at bounding box center [1401, 166] width 102 height 64
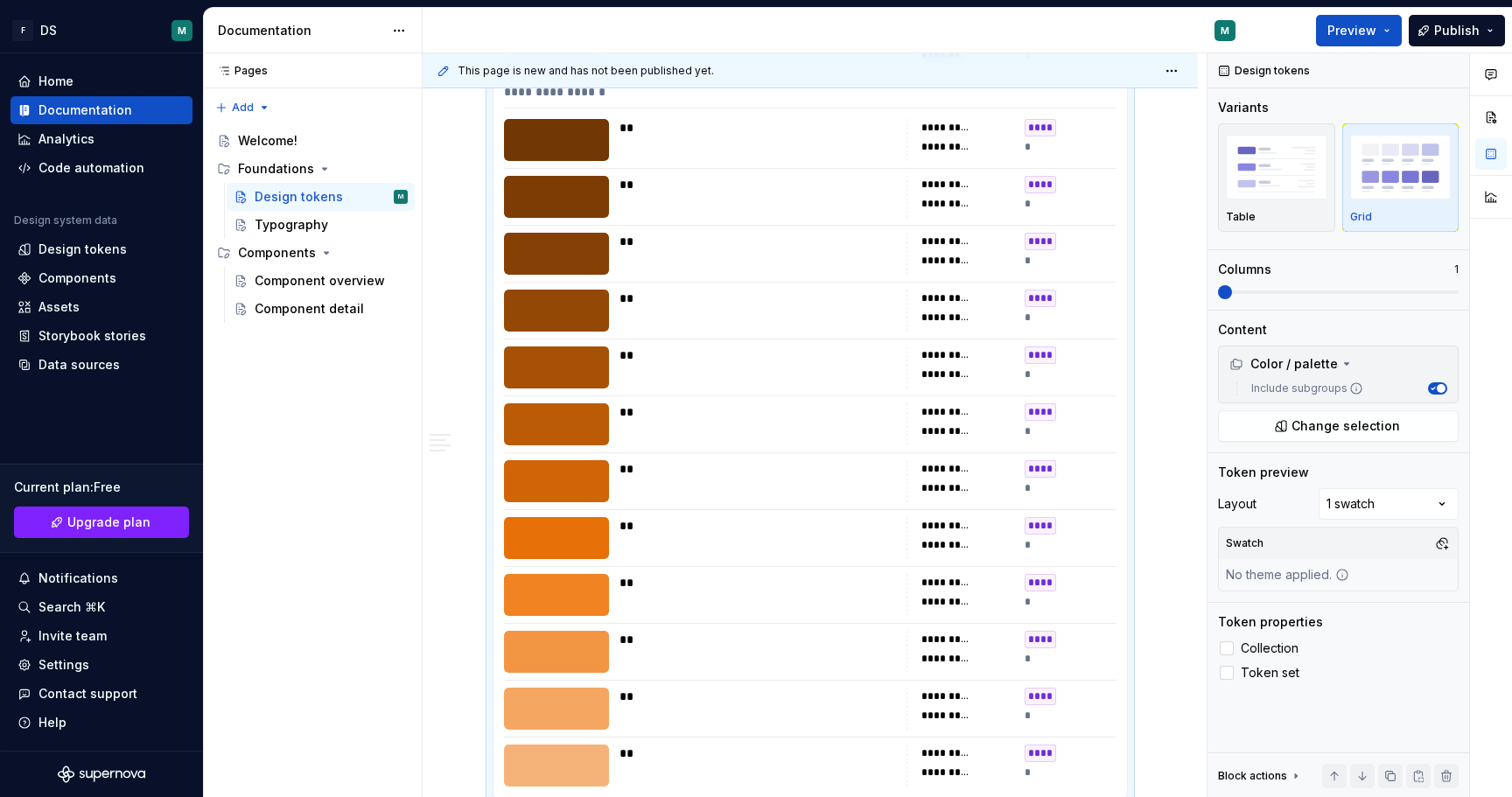
click at [1280, 197] on img "button" at bounding box center [1277, 166] width 102 height 64
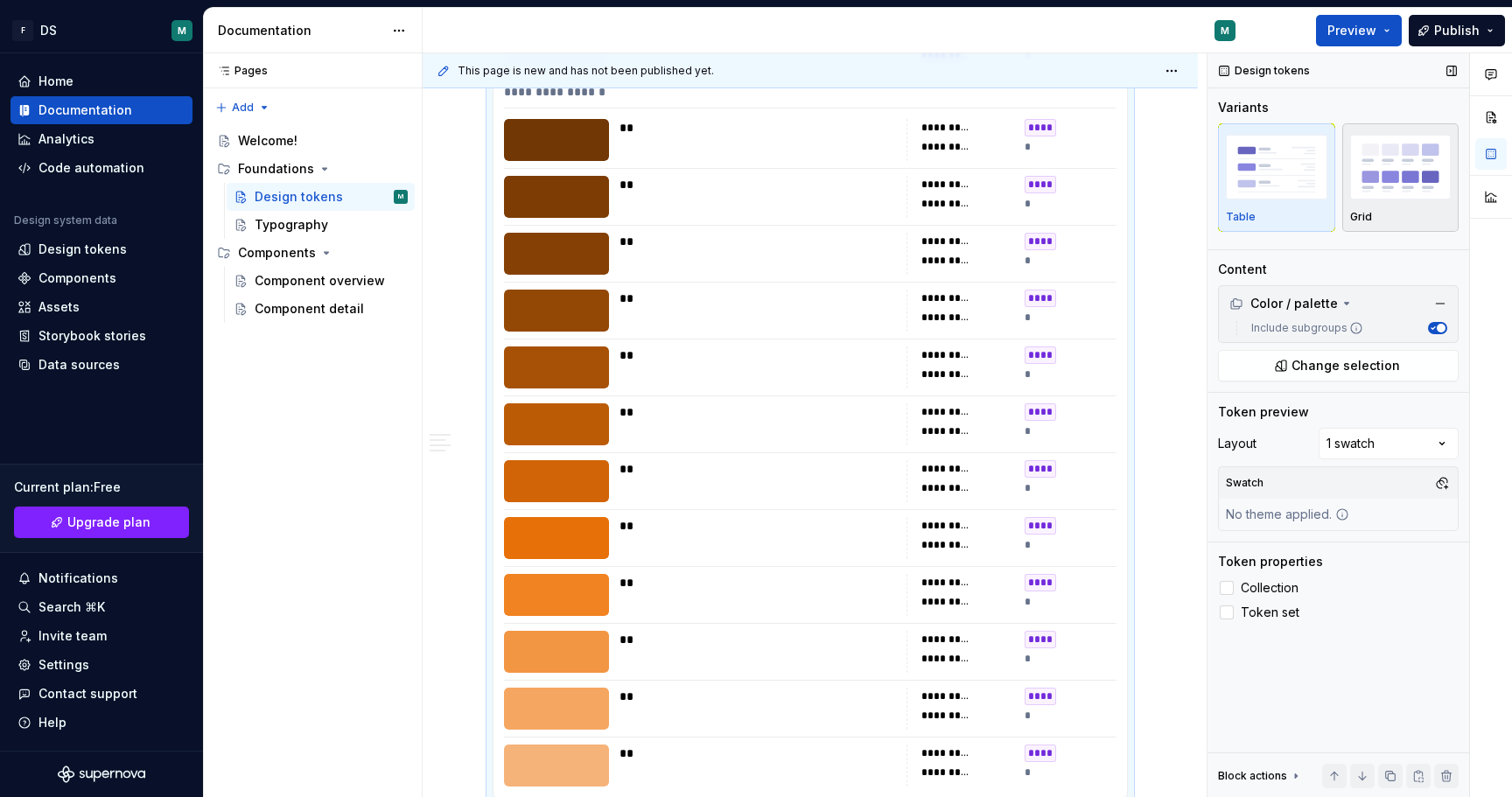
click at [1382, 200] on div "button" at bounding box center [1401, 167] width 102 height 72
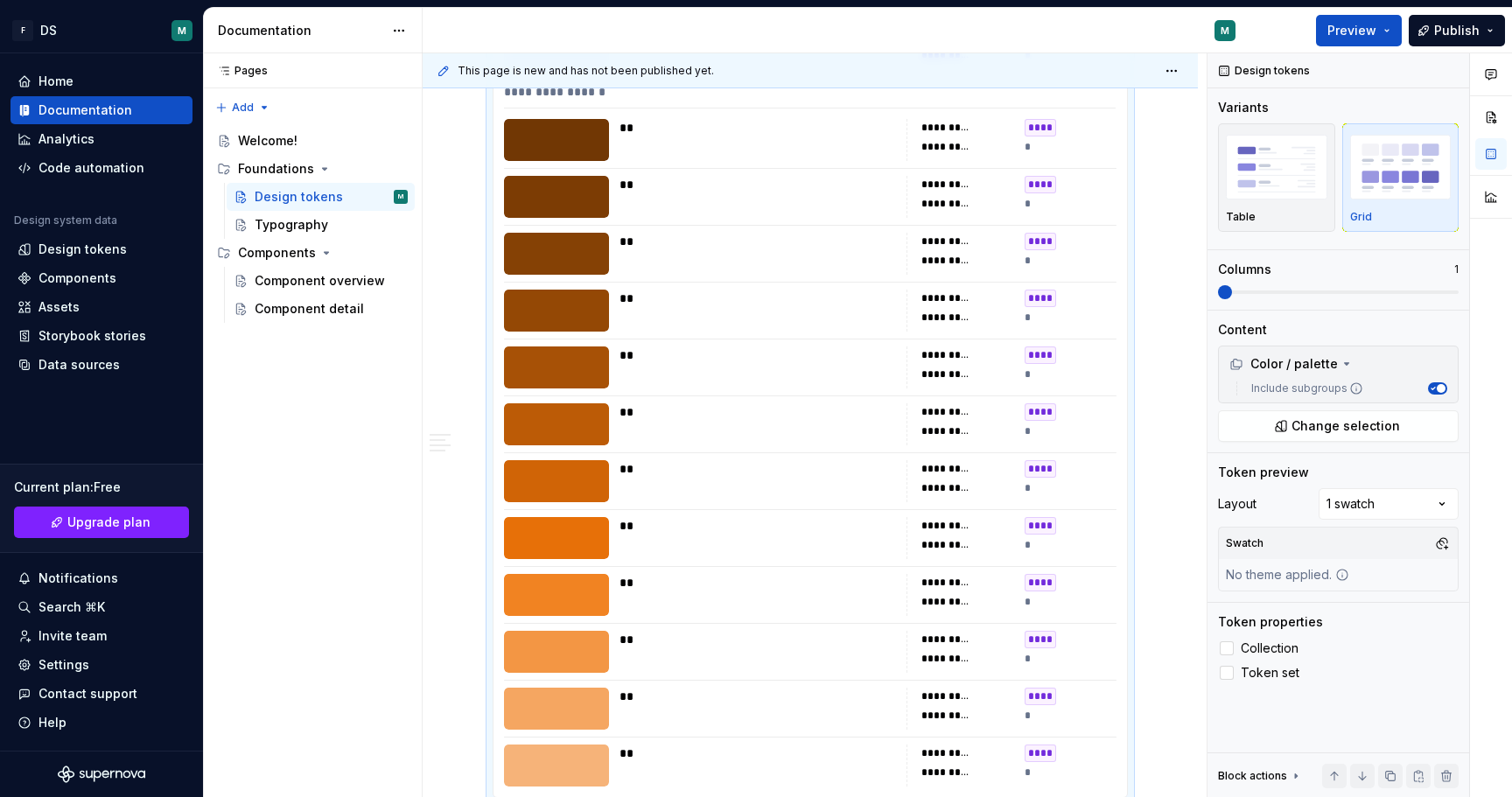
drag, startPoint x: 1278, startPoint y: 200, endPoint x: 1137, endPoint y: 233, distance: 144.8
click at [1278, 200] on div "button" at bounding box center [1277, 167] width 102 height 72
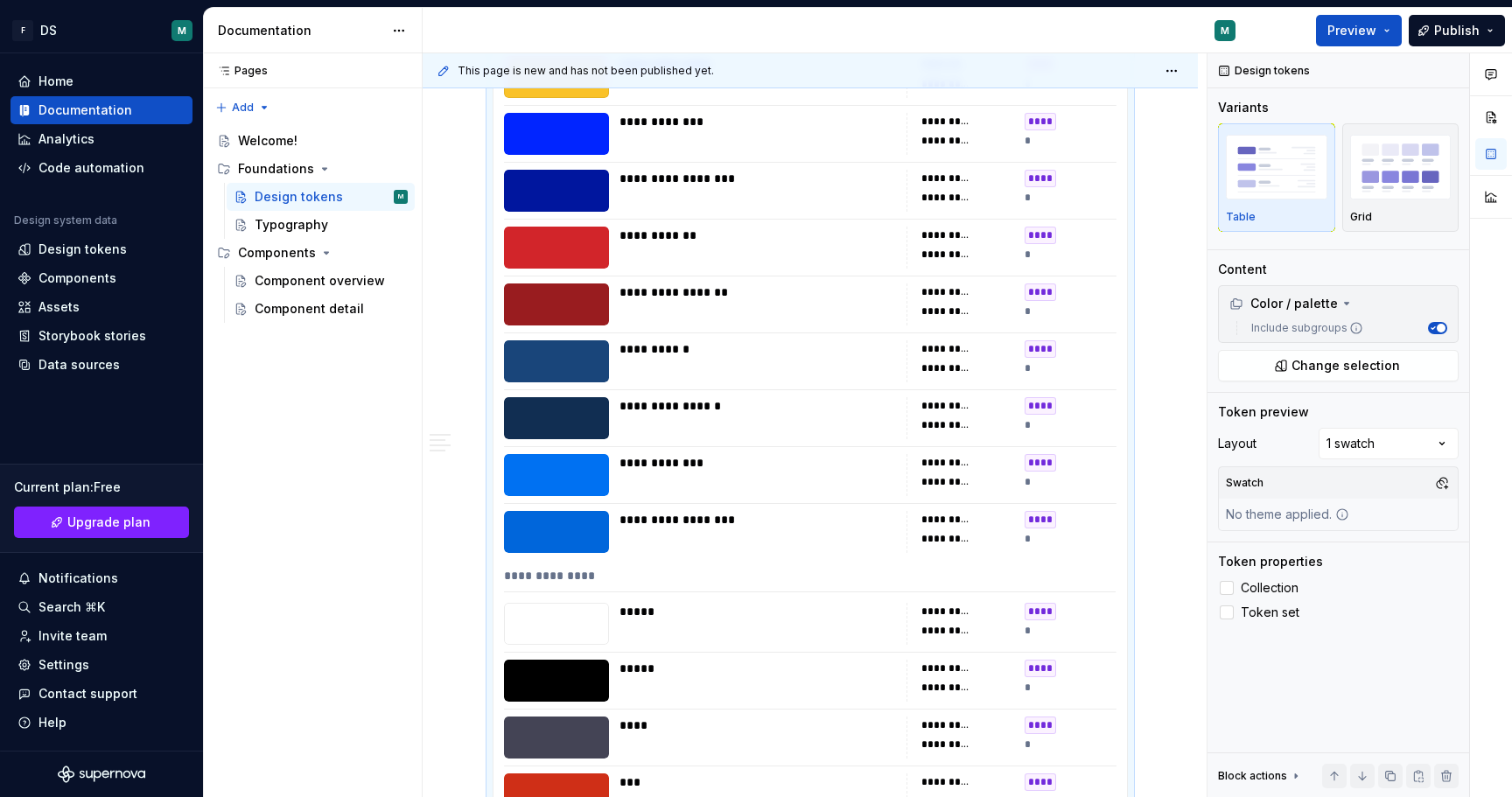
scroll to position [0, 0]
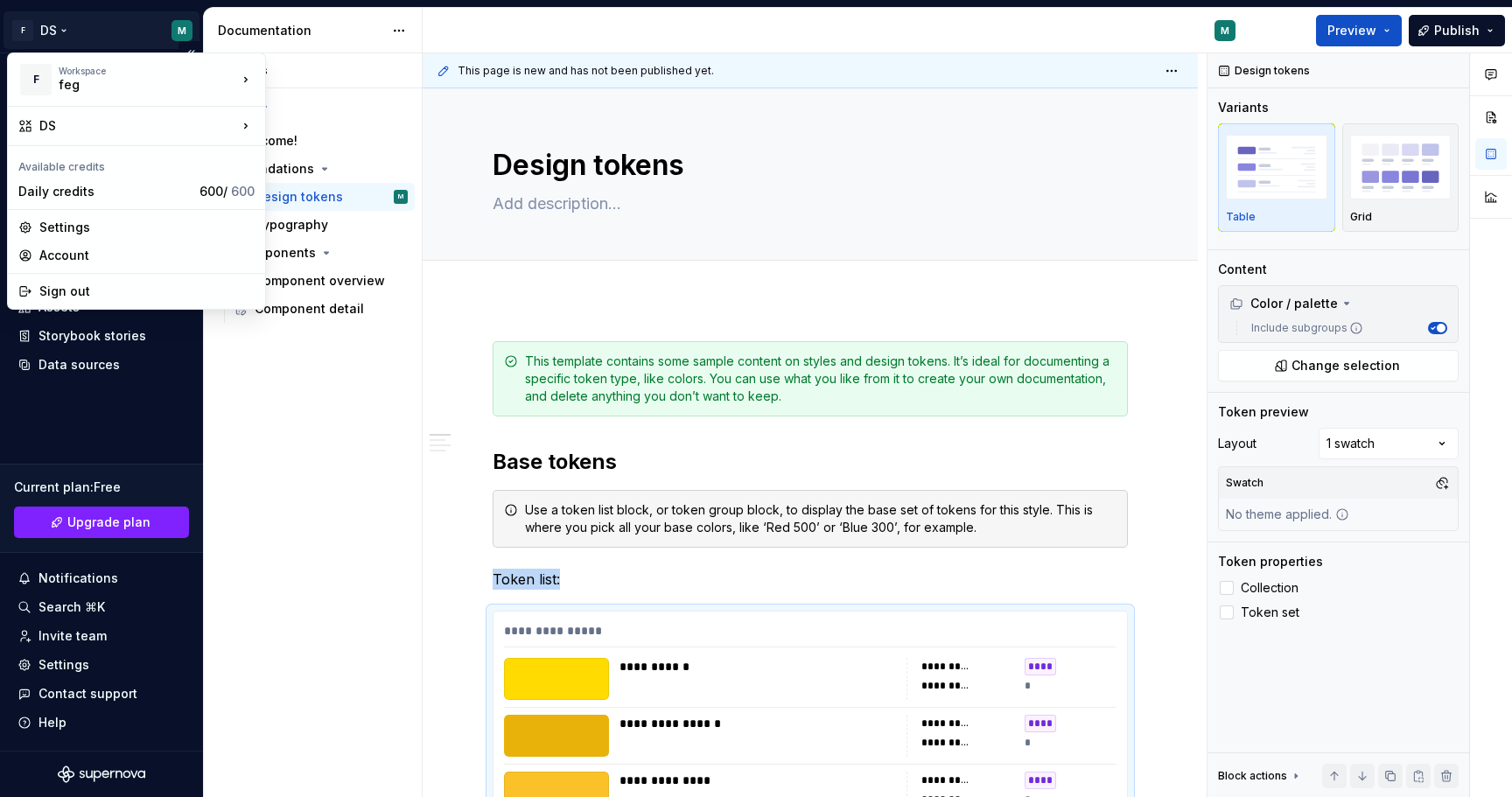
click at [47, 31] on html "F DS M Home Documentation Analytics Code automation Design system data Design t…" at bounding box center [756, 398] width 1512 height 797
click at [51, 246] on div "Account" at bounding box center [136, 255] width 250 height 28
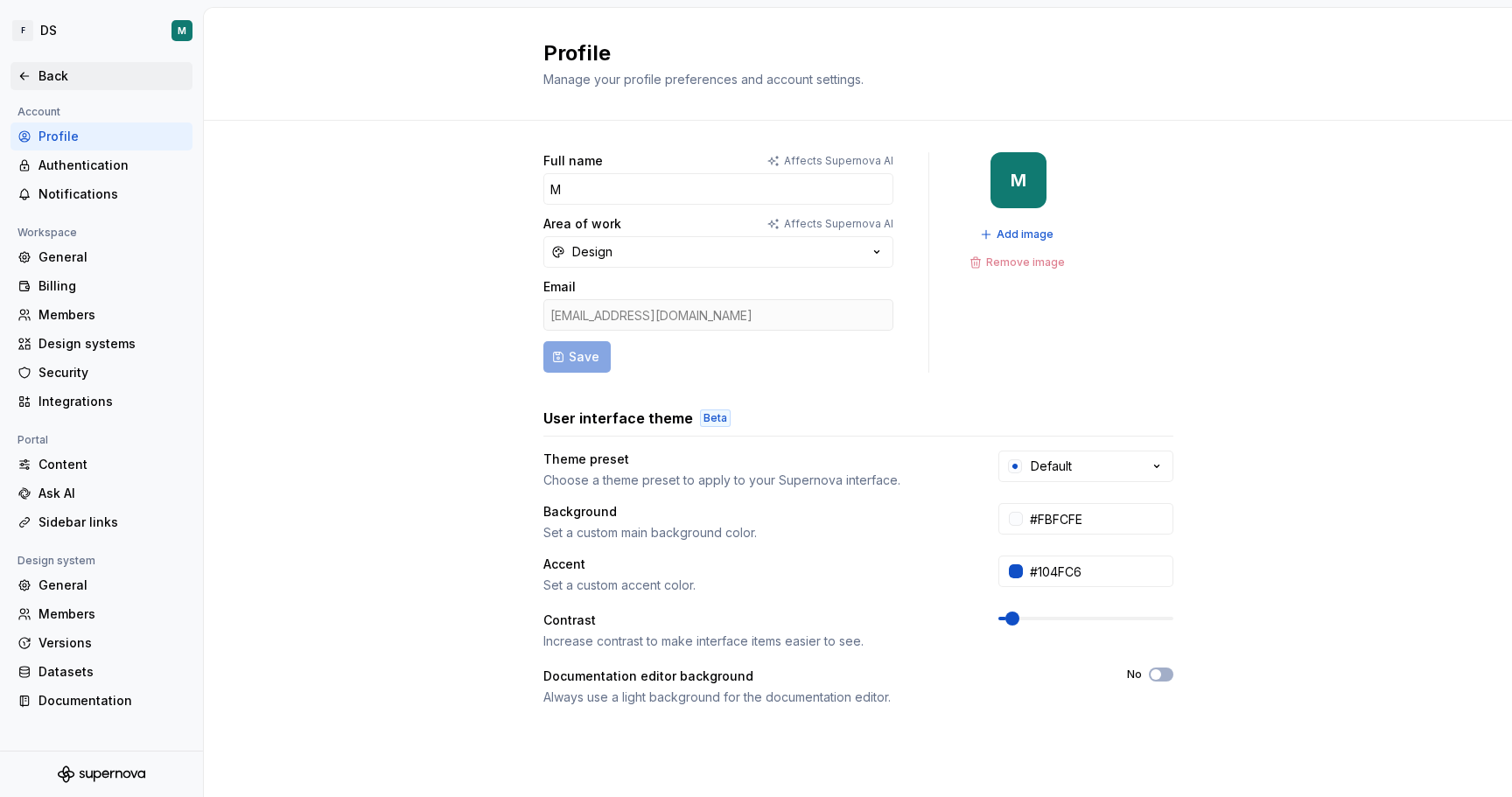
click at [46, 77] on div "Back" at bounding box center [112, 76] width 147 height 18
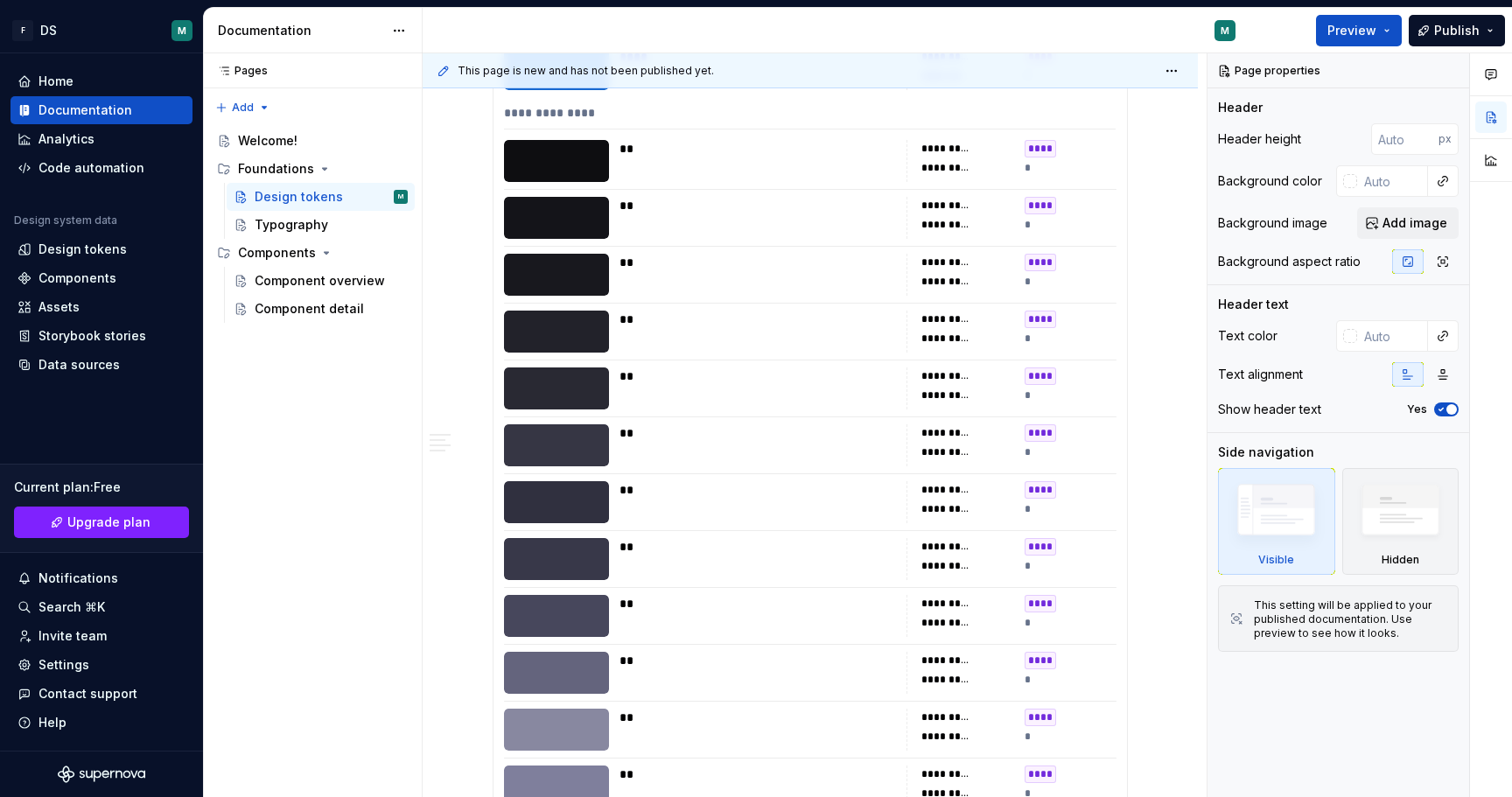
scroll to position [1559, 0]
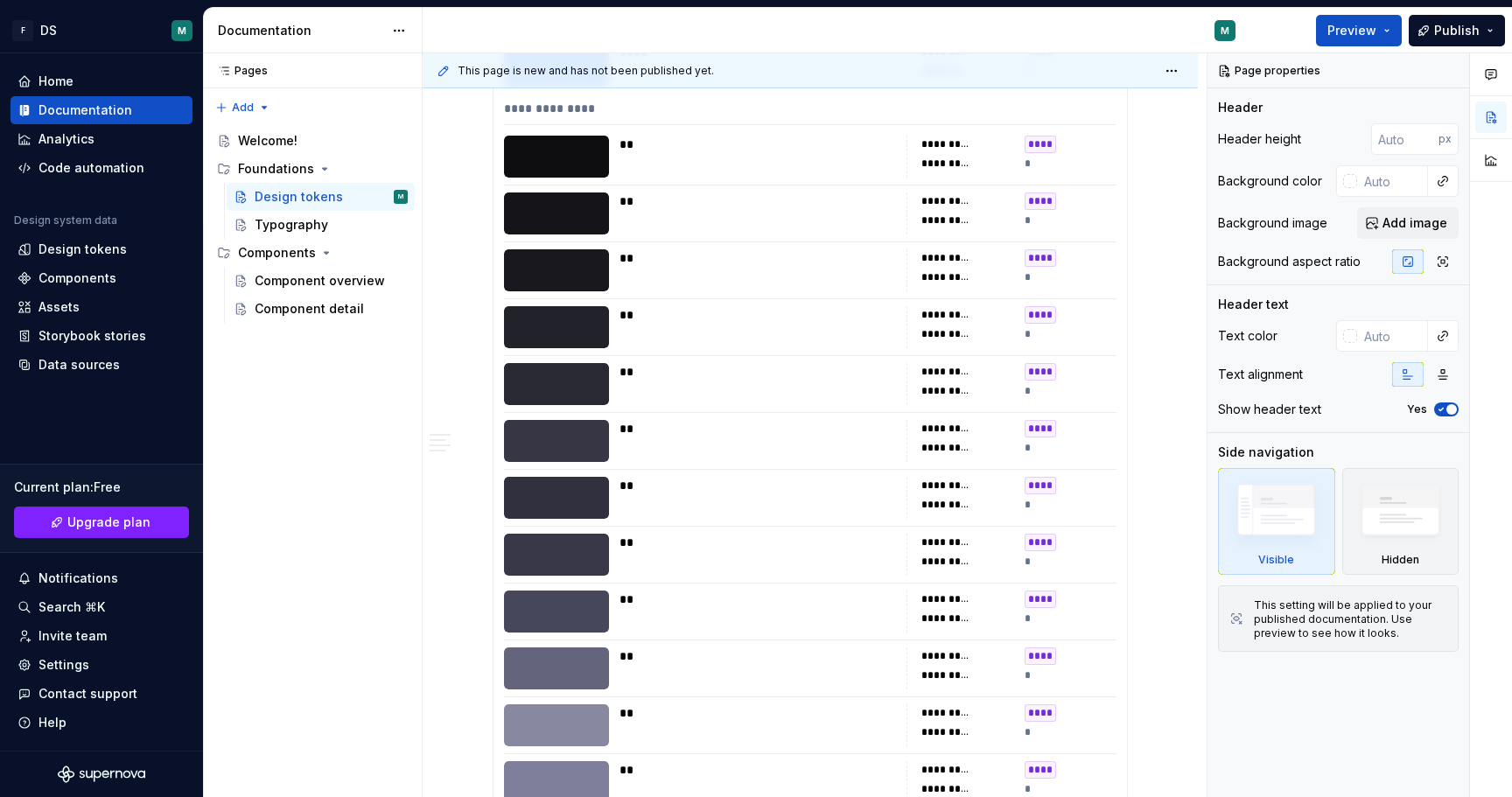
type textarea "*"
